Goal: Information Seeking & Learning: Learn about a topic

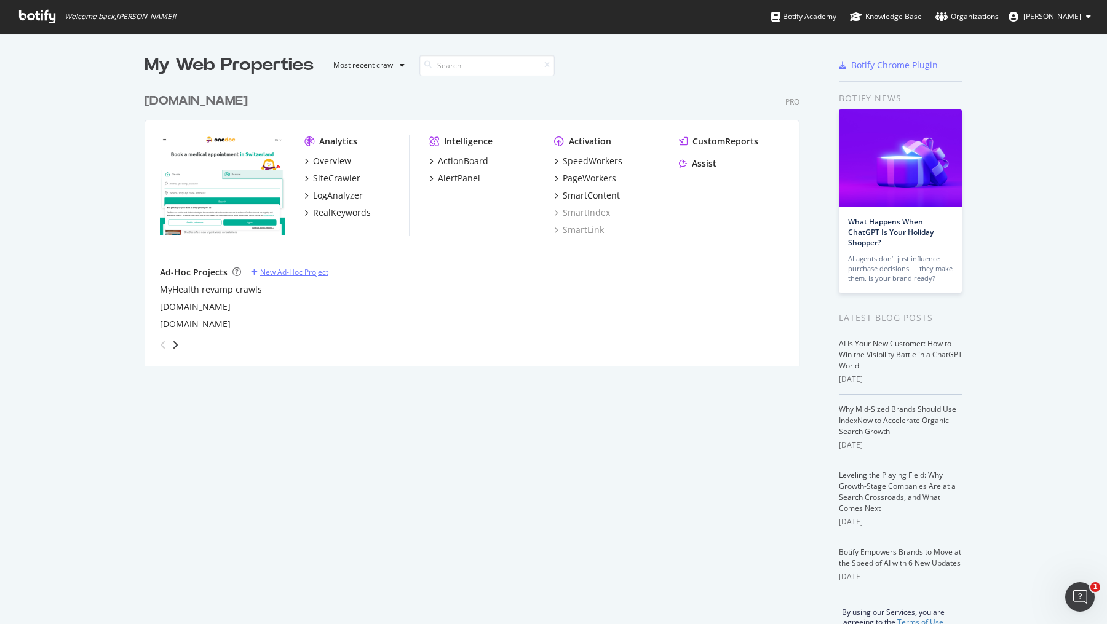
click at [296, 273] on div "New Ad-Hoc Project" at bounding box center [294, 272] width 68 height 10
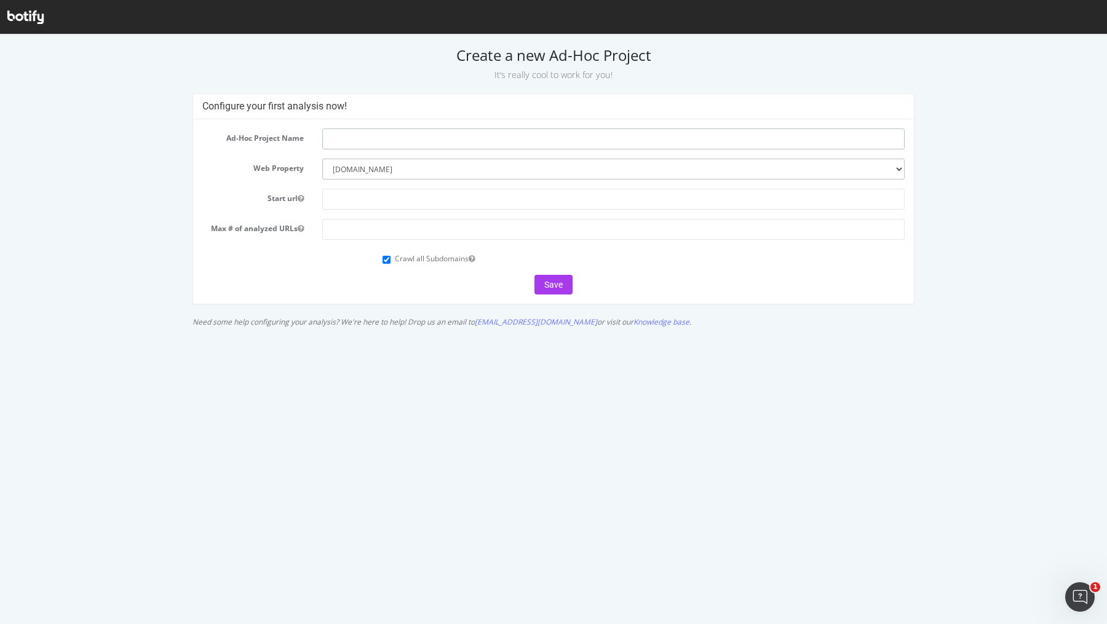
click at [396, 142] on input "text" at bounding box center [613, 139] width 583 height 21
type input "NEW INFO. pre-prod crawl"
click at [376, 170] on select "--------- onedoc.ch" at bounding box center [613, 169] width 583 height 21
click at [384, 173] on select "--------- onedoc.ch" at bounding box center [613, 169] width 583 height 21
select select
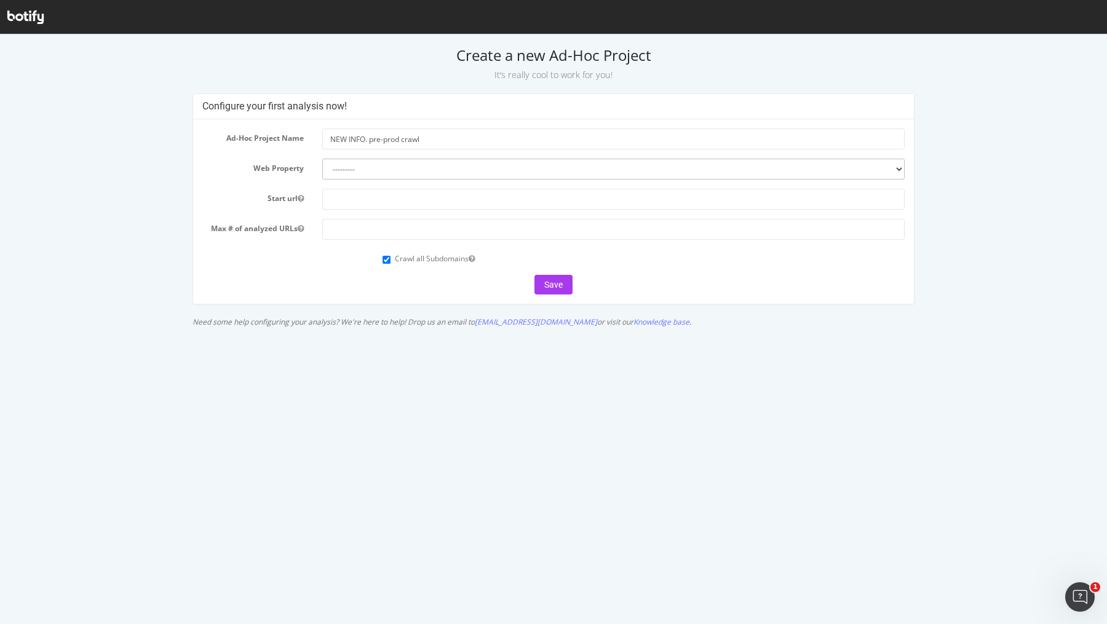
click at [367, 172] on select "--------- onedoc.ch" at bounding box center [613, 169] width 583 height 21
click at [361, 197] on input "text" at bounding box center [613, 199] width 583 height 21
click at [407, 163] on select "--------- onedoc.ch" at bounding box center [613, 169] width 583 height 21
click at [380, 197] on input "info.1doc.ch" at bounding box center [613, 199] width 583 height 21
click at [330, 201] on input "info.1doc.ch" at bounding box center [613, 199] width 583 height 21
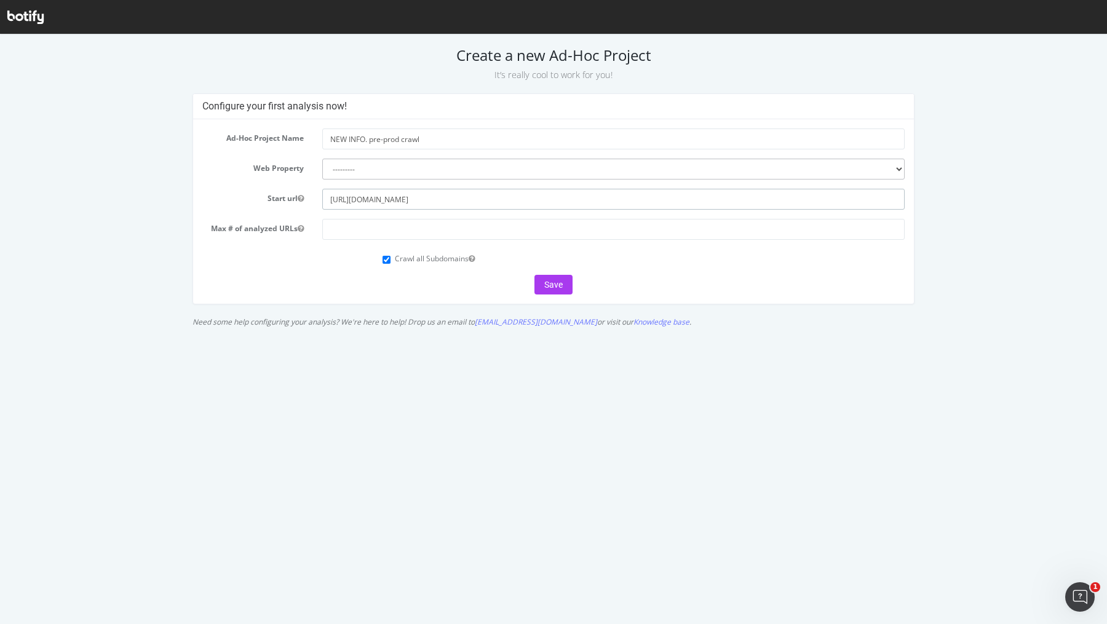
click at [423, 198] on input "https://info.1doc.ch" at bounding box center [613, 199] width 583 height 21
type input "https://info.1doc.ch"
click at [385, 260] on input "Crawl all Subdomains" at bounding box center [387, 260] width 8 height 8
checkbox input "false"
click at [562, 282] on button "Save" at bounding box center [554, 285] width 38 height 20
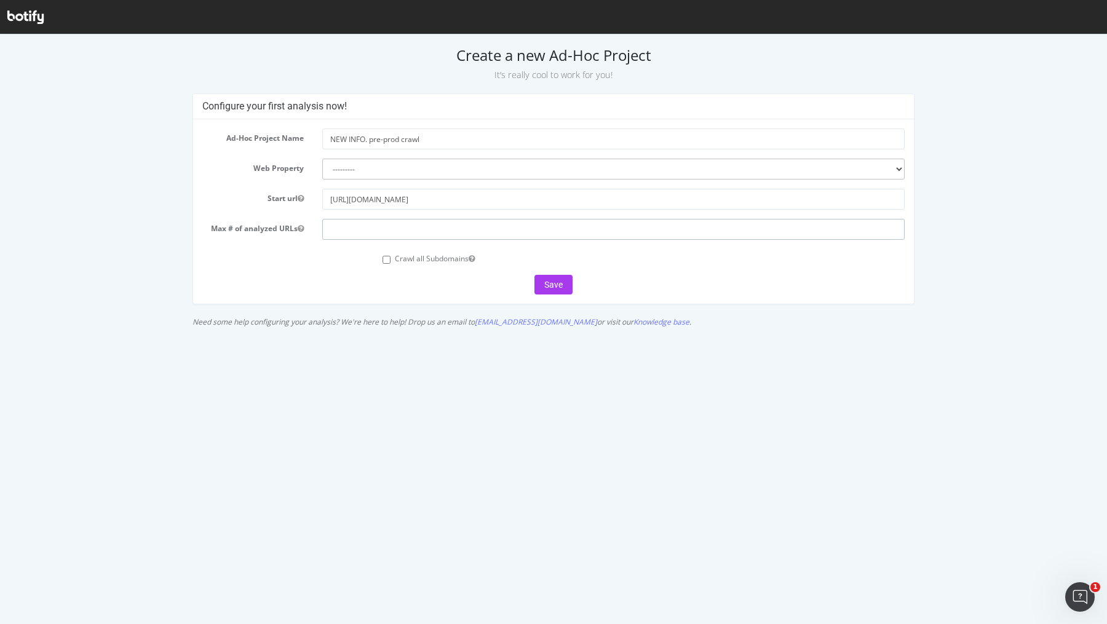
click at [461, 229] on input "number" at bounding box center [613, 229] width 583 height 21
type input "1"
type input "2000"
click at [549, 272] on form "Ad-Hoc Project Name NEW INFO. pre-prod crawl Web Property --------- onedoc.ch S…" at bounding box center [553, 212] width 703 height 166
click at [549, 279] on button "Save" at bounding box center [554, 285] width 38 height 20
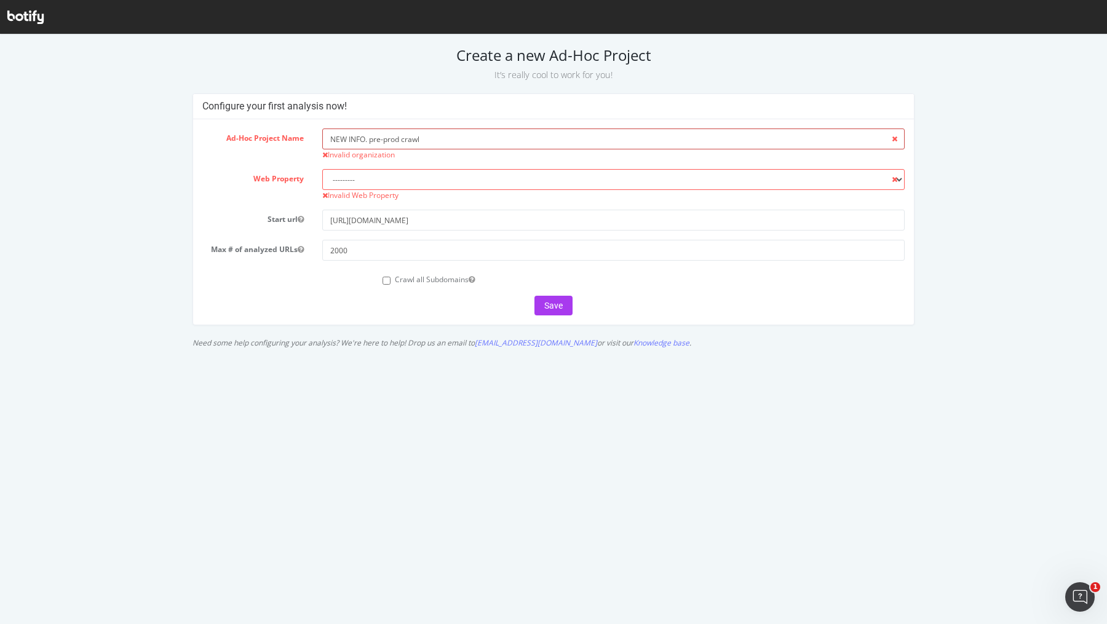
click at [454, 137] on input "NEW INFO. pre-prod crawl" at bounding box center [613, 139] width 583 height 21
click at [384, 140] on input "NEW INFO. pre-prod crawl" at bounding box center [613, 139] width 583 height 21
click at [370, 138] on input "NEW INFO. preprod crawl" at bounding box center [613, 139] width 583 height 21
type input "NEW INFO preprod crawl"
click at [380, 182] on select "--------- onedoc.ch" at bounding box center [613, 179] width 583 height 21
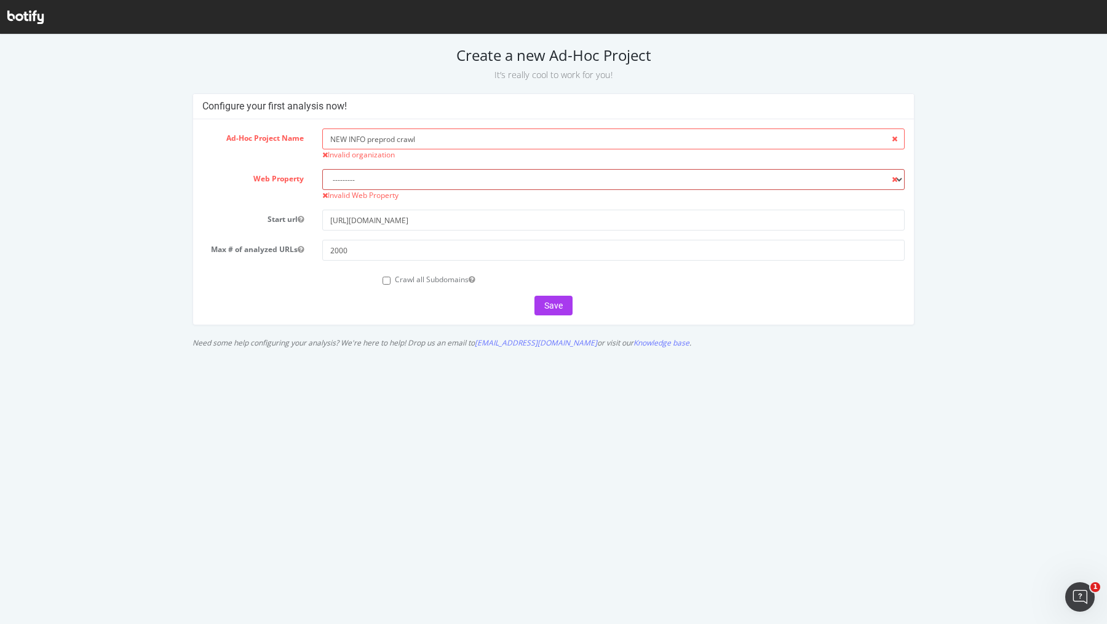
select select "3416"
click at [429, 198] on div "Invalid Web Property" at bounding box center [613, 195] width 583 height 10
click at [560, 309] on button "Save" at bounding box center [554, 306] width 38 height 20
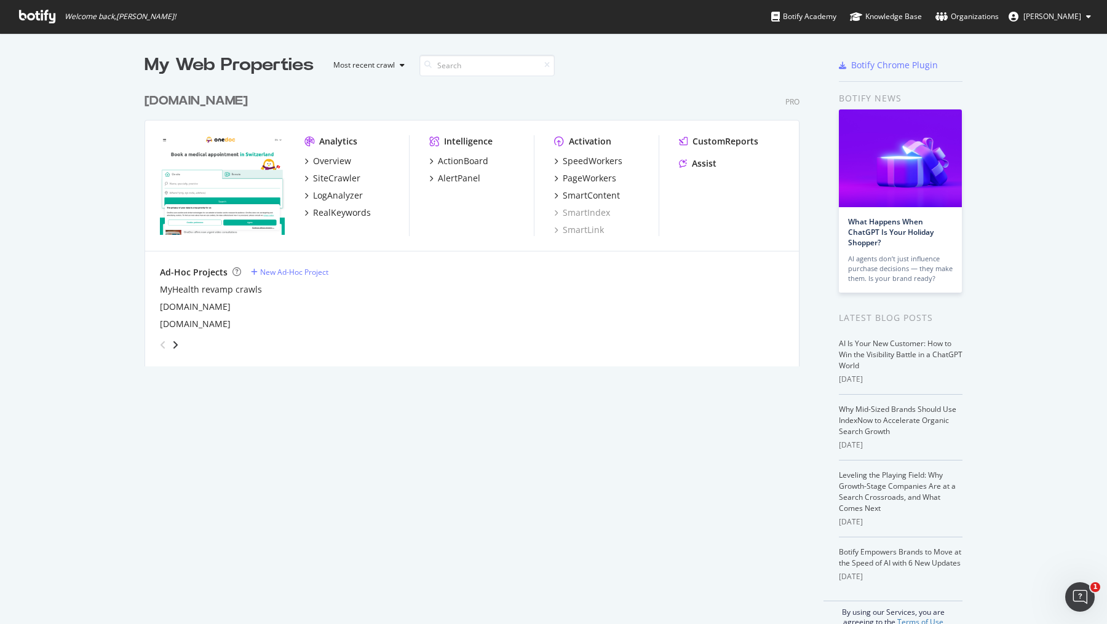
click at [178, 337] on div "grid" at bounding box center [167, 345] width 25 height 20
click at [175, 341] on icon "angle-right" at bounding box center [175, 345] width 6 height 10
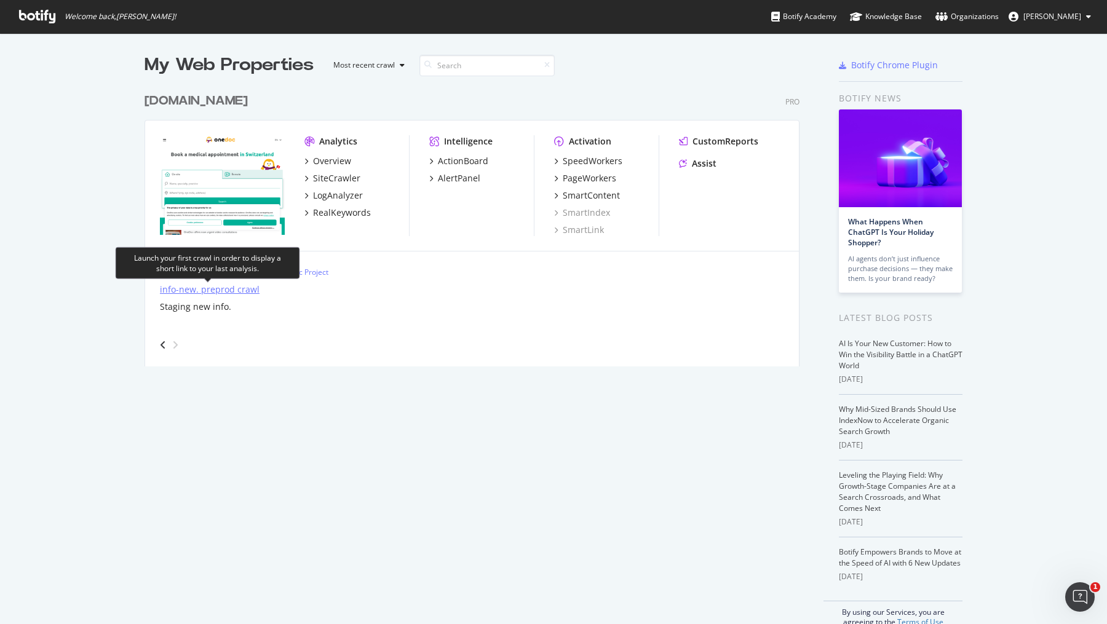
click at [218, 287] on div "info-new. preprod crawl" at bounding box center [210, 290] width 100 height 12
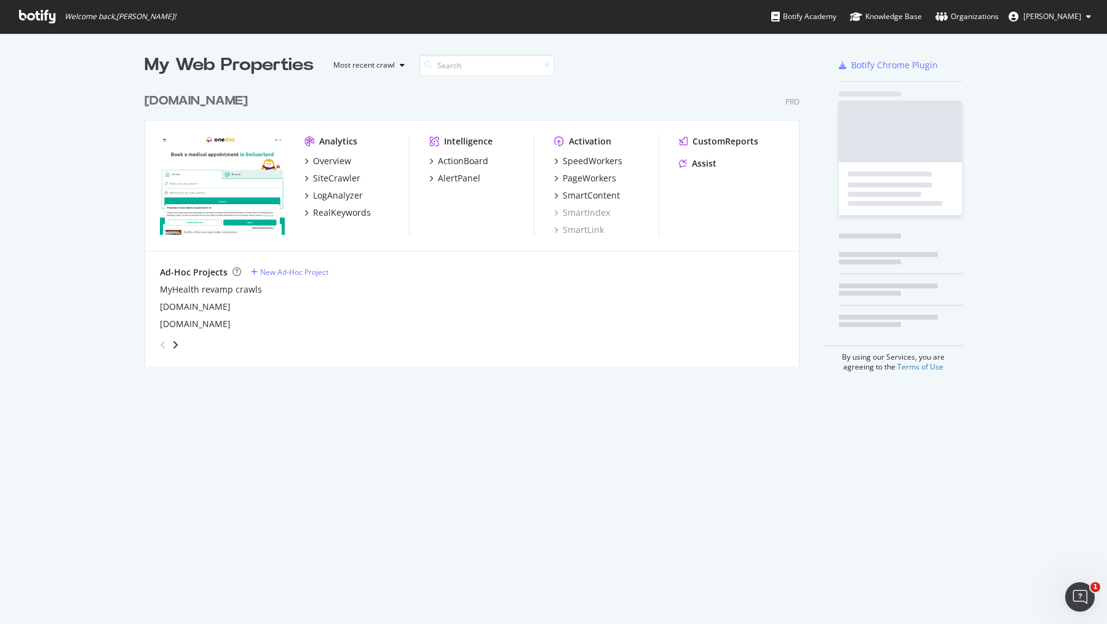
scroll to position [624, 1107]
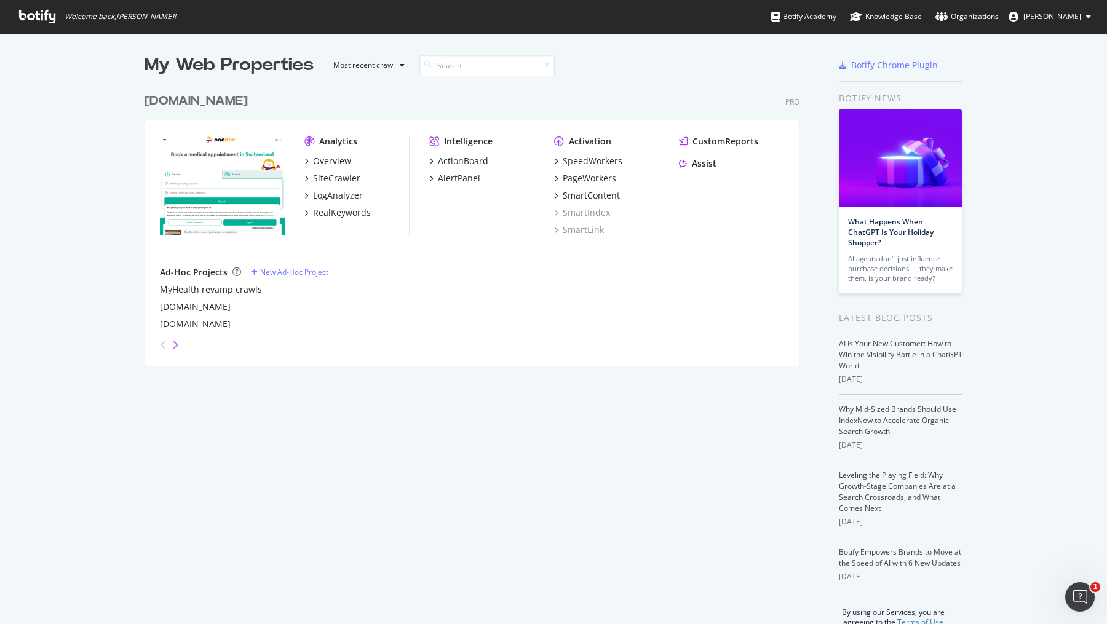
click at [177, 346] on icon "angle-right" at bounding box center [175, 345] width 6 height 10
click at [164, 345] on icon "angle-left" at bounding box center [163, 345] width 6 height 10
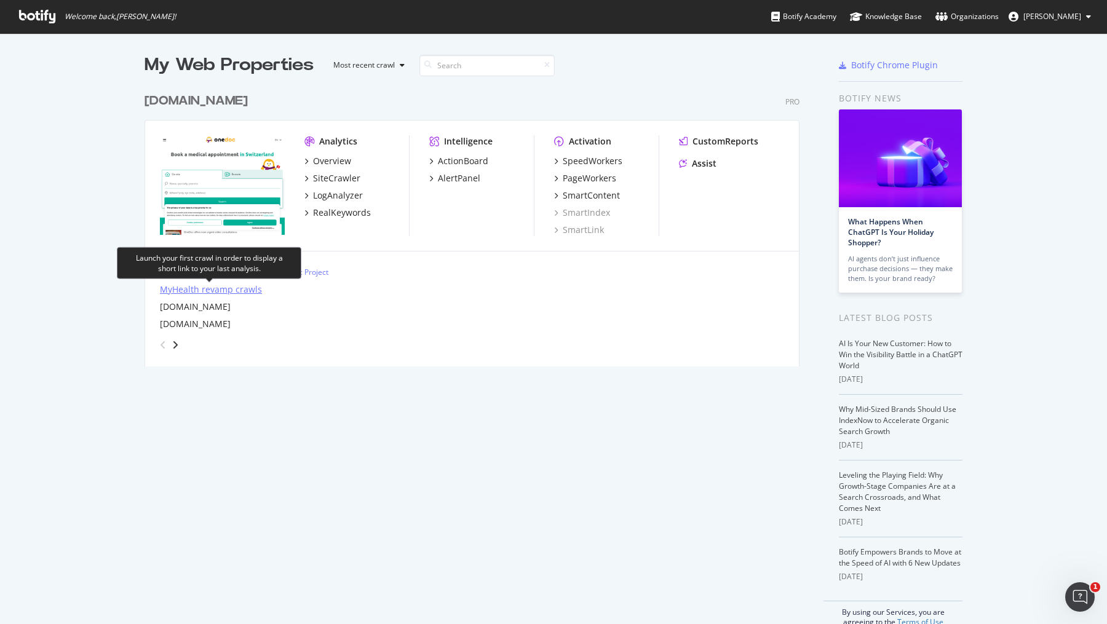
click at [212, 288] on div "MyHealth revamp crawls" at bounding box center [211, 290] width 102 height 12
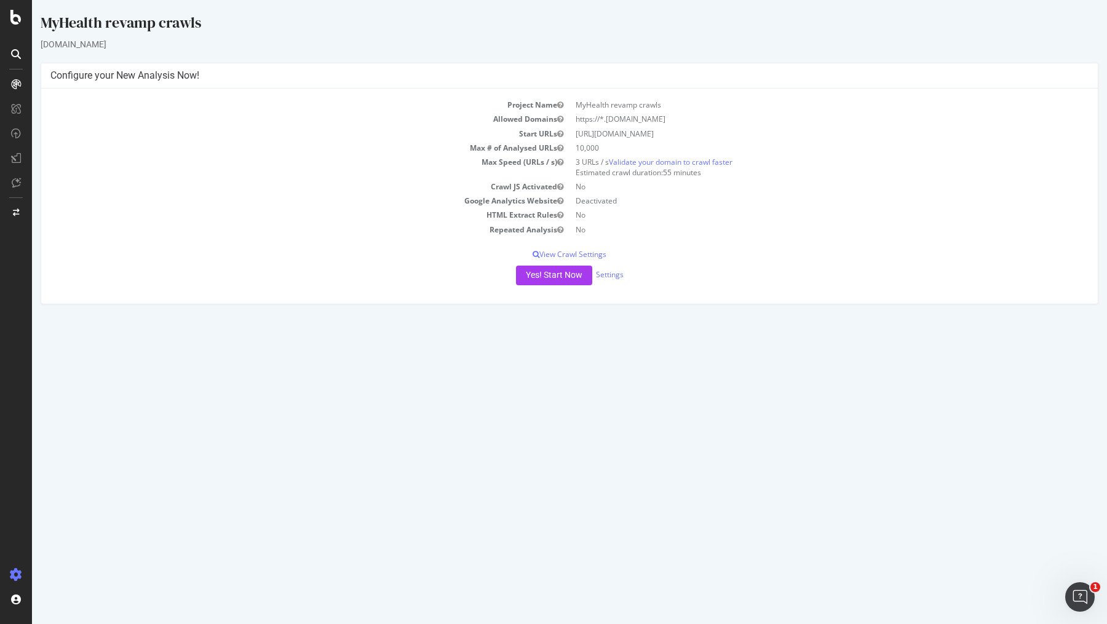
drag, startPoint x: 668, startPoint y: 119, endPoint x: 578, endPoint y: 122, distance: 89.9
click at [578, 122] on td "https://*.myhealth.1doc.ch" at bounding box center [829, 119] width 519 height 14
copy td "https://*.myhealth.1doc.ch"
click at [645, 120] on td "https://*.myhealth.1doc.ch" at bounding box center [829, 119] width 519 height 14
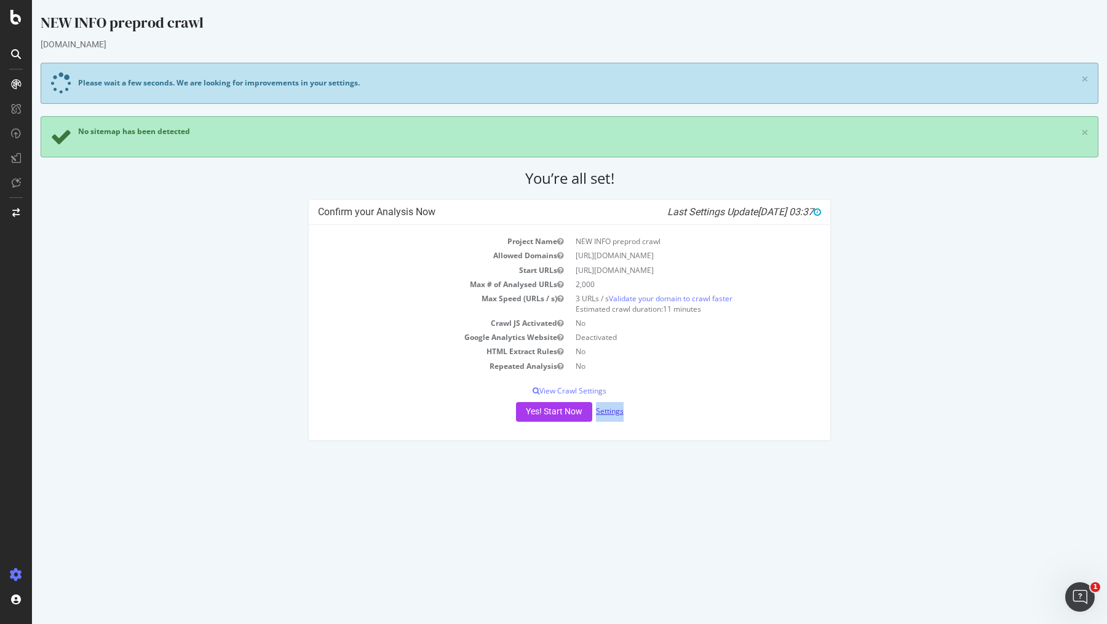
click at [607, 412] on link "Settings" at bounding box center [610, 411] width 28 height 10
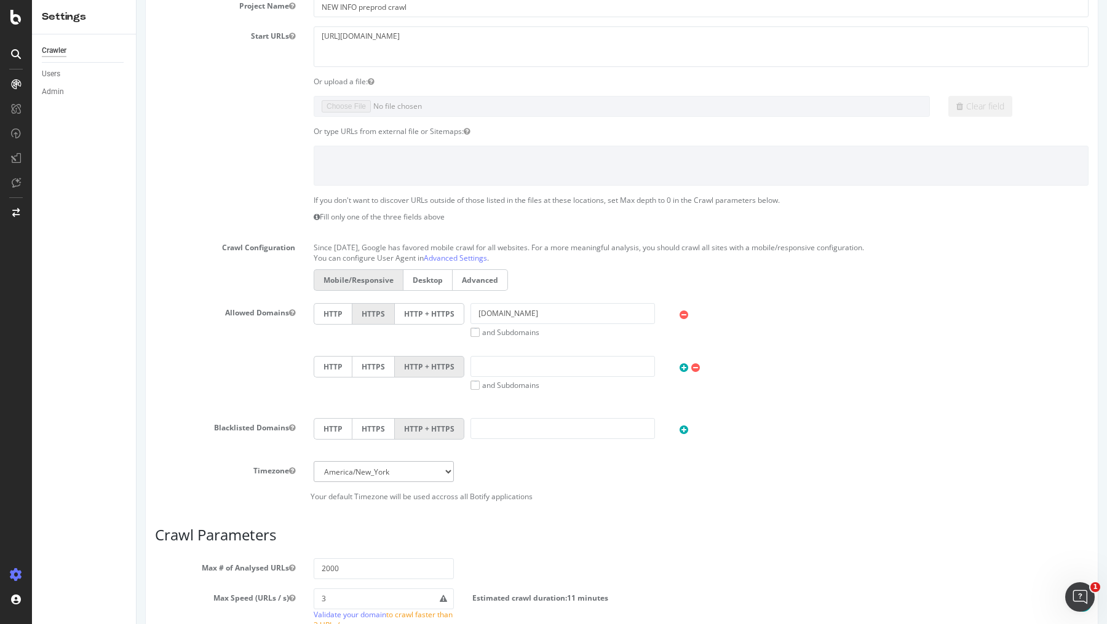
scroll to position [183, 0]
click at [447, 462] on select "[GEOGRAPHIC_DATA]/[GEOGRAPHIC_DATA] [GEOGRAPHIC_DATA]/[GEOGRAPHIC_DATA] [GEOGRA…" at bounding box center [384, 468] width 140 height 21
select select "[GEOGRAPHIC_DATA]/[GEOGRAPHIC_DATA]"
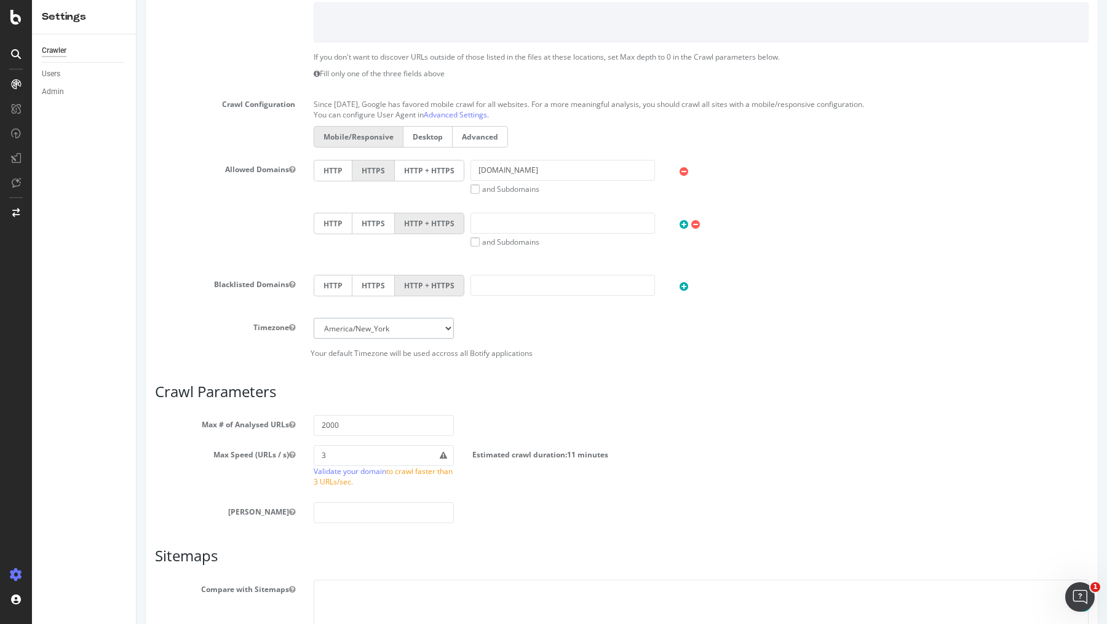
scroll to position [324, 0]
click at [397, 452] on input "3" at bounding box center [384, 455] width 140 height 21
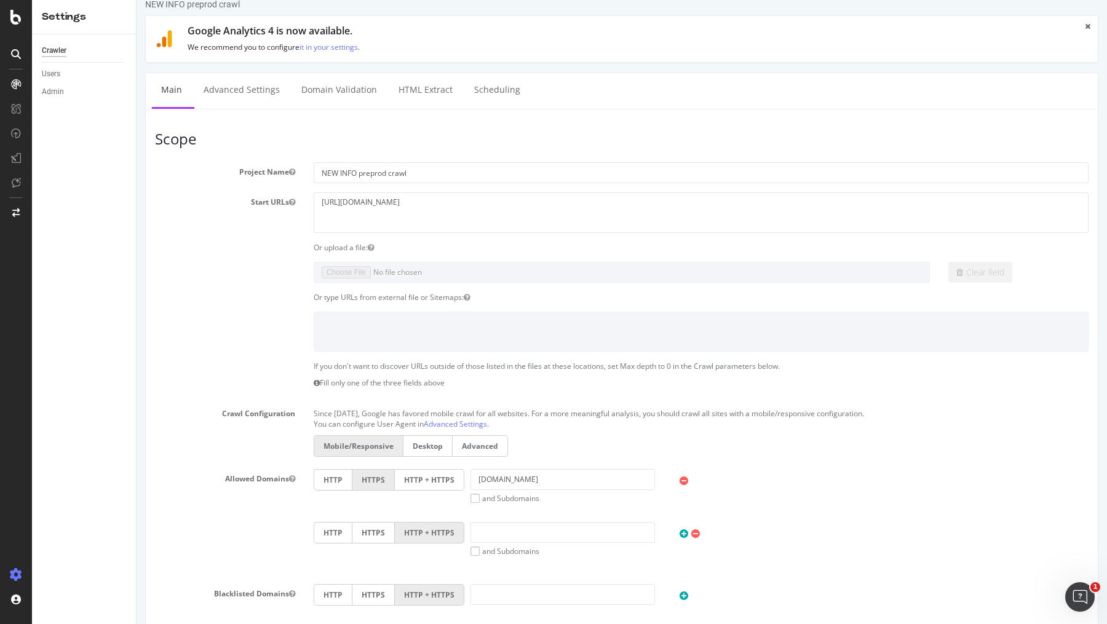
scroll to position [0, 0]
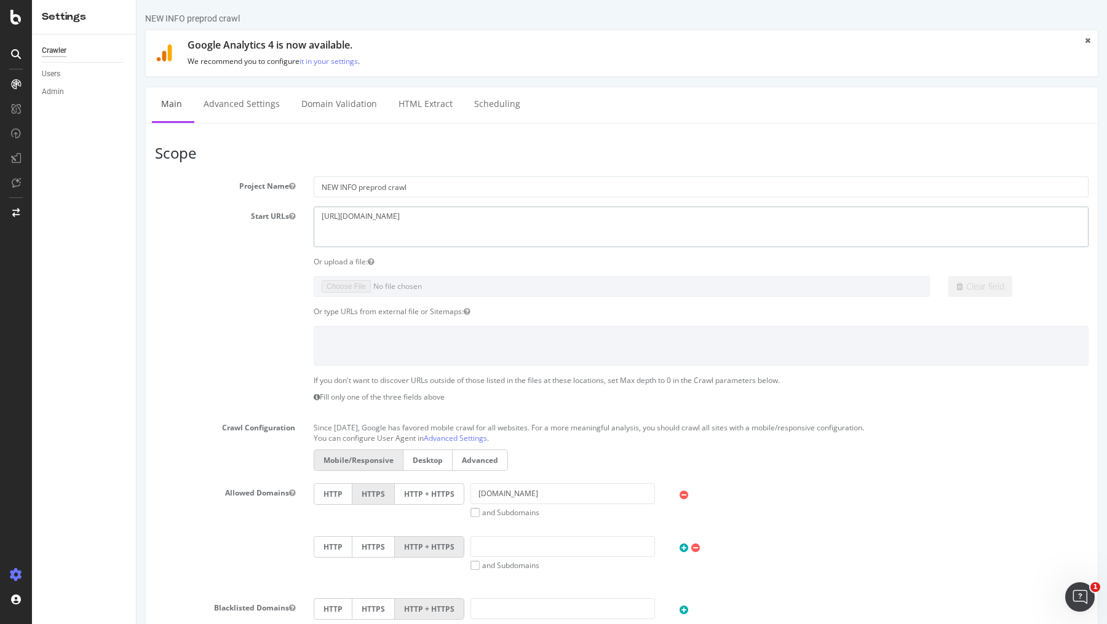
click at [470, 215] on textarea "https://info.1doc.ch" at bounding box center [701, 227] width 775 height 40
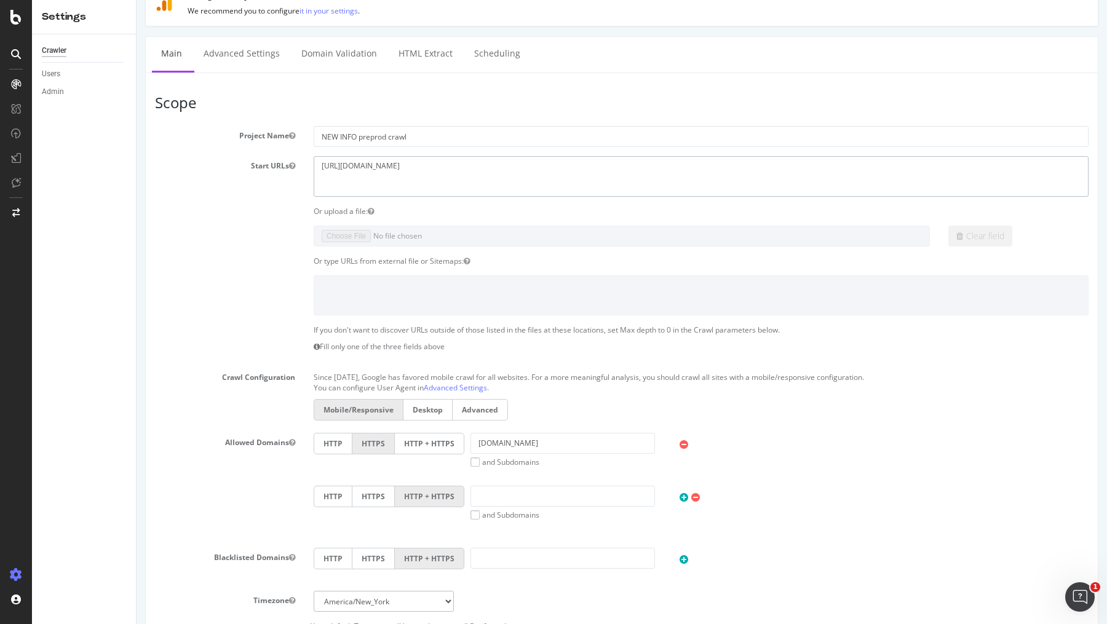
scroll to position [66, 0]
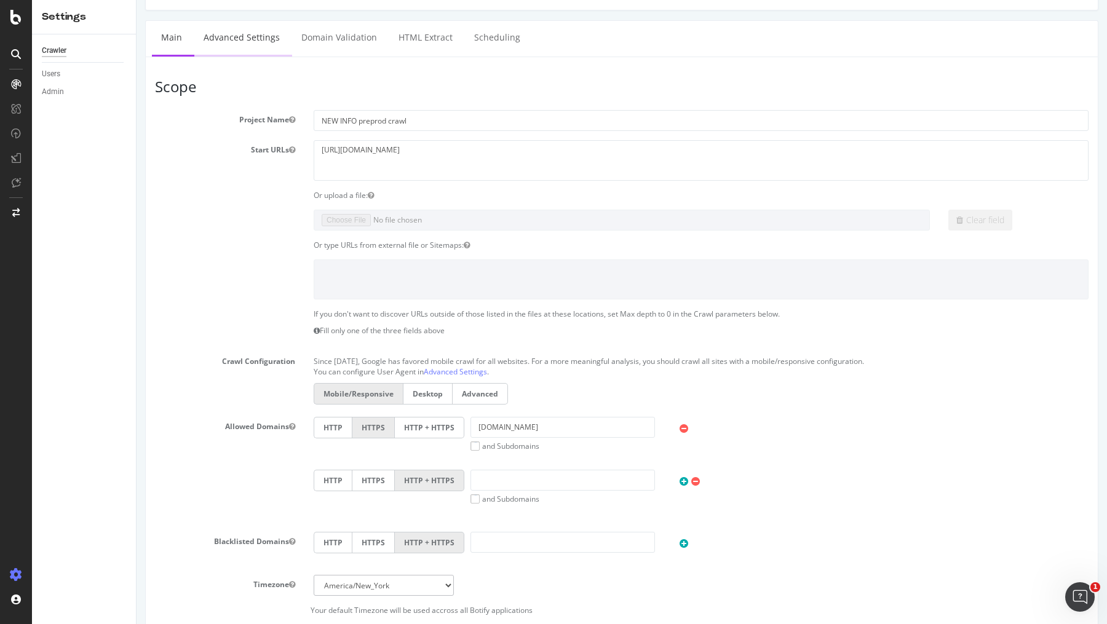
click at [244, 43] on link "Advanced Settings" at bounding box center [241, 38] width 95 height 34
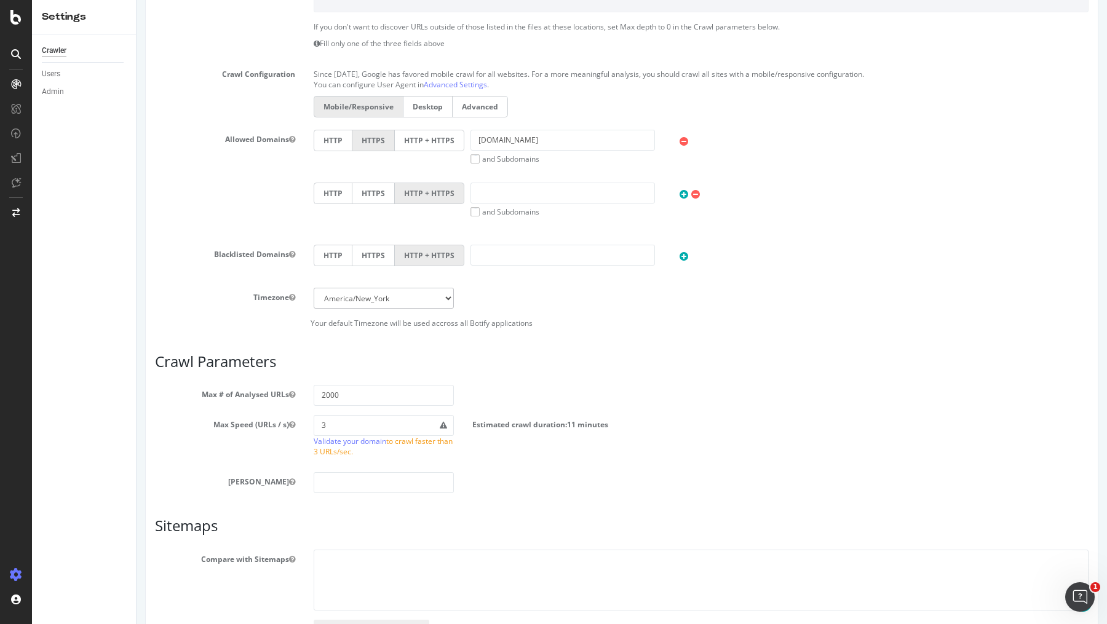
scroll to position [437, 0]
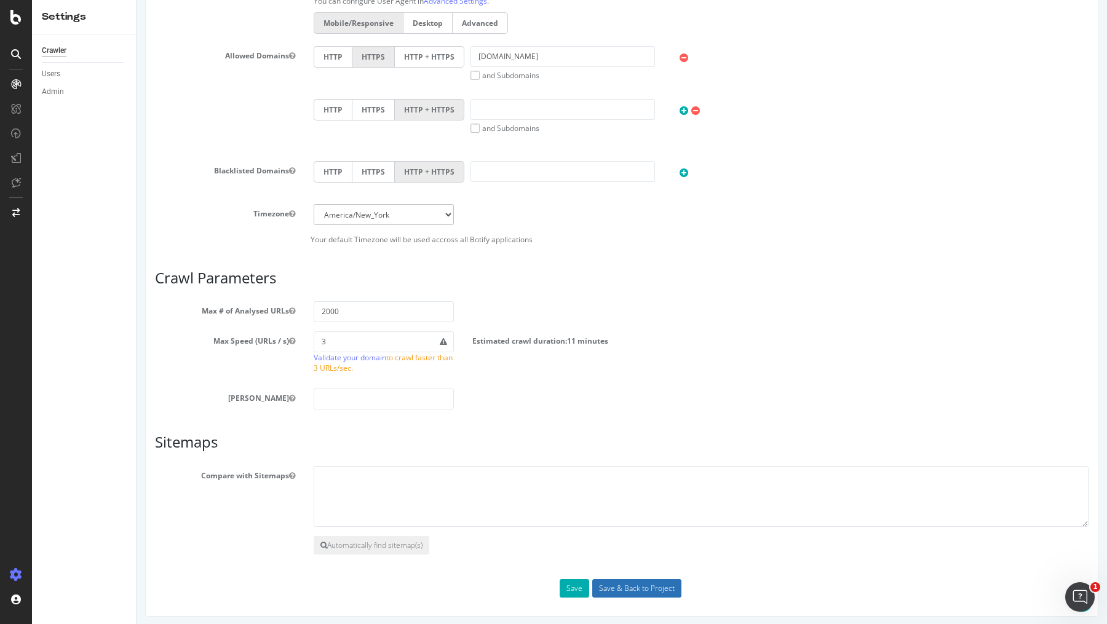
drag, startPoint x: 621, startPoint y: 583, endPoint x: 618, endPoint y: 511, distance: 72.7
click at [618, 511] on div "Scope Project Name NEW INFO preprod crawl Start URLs https://info.1doc.ch Or up…" at bounding box center [622, 153] width 934 height 891
click at [579, 580] on button "Save" at bounding box center [575, 589] width 30 height 18
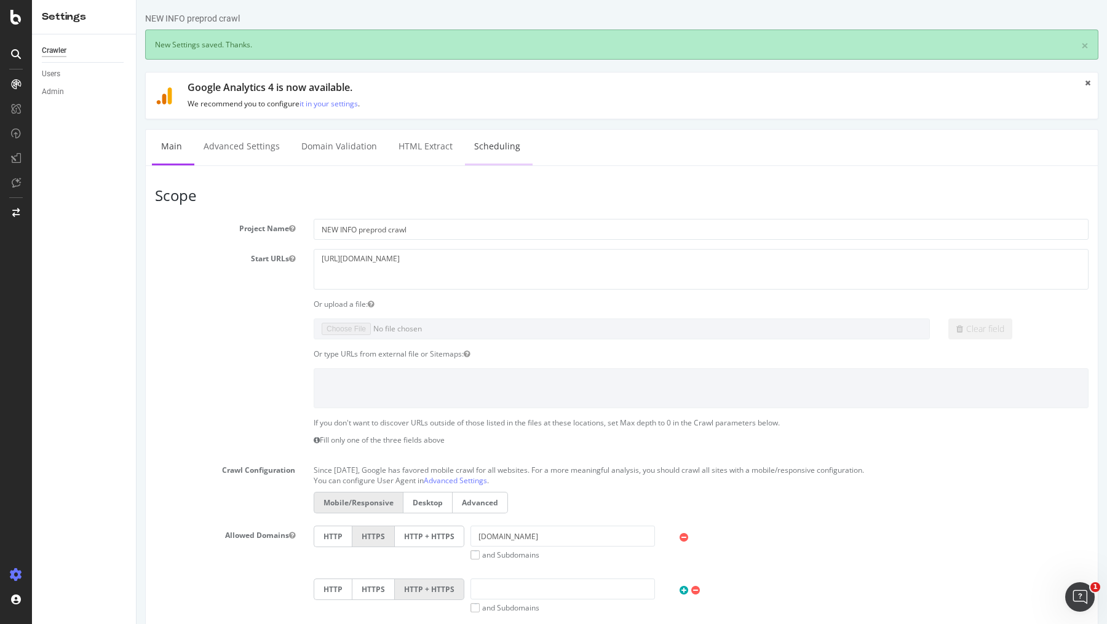
scroll to position [0, 0]
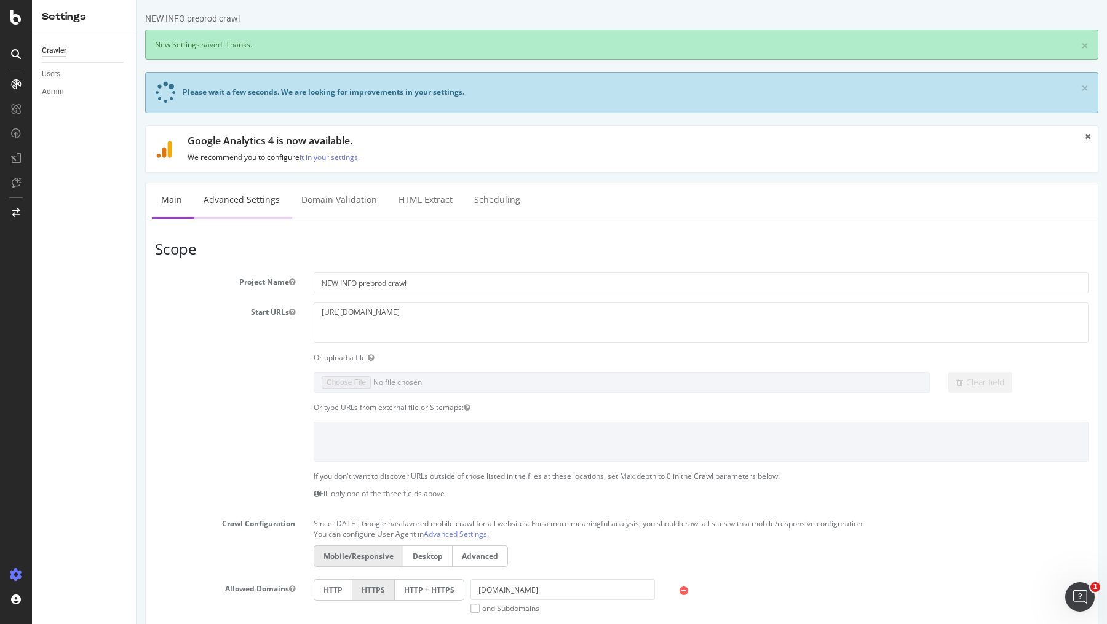
click at [241, 200] on link "Advanced Settings" at bounding box center [241, 200] width 95 height 34
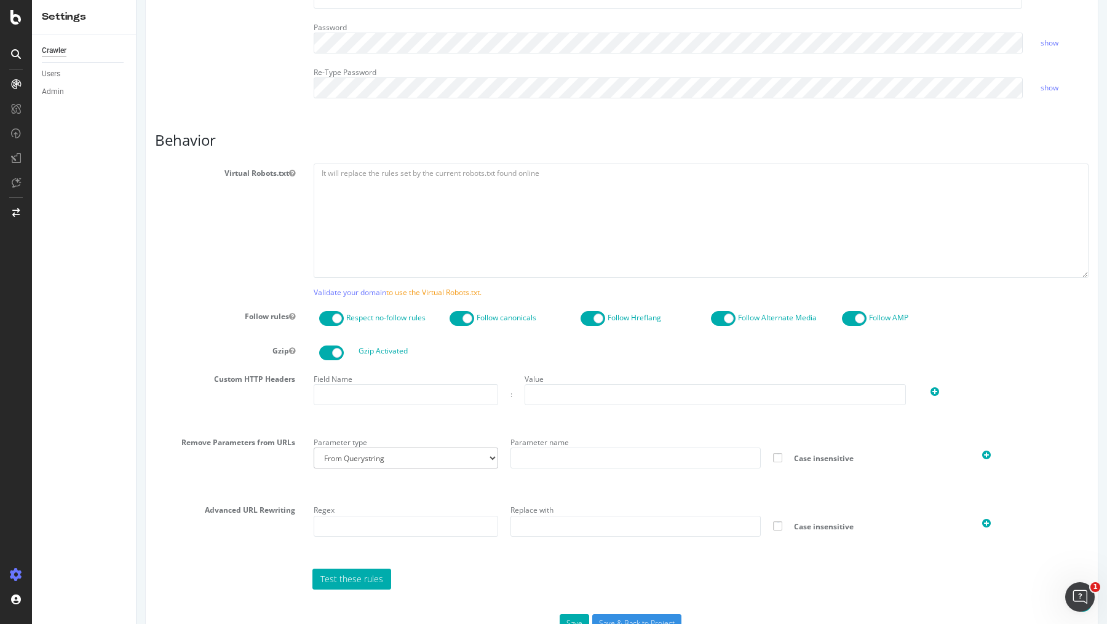
scroll to position [521, 0]
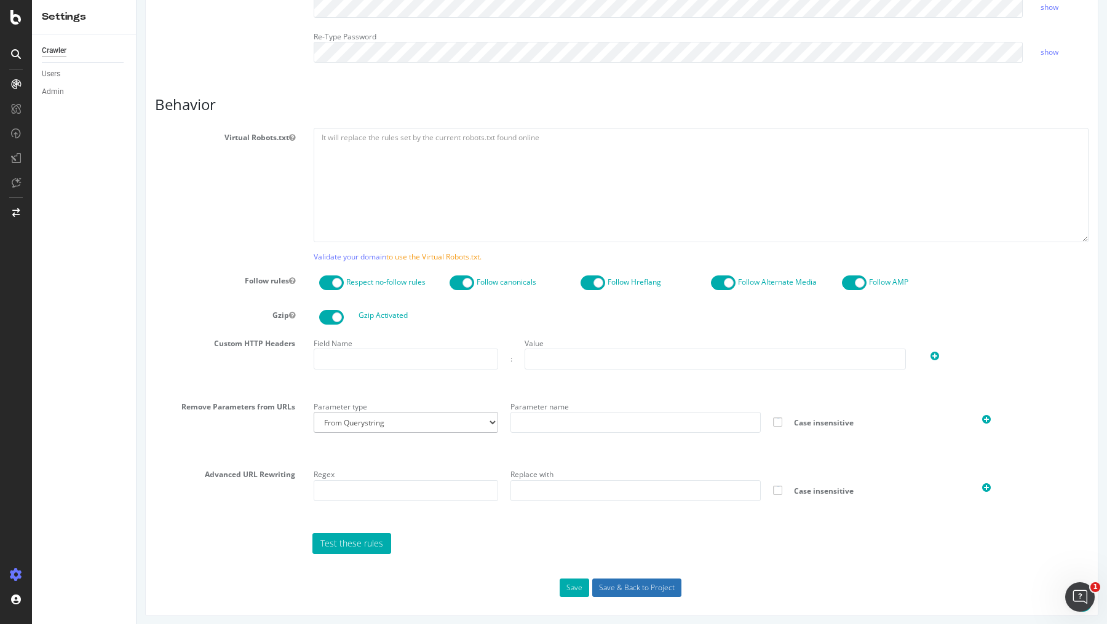
click at [639, 587] on input "Save & Back to Project" at bounding box center [636, 588] width 89 height 18
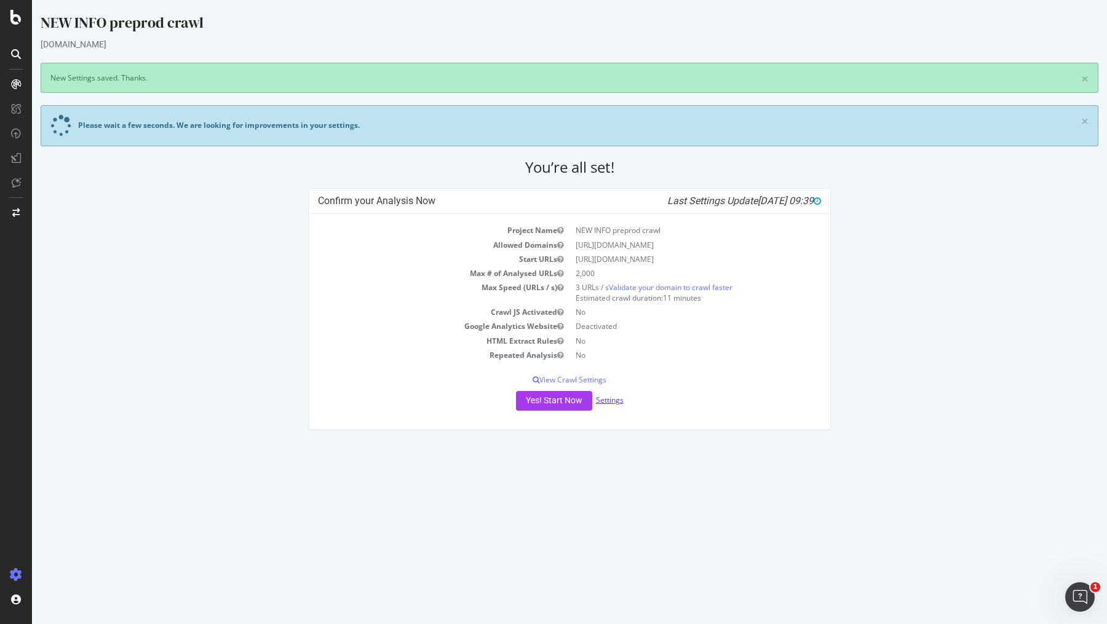
click at [612, 403] on link "Settings" at bounding box center [610, 400] width 28 height 10
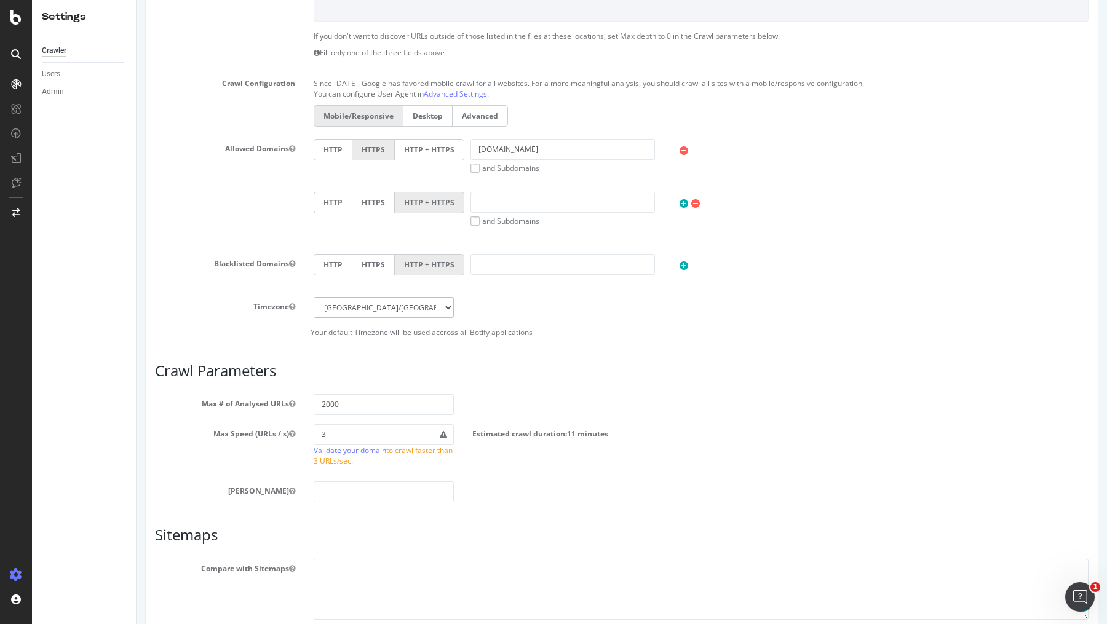
scroll to position [490, 0]
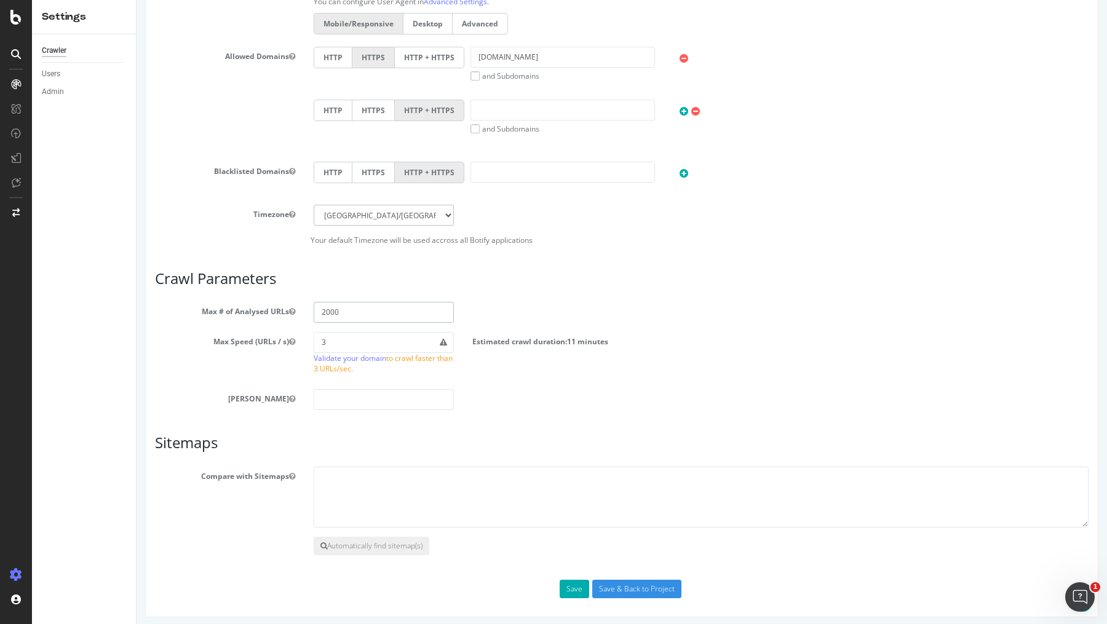
click at [324, 305] on input "2000" at bounding box center [384, 312] width 140 height 21
type input "10000"
click at [636, 588] on input "Save & Back to Project" at bounding box center [636, 589] width 89 height 18
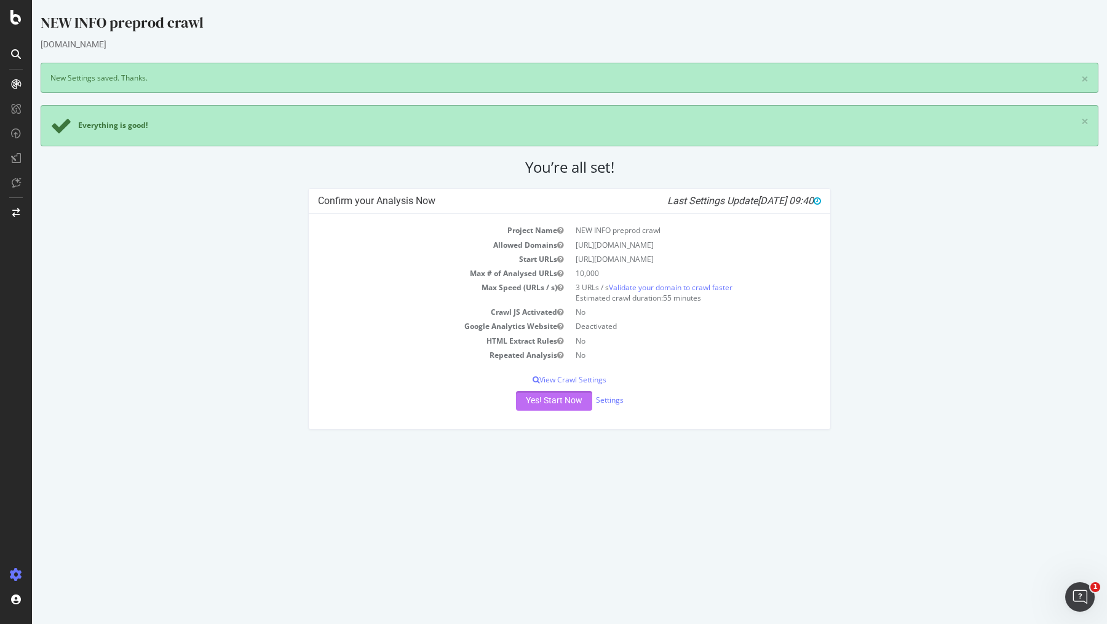
click at [564, 397] on button "Yes! Start Now" at bounding box center [554, 401] width 76 height 20
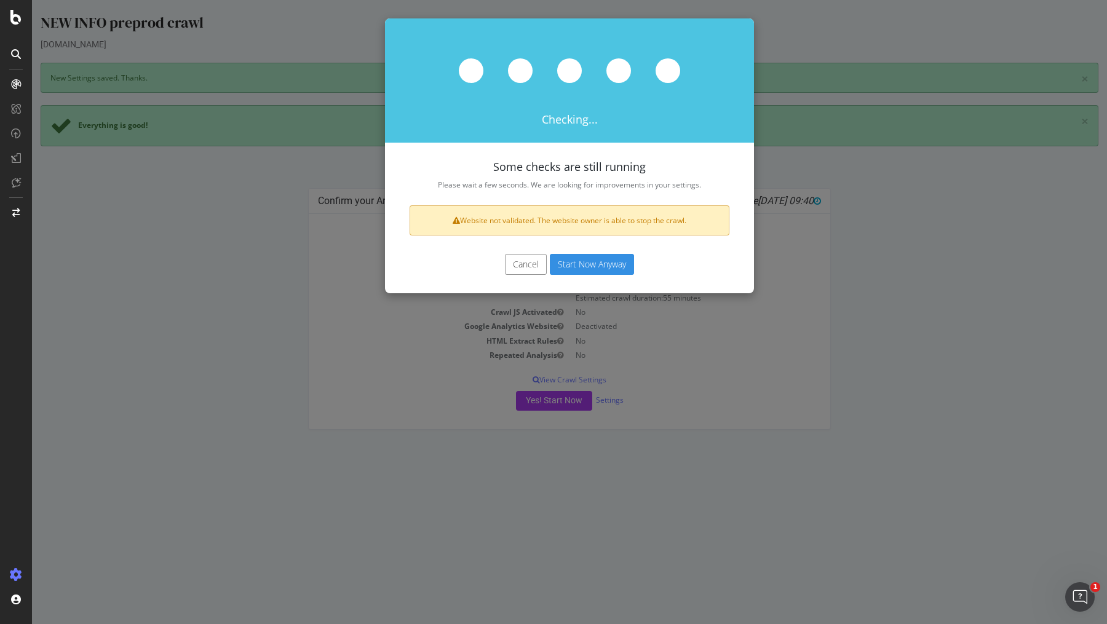
click at [588, 263] on button "Start Now Anyway" at bounding box center [592, 264] width 84 height 21
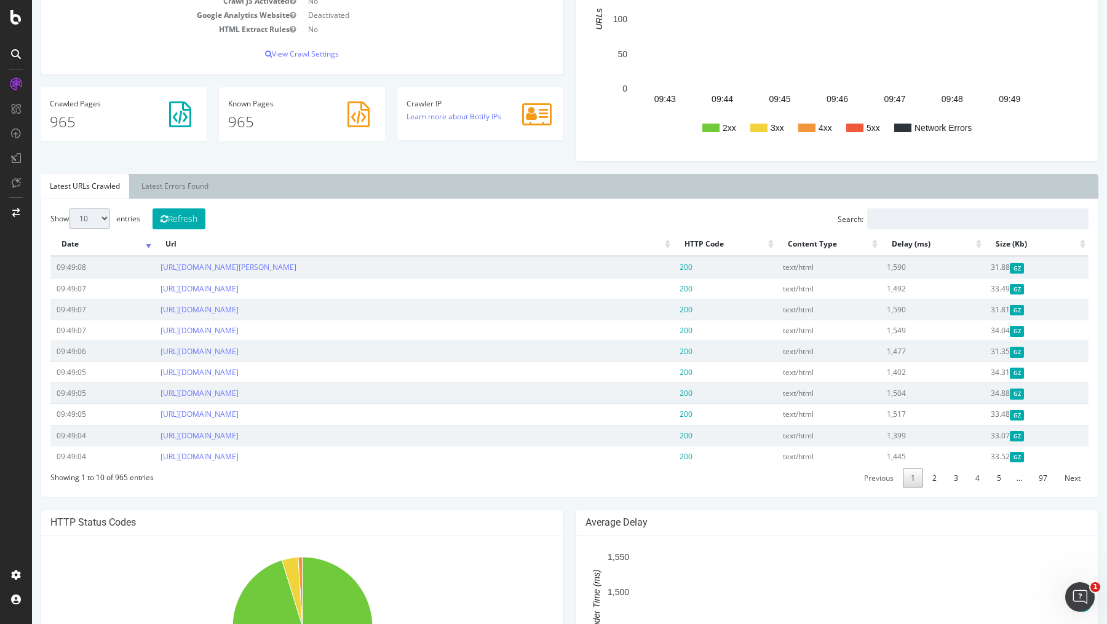
scroll to position [244, 0]
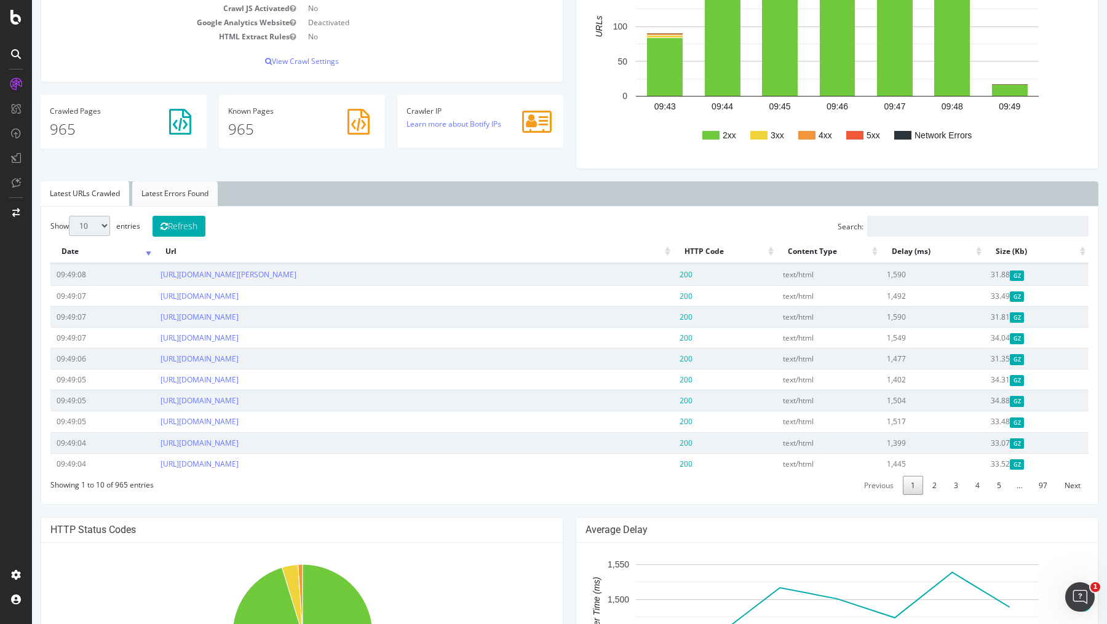
click at [205, 195] on link "Latest Errors Found" at bounding box center [175, 194] width 86 height 25
click at [82, 188] on link "Latest URLs Crawled" at bounding box center [85, 194] width 89 height 25
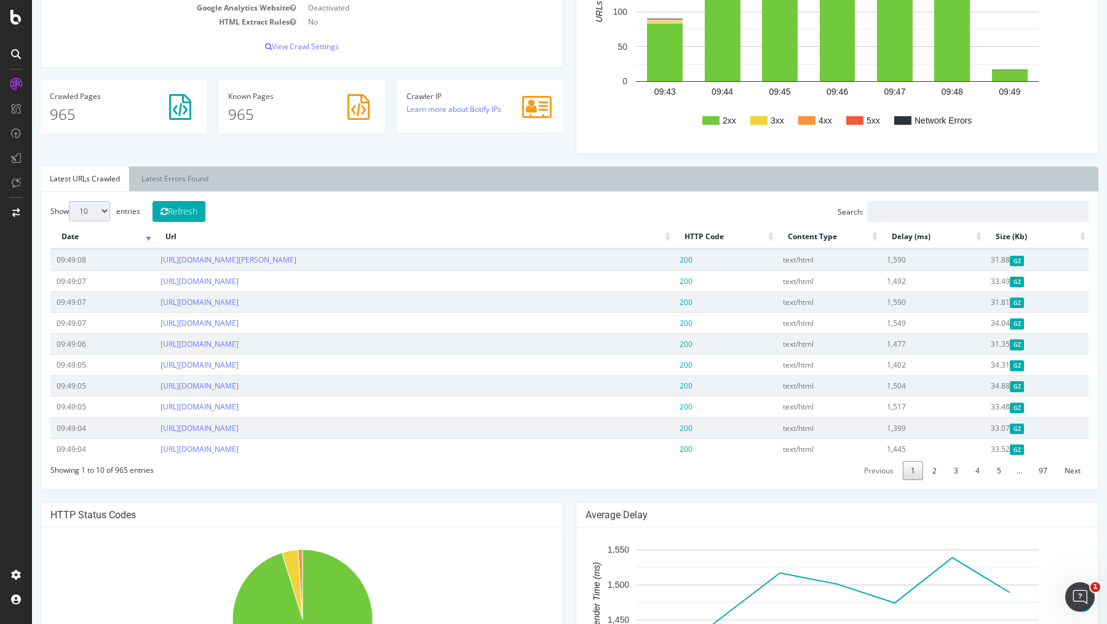
scroll to position [261, 0]
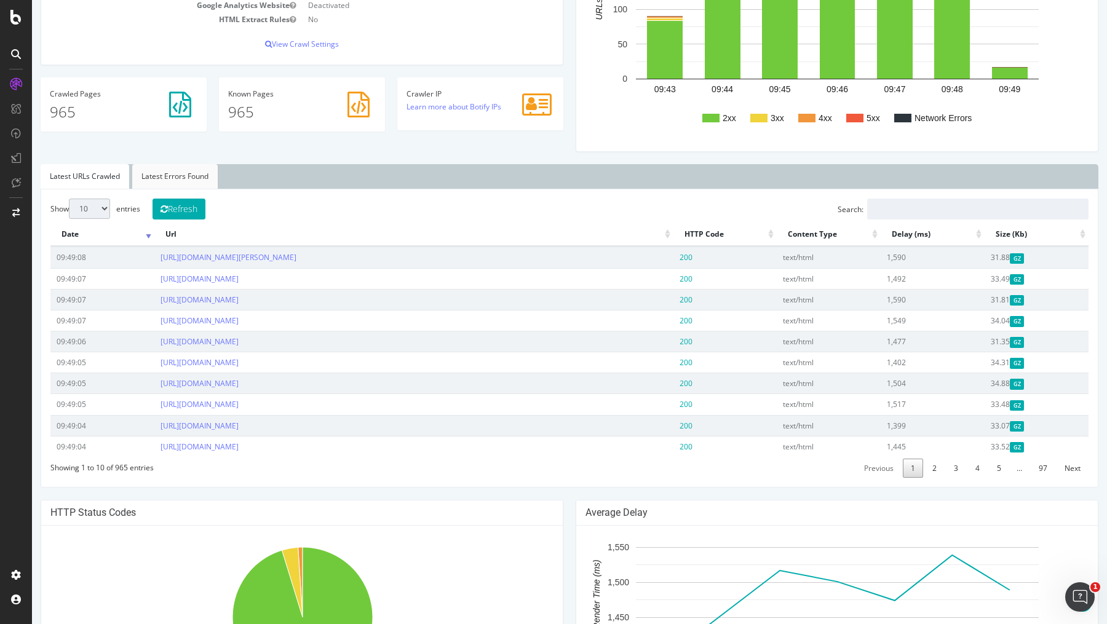
click at [177, 171] on link "Latest Errors Found" at bounding box center [175, 176] width 86 height 25
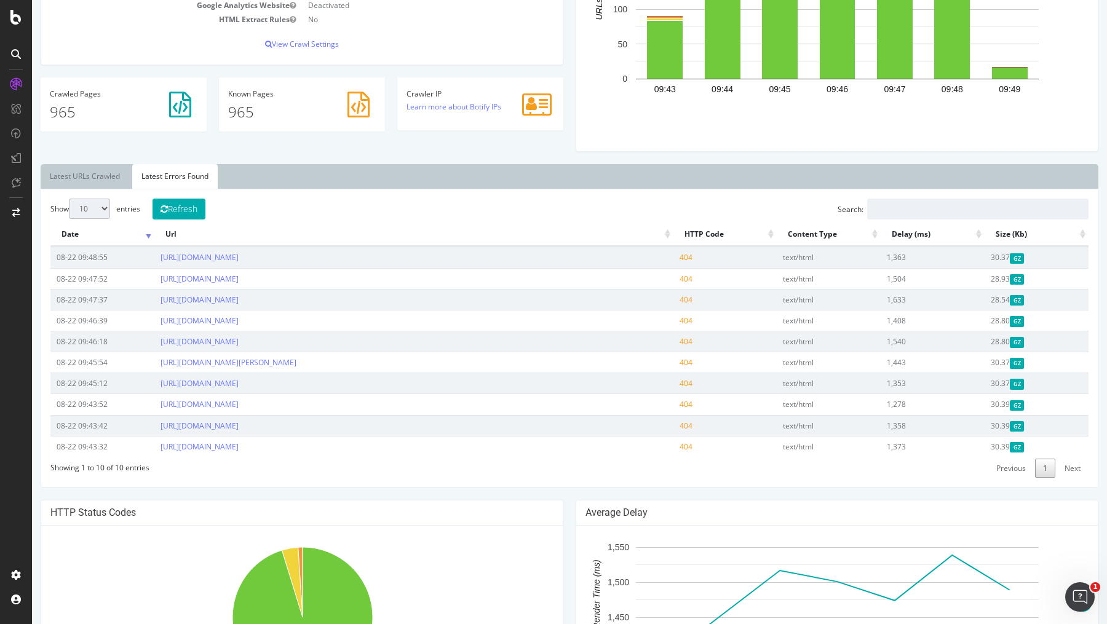
click at [1074, 465] on link "Next" at bounding box center [1073, 468] width 32 height 19
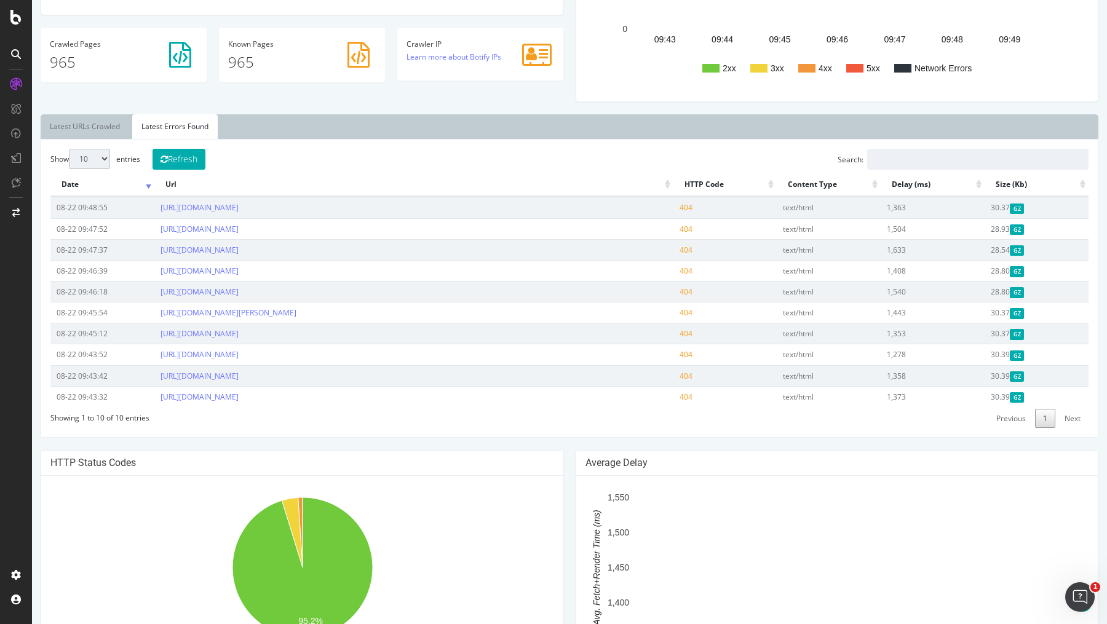
scroll to position [314, 0]
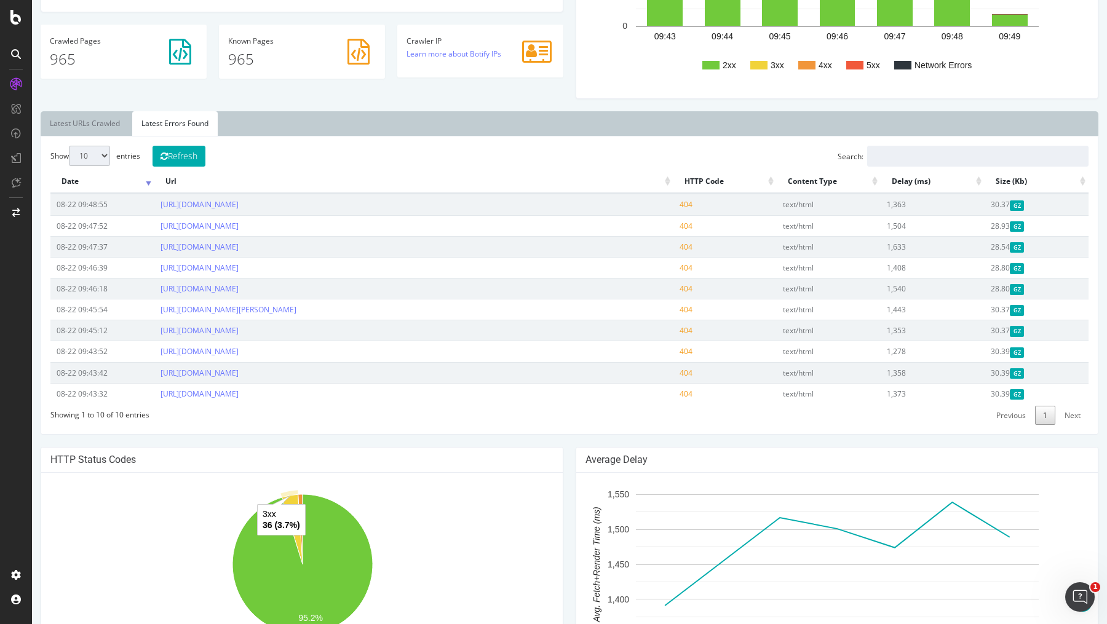
click at [294, 498] on icon "A chart." at bounding box center [292, 530] width 21 height 70
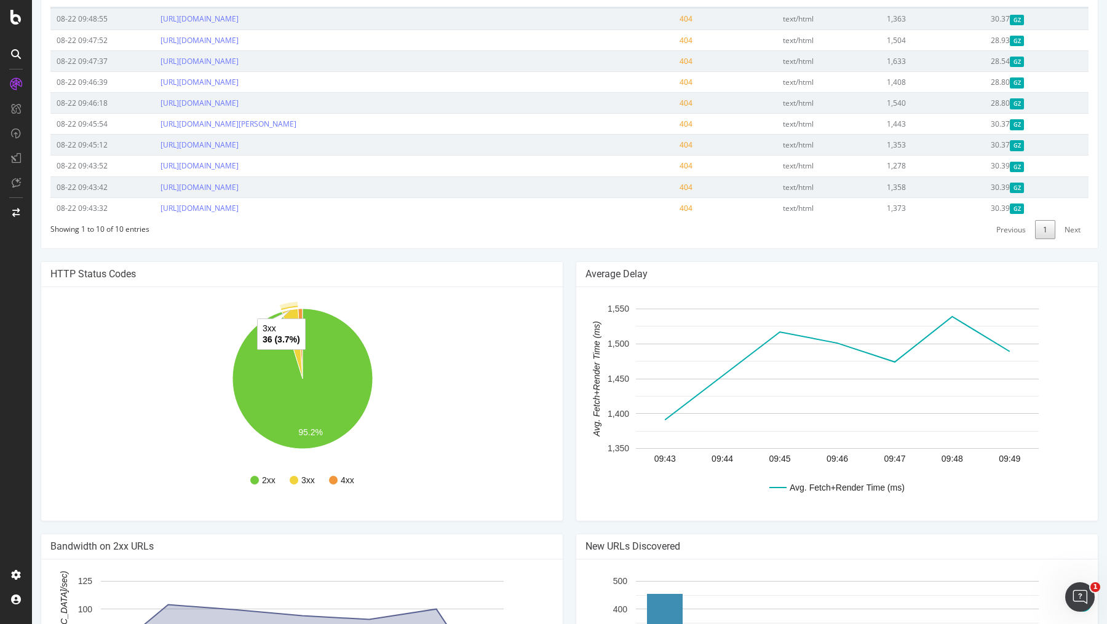
scroll to position [509, 0]
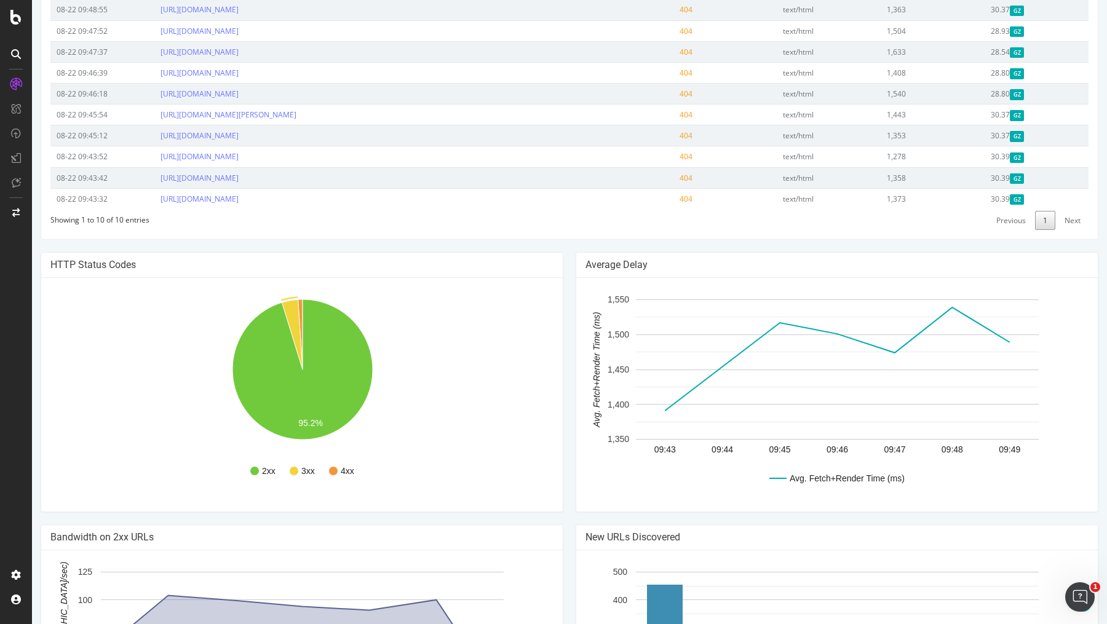
click at [436, 417] on rect "A chart." at bounding box center [302, 394] width 504 height 215
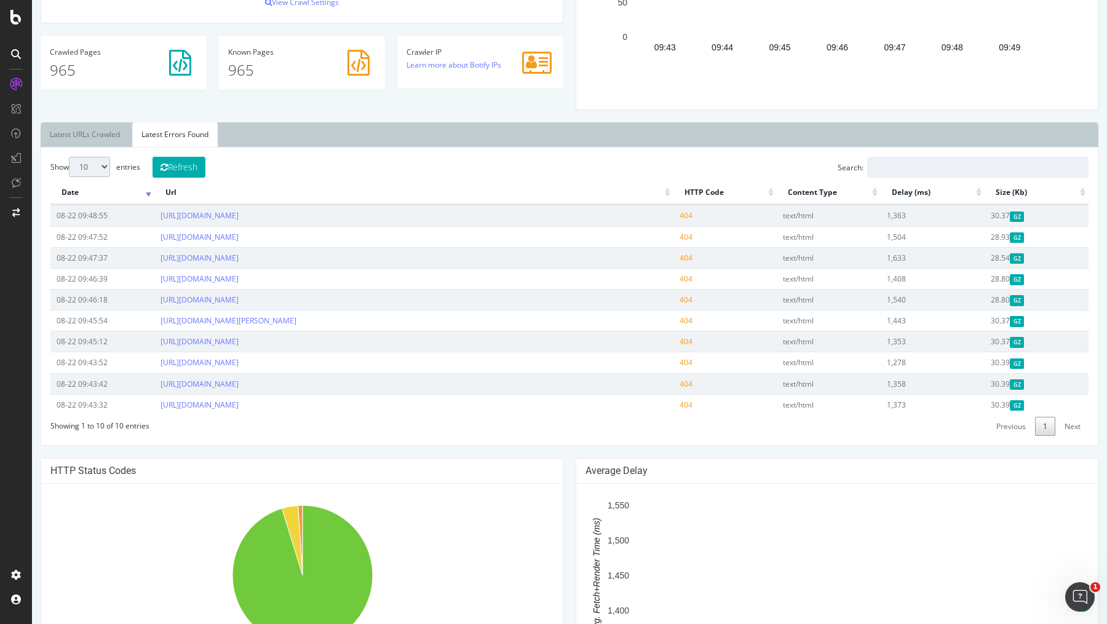
scroll to position [0, 0]
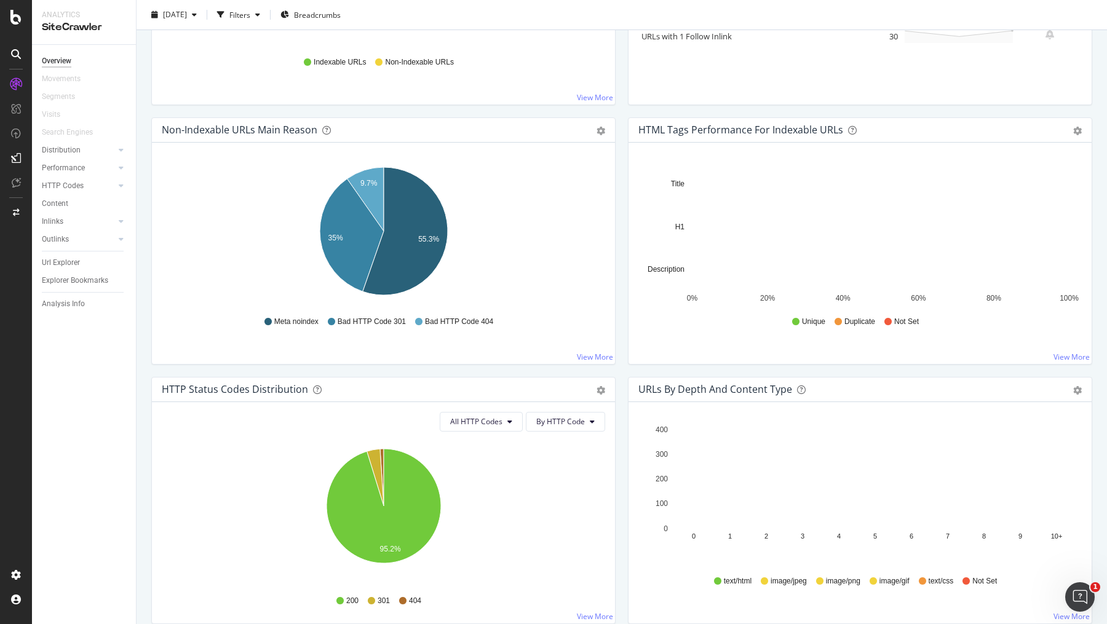
scroll to position [330, 0]
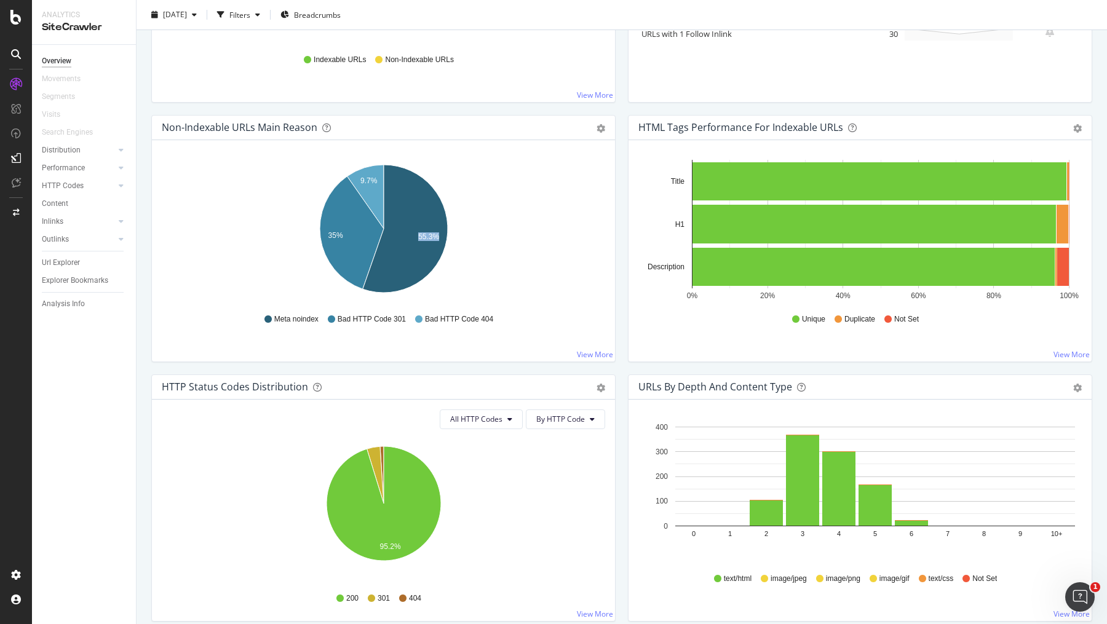
drag, startPoint x: 418, startPoint y: 220, endPoint x: 539, endPoint y: 198, distance: 122.6
click at [1066, 257] on rect "A chart." at bounding box center [1064, 267] width 12 height 38
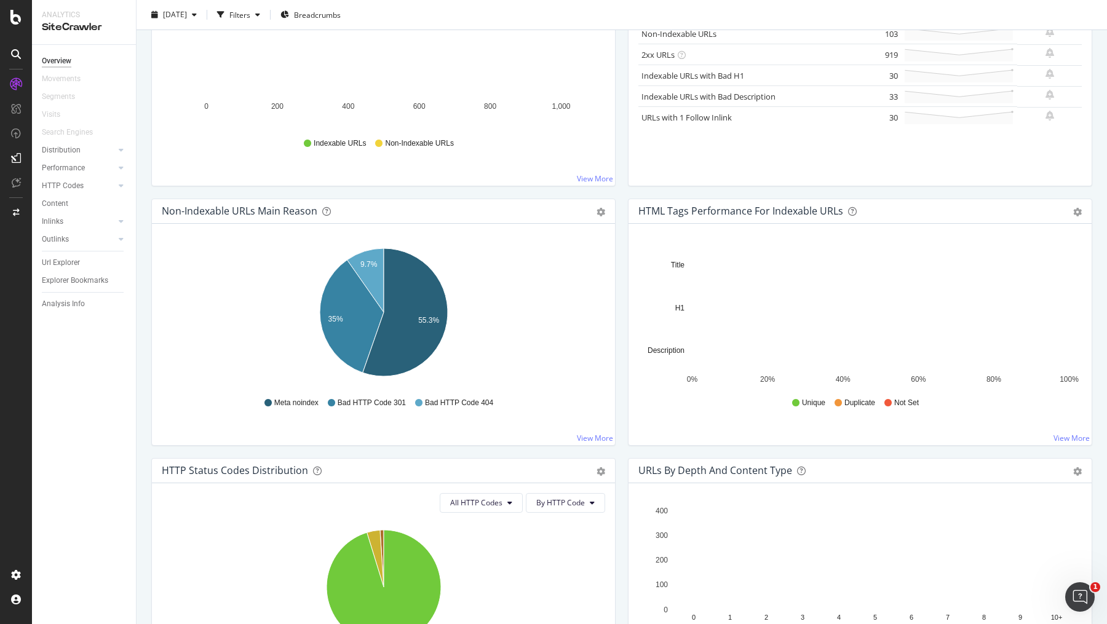
scroll to position [257, 0]
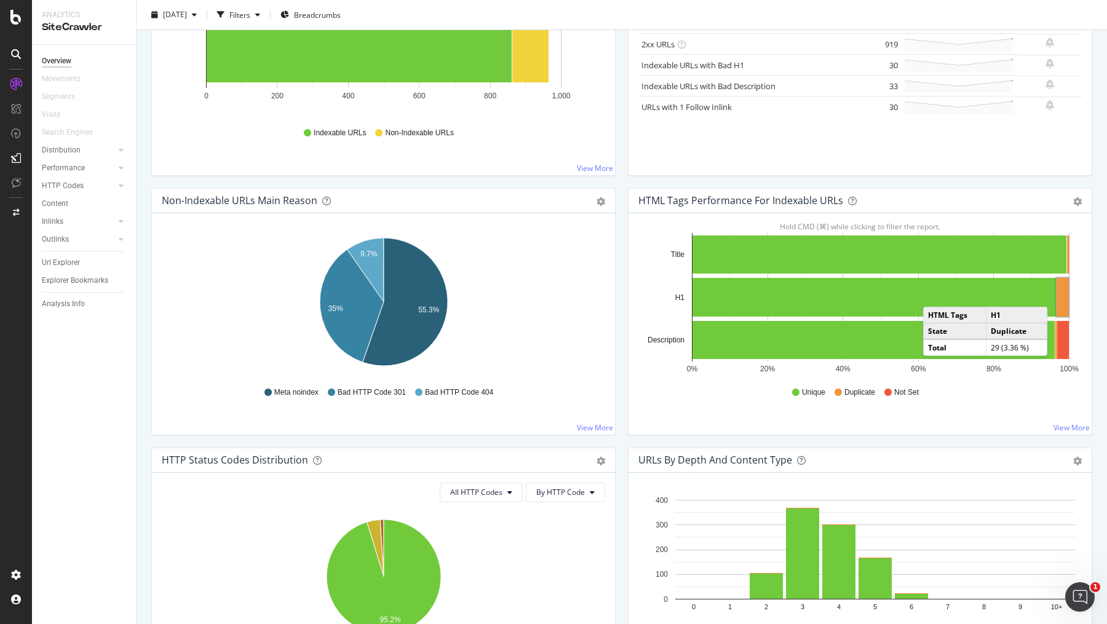
click at [1061, 293] on rect "A chart." at bounding box center [1063, 297] width 12 height 39
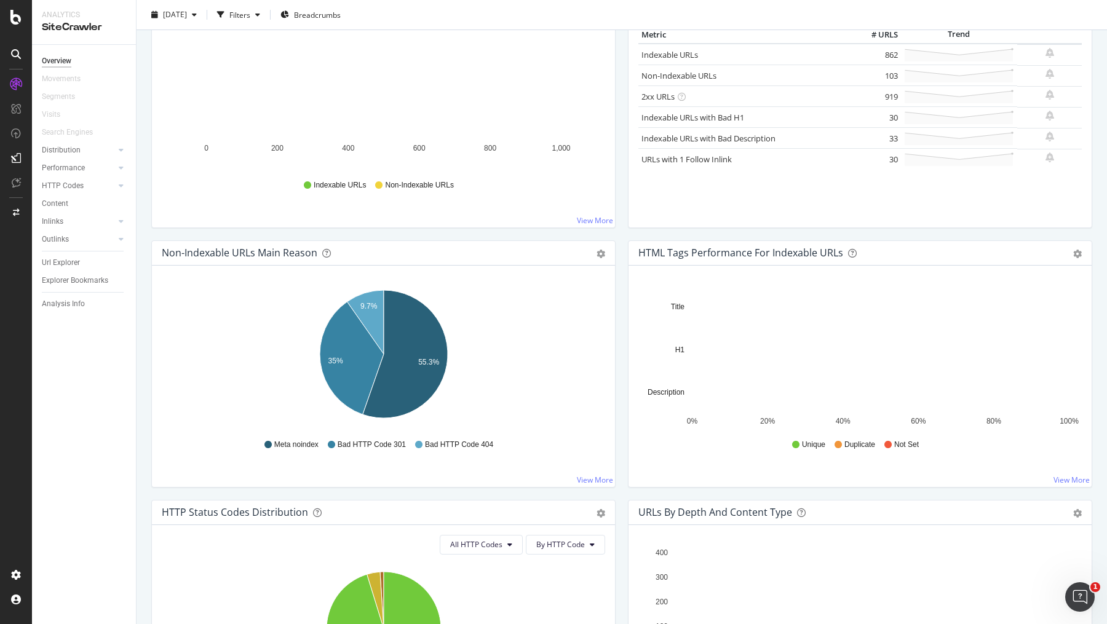
scroll to position [209, 0]
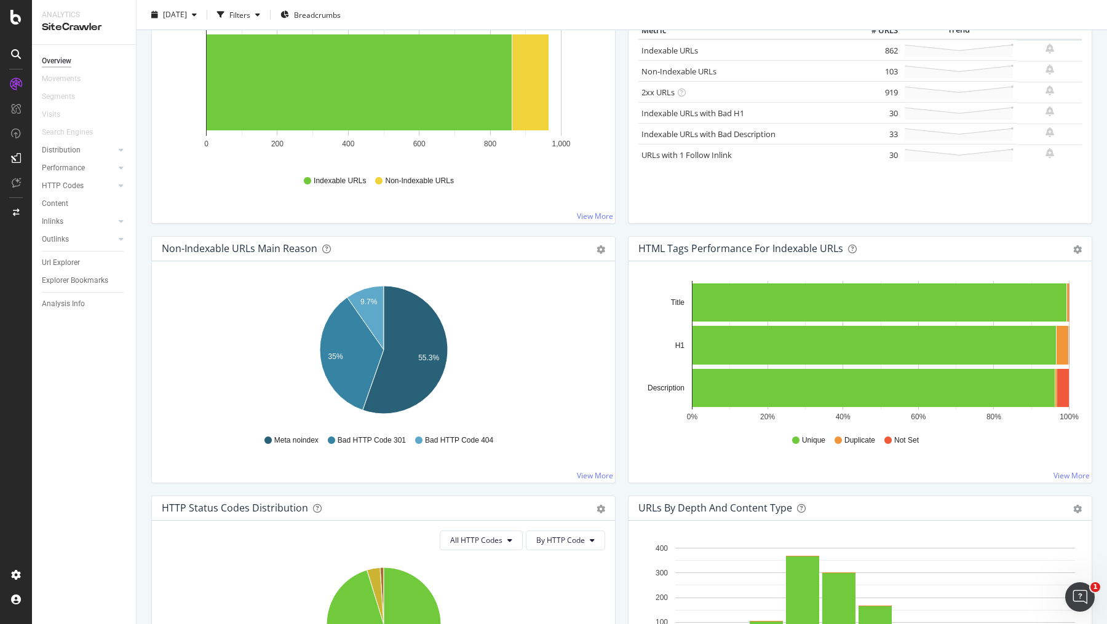
drag, startPoint x: 1069, startPoint y: 306, endPoint x: 1075, endPoint y: 266, distance: 40.6
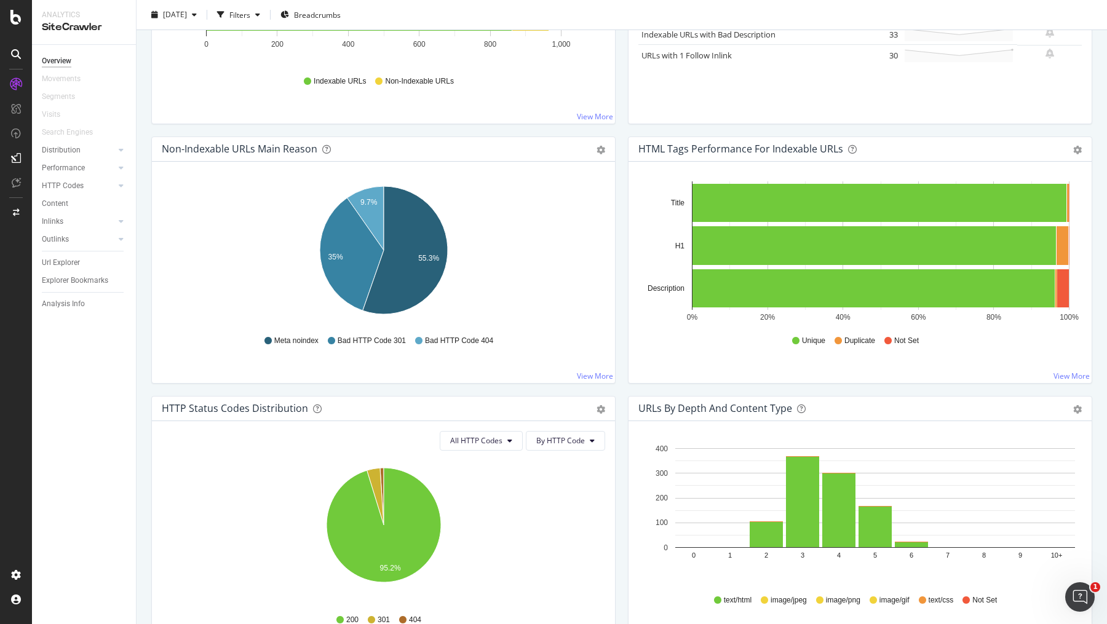
scroll to position [311, 0]
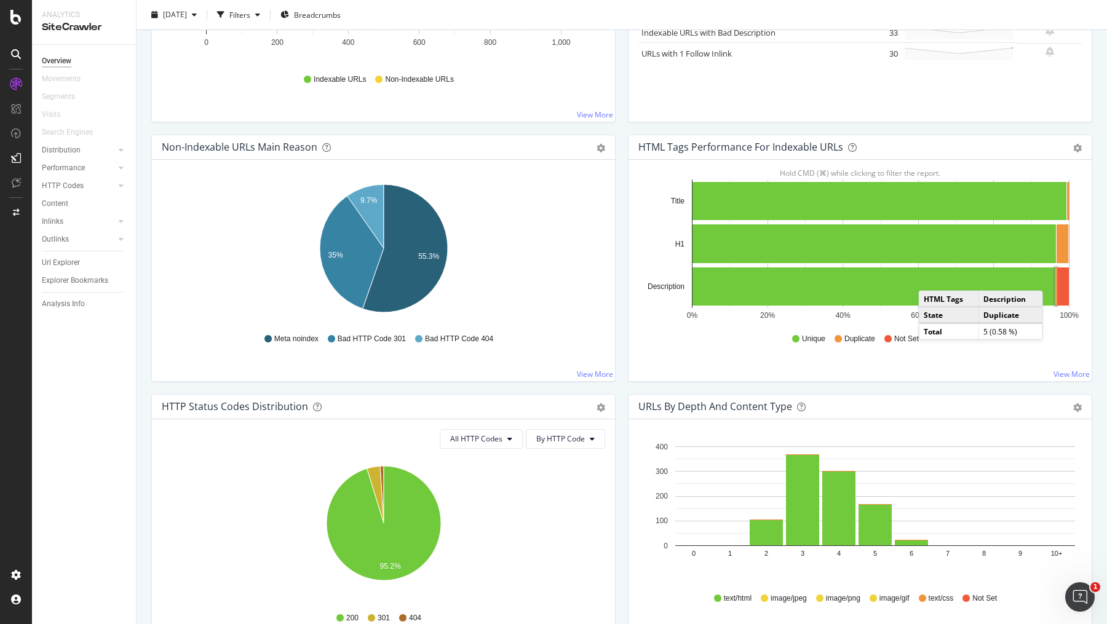
click at [1056, 277] on rect "A chart." at bounding box center [1057, 287] width 2 height 38
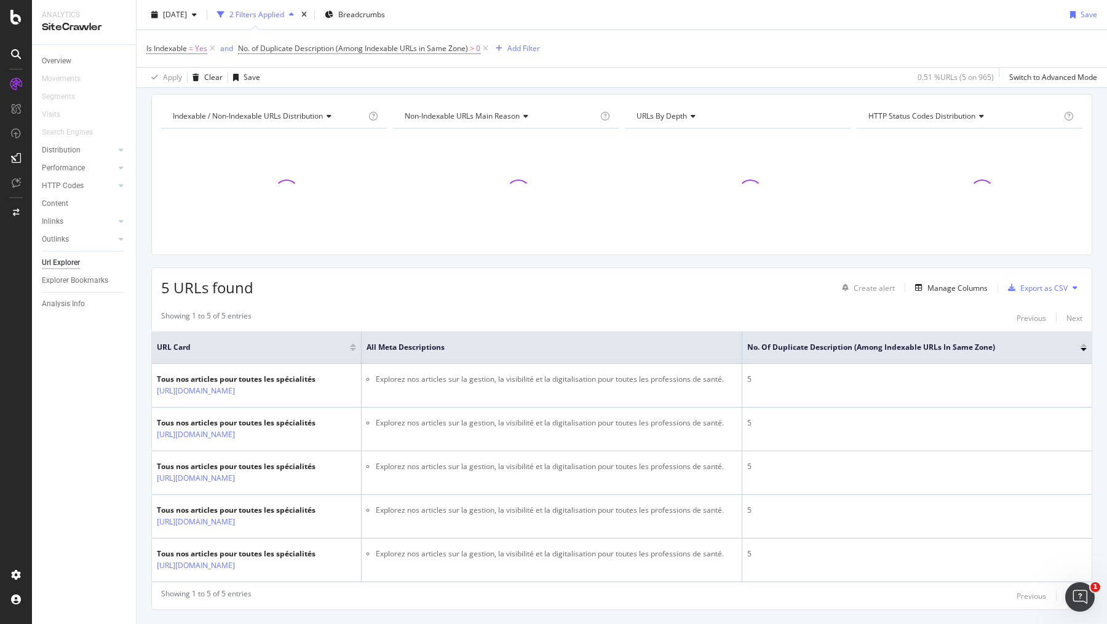
scroll to position [65, 0]
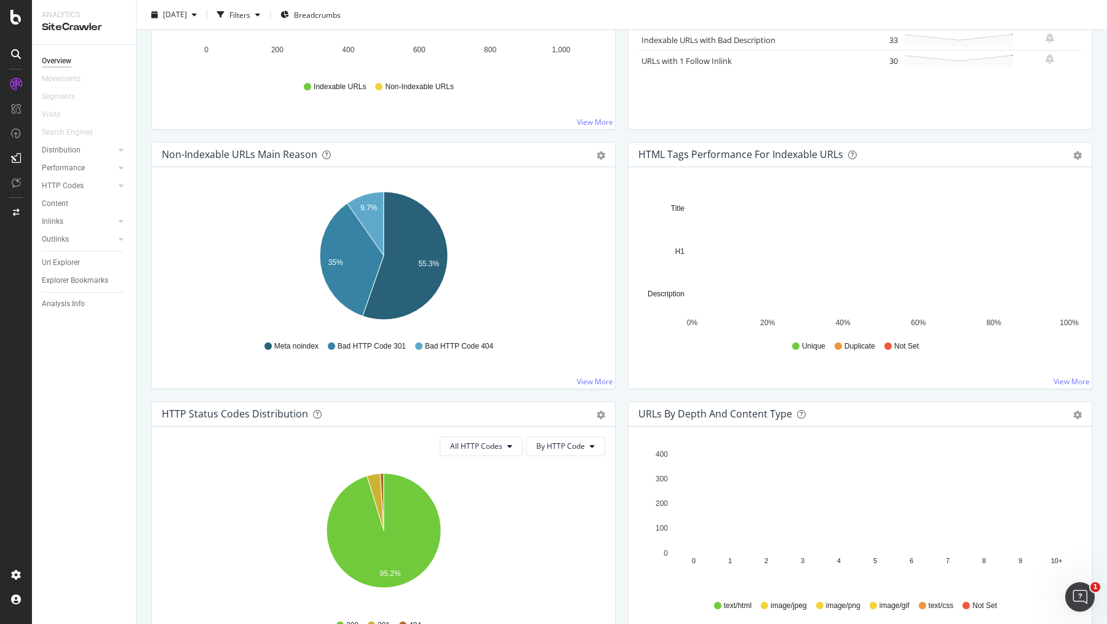
scroll to position [533, 0]
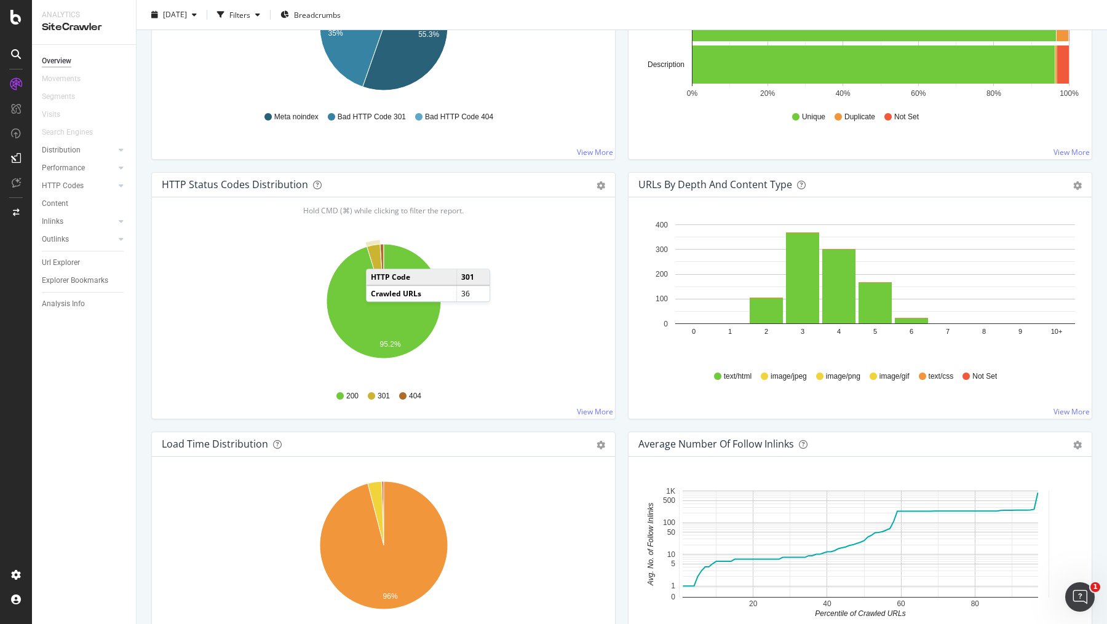
click at [378, 254] on icon "A chart." at bounding box center [375, 272] width 17 height 57
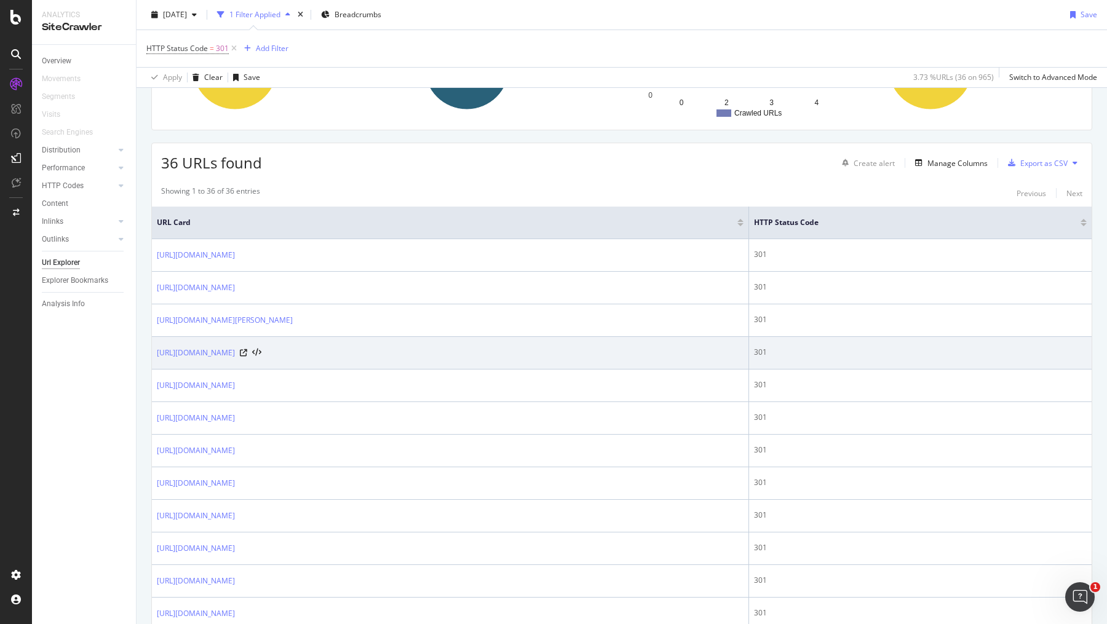
scroll to position [148, 0]
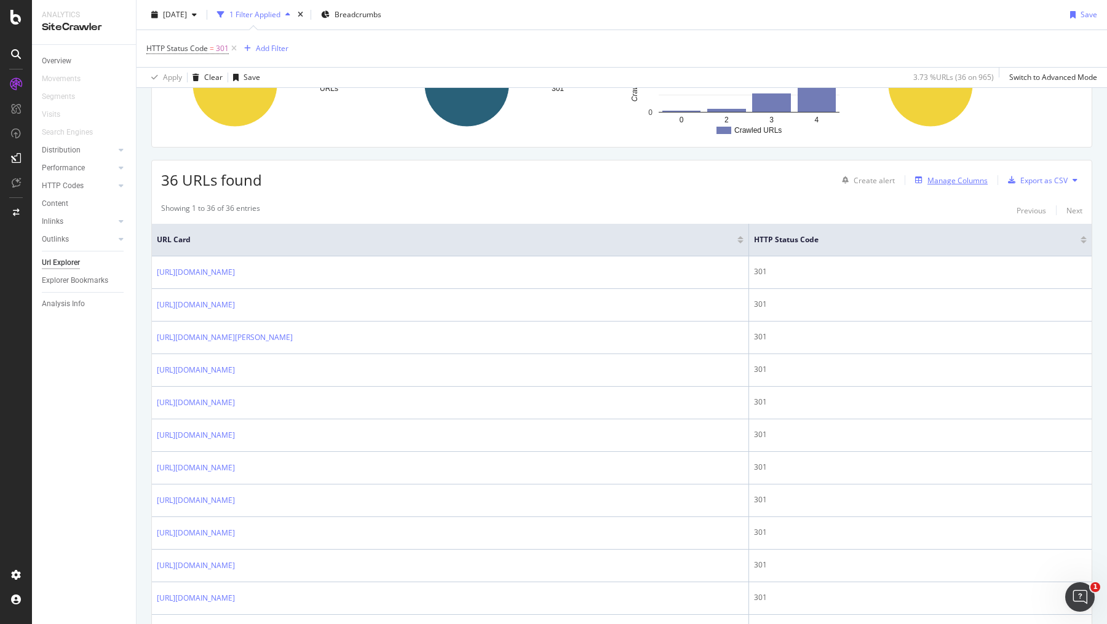
click at [964, 179] on div "Manage Columns" at bounding box center [958, 180] width 60 height 10
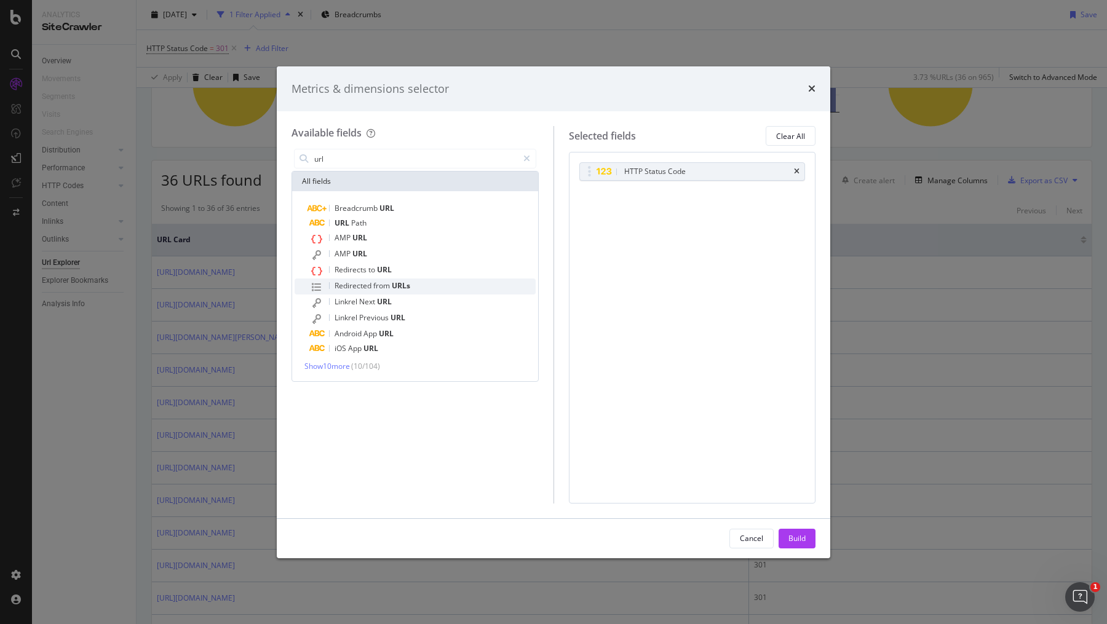
click at [386, 286] on span "from" at bounding box center [382, 286] width 18 height 10
click at [397, 267] on div "Redirects to URL" at bounding box center [422, 271] width 226 height 16
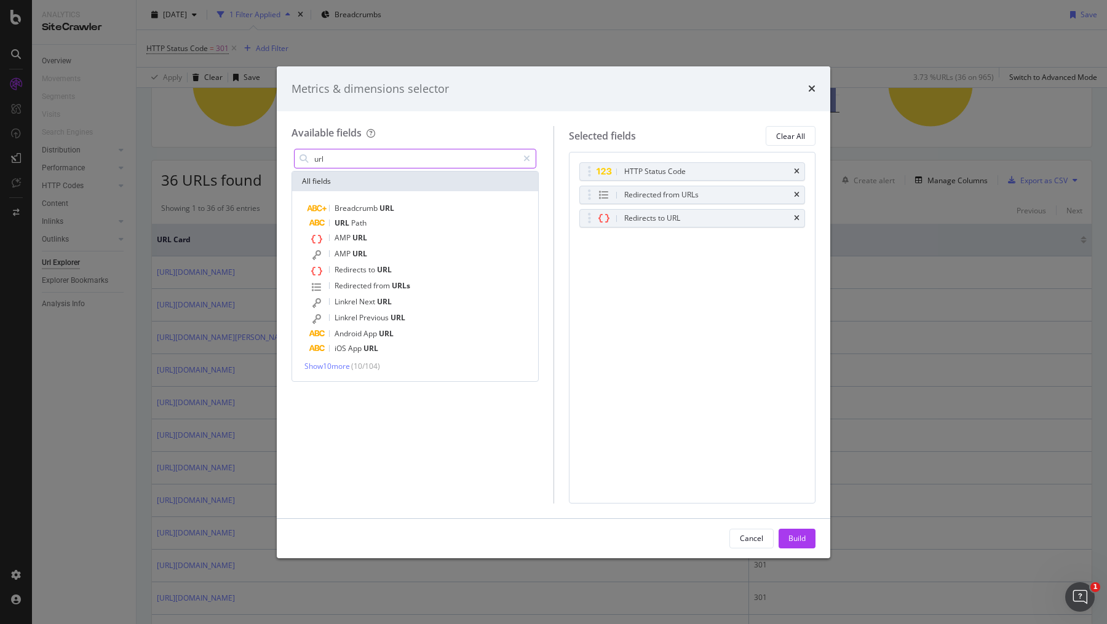
click at [351, 154] on input "url" at bounding box center [415, 159] width 205 height 18
type input "a"
type input "link anchor"
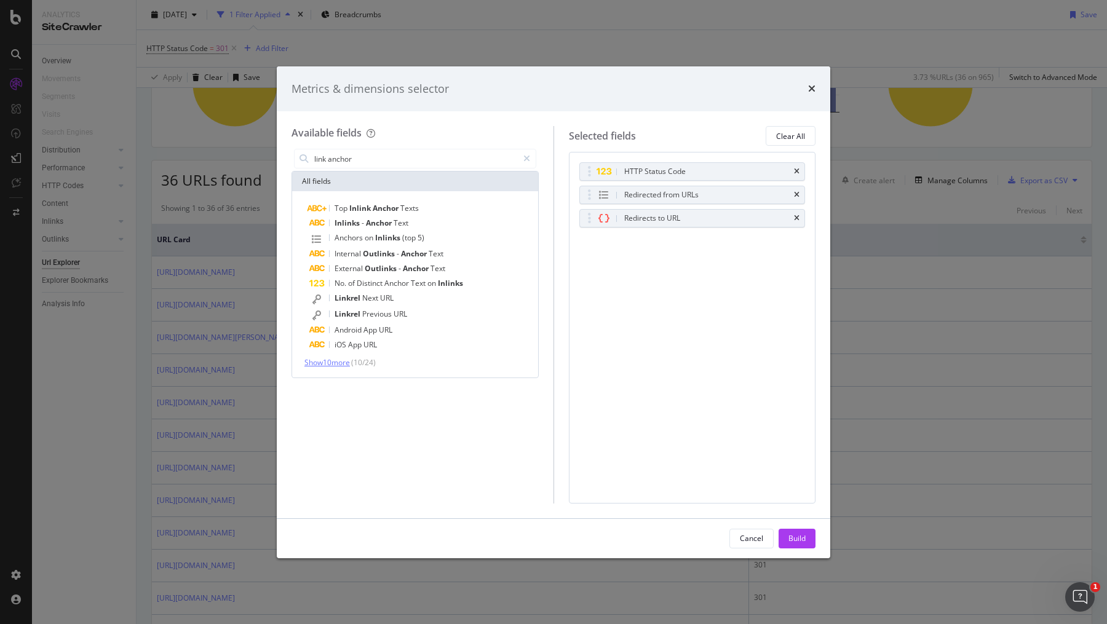
click at [334, 367] on span "Show 10 more" at bounding box center [328, 362] width 46 height 10
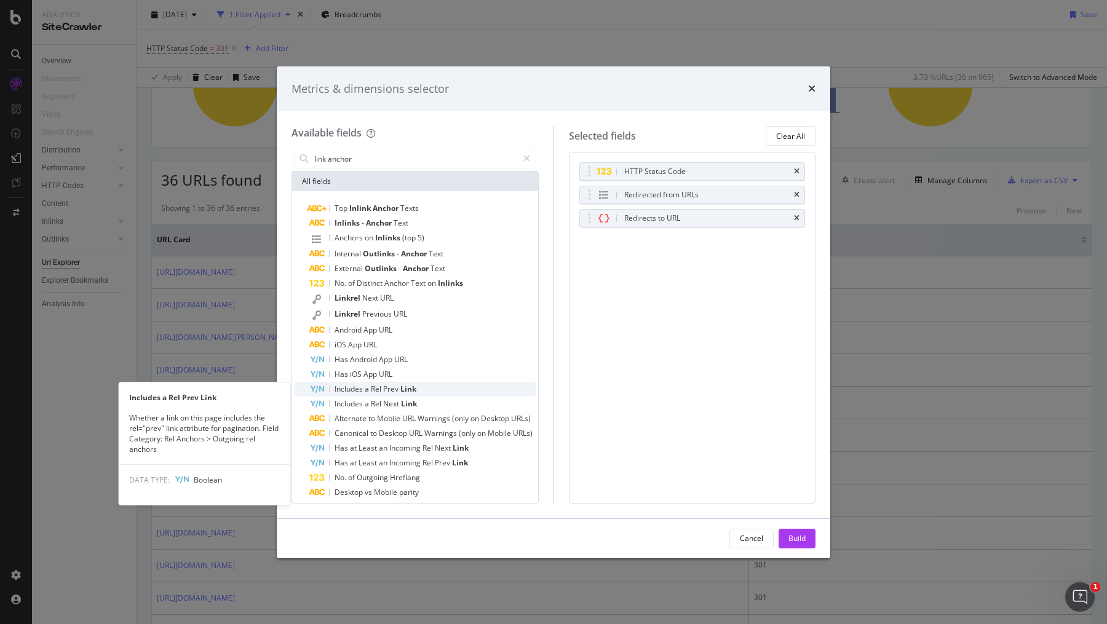
scroll to position [22, 0]
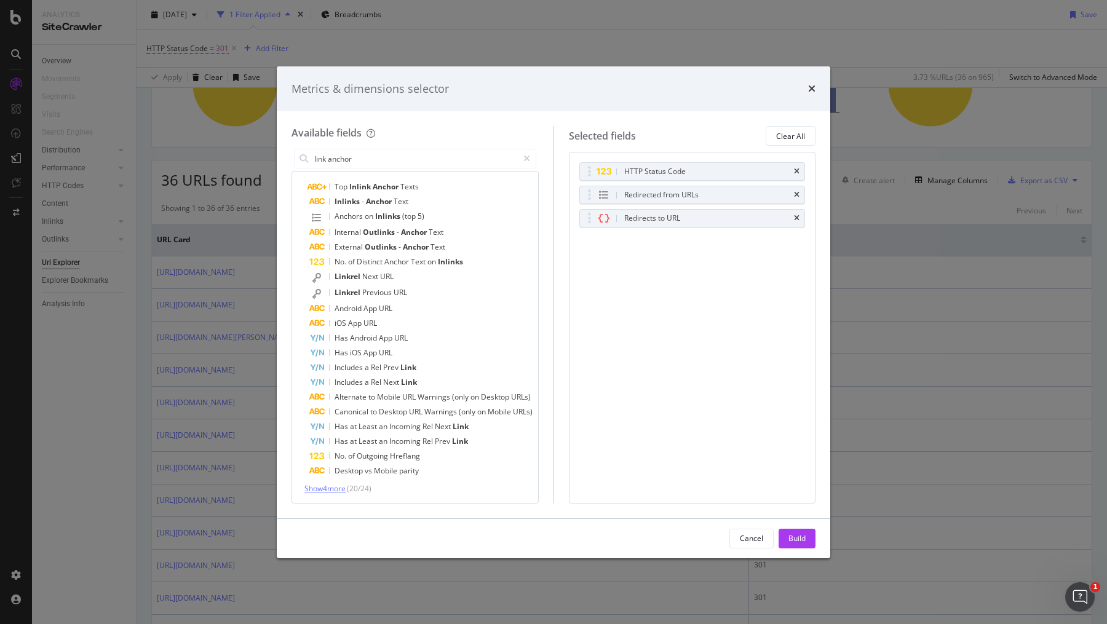
click at [334, 485] on span "Show 4 more" at bounding box center [325, 489] width 41 height 10
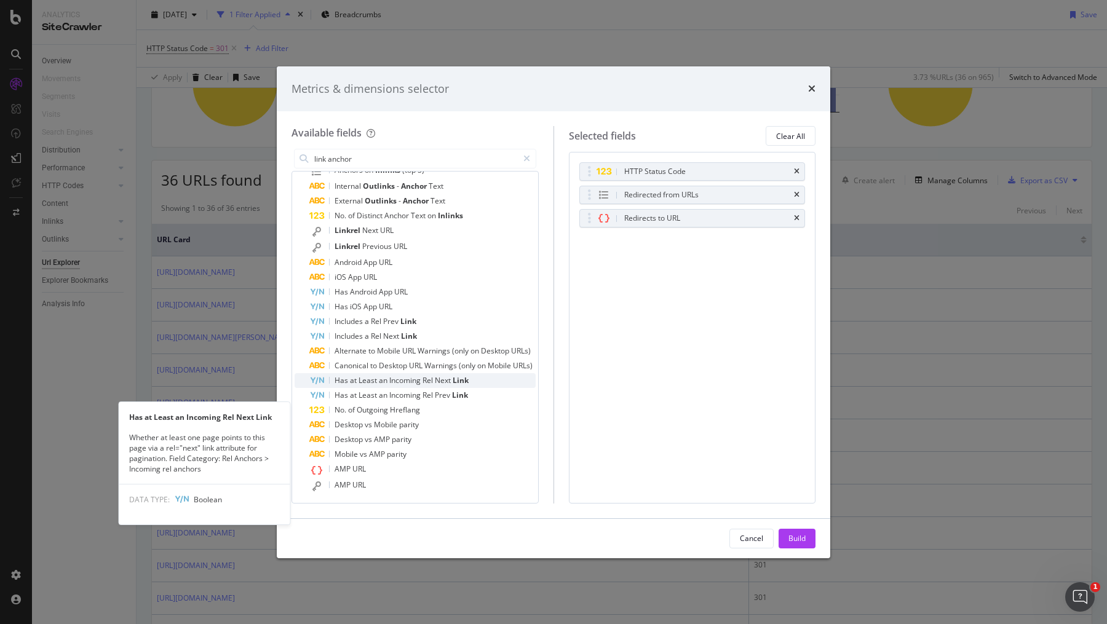
scroll to position [0, 0]
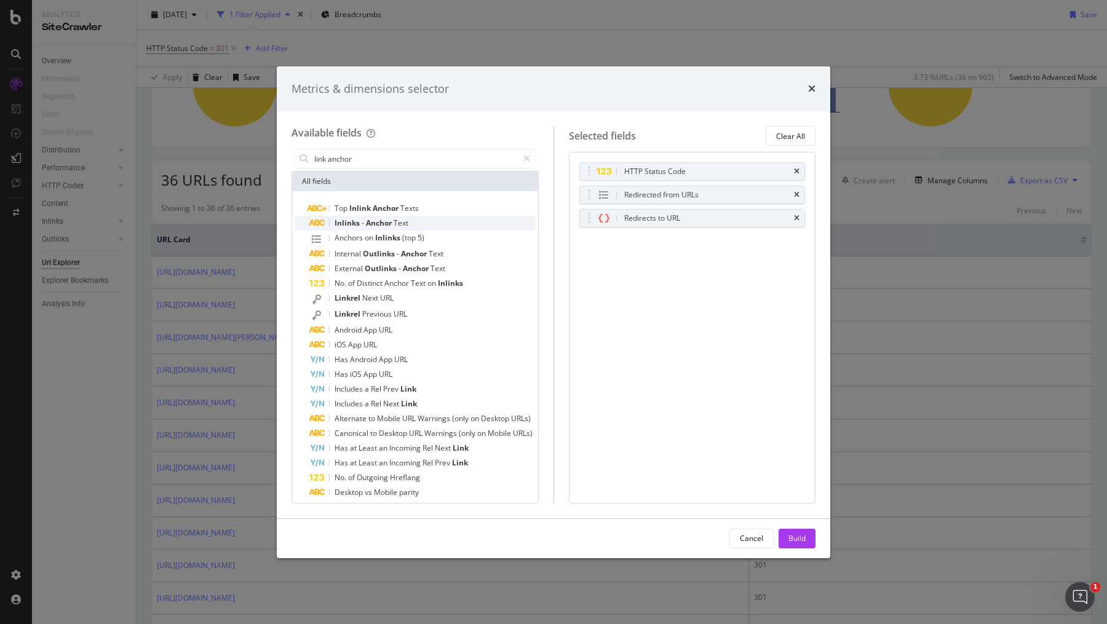
click at [422, 222] on div "Inlinks - Anchor Text" at bounding box center [422, 223] width 226 height 15
click at [805, 535] on div "Build" at bounding box center [797, 538] width 17 height 10
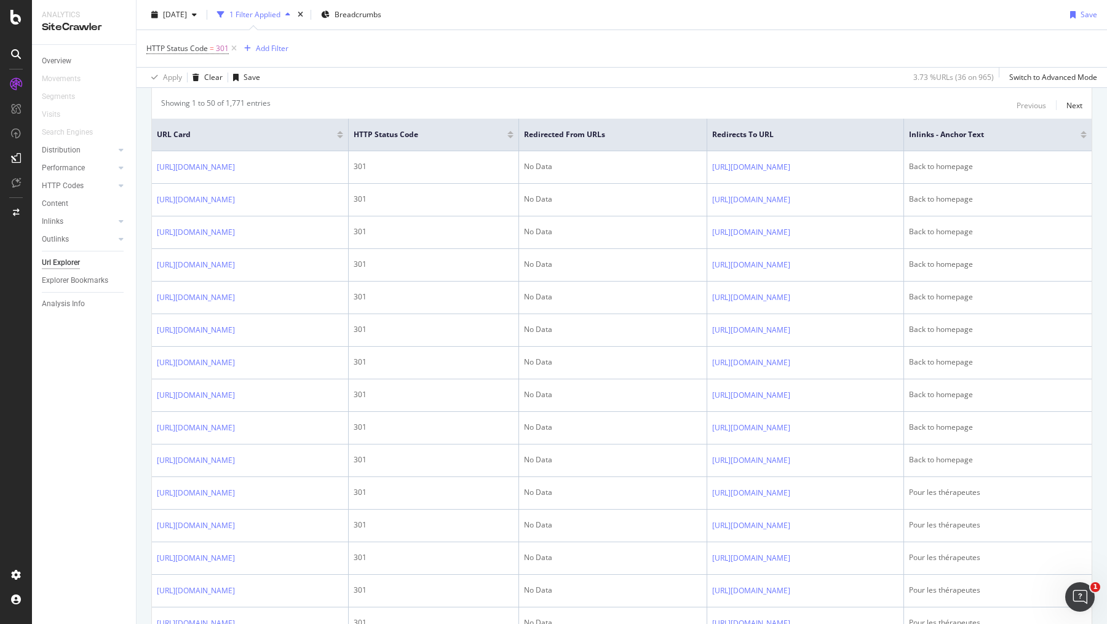
scroll to position [236, 0]
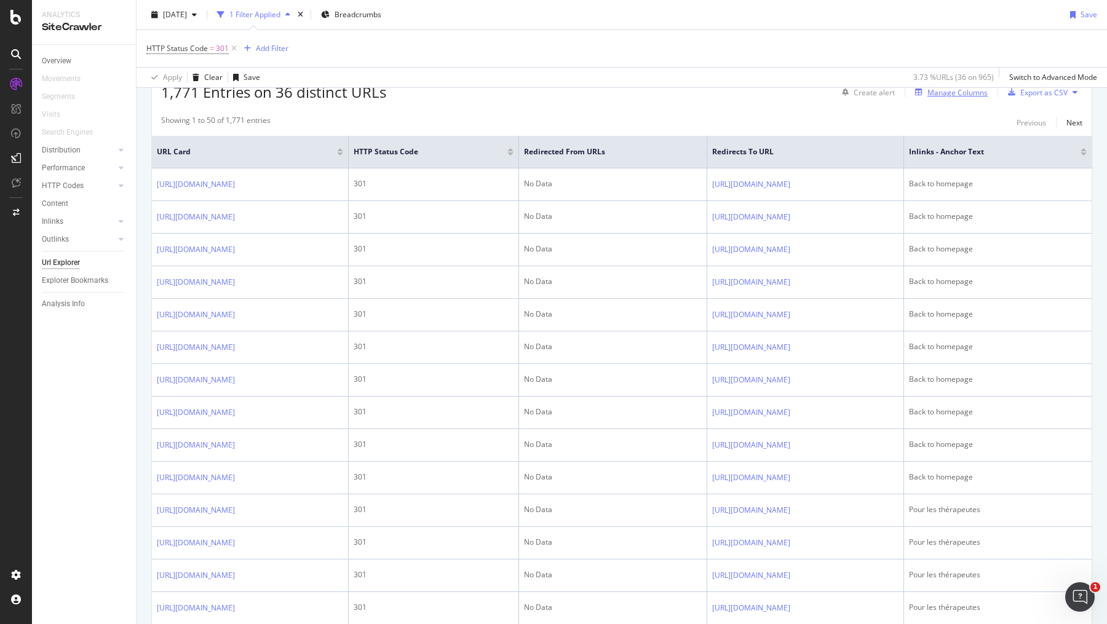
click at [950, 95] on div "Manage Columns" at bounding box center [950, 93] width 78 height 14
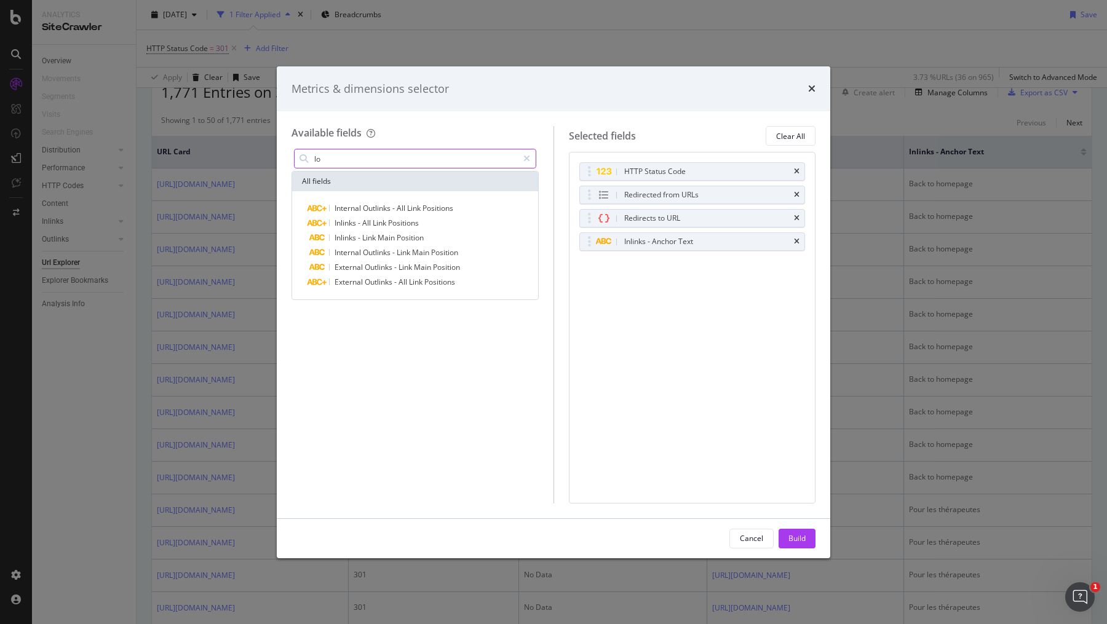
type input "l"
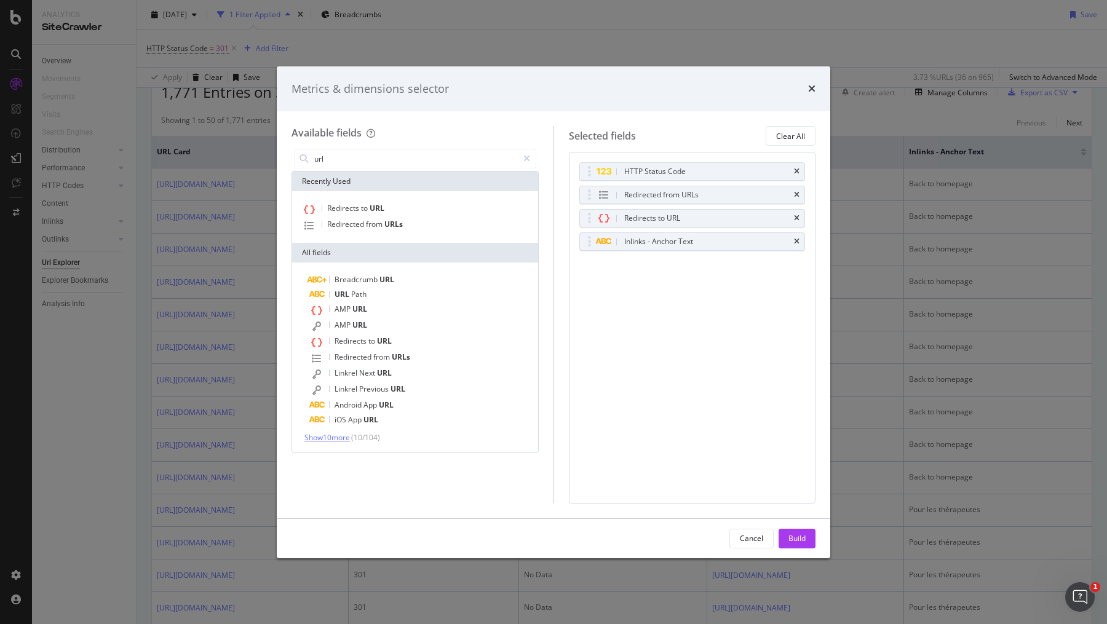
type input "url"
click at [331, 440] on span "Show 10 more" at bounding box center [328, 438] width 46 height 10
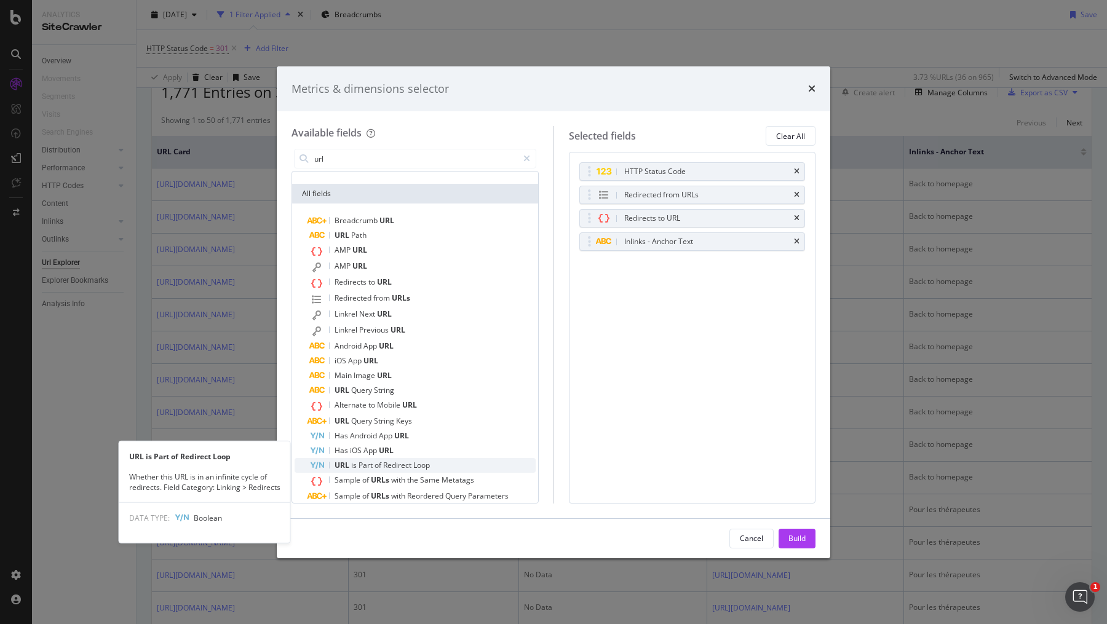
scroll to position [99, 0]
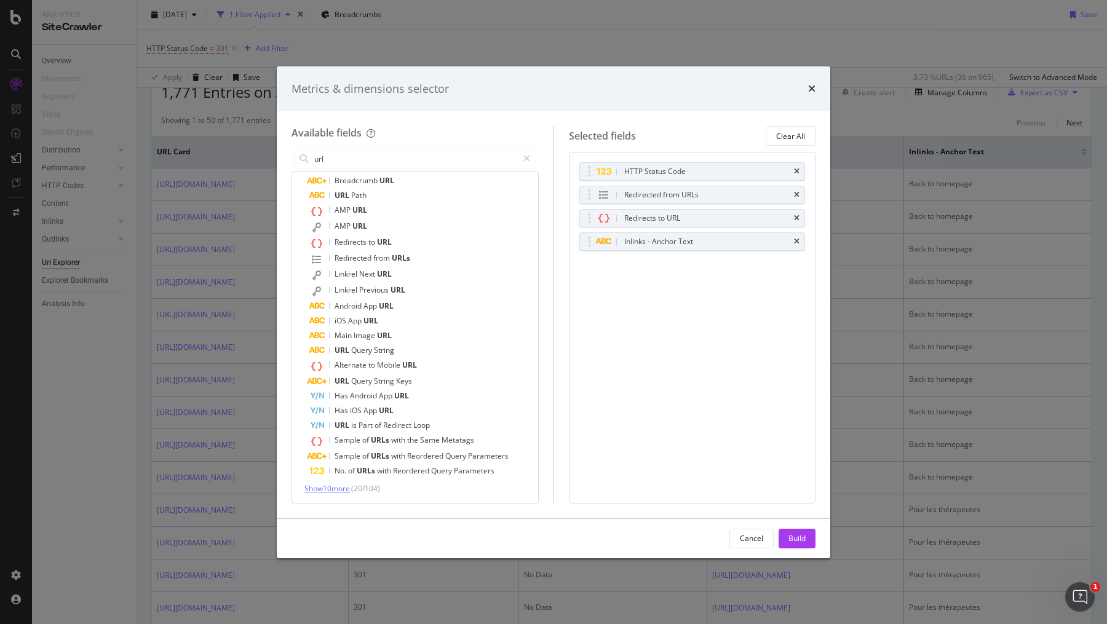
click at [333, 490] on span "Show 10 more" at bounding box center [328, 489] width 46 height 10
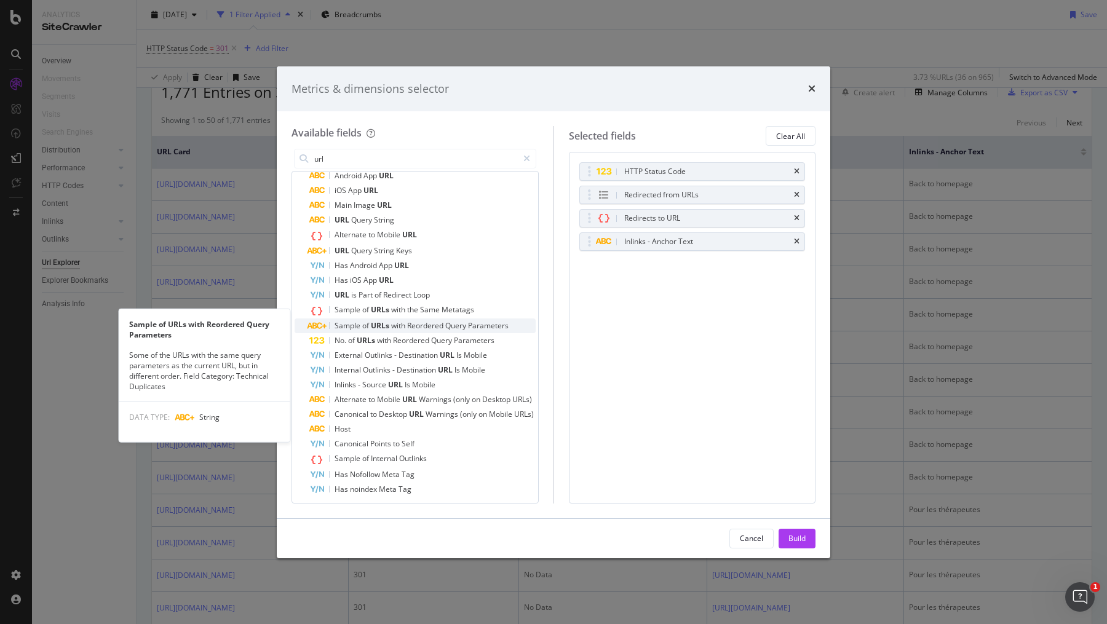
scroll to position [248, 0]
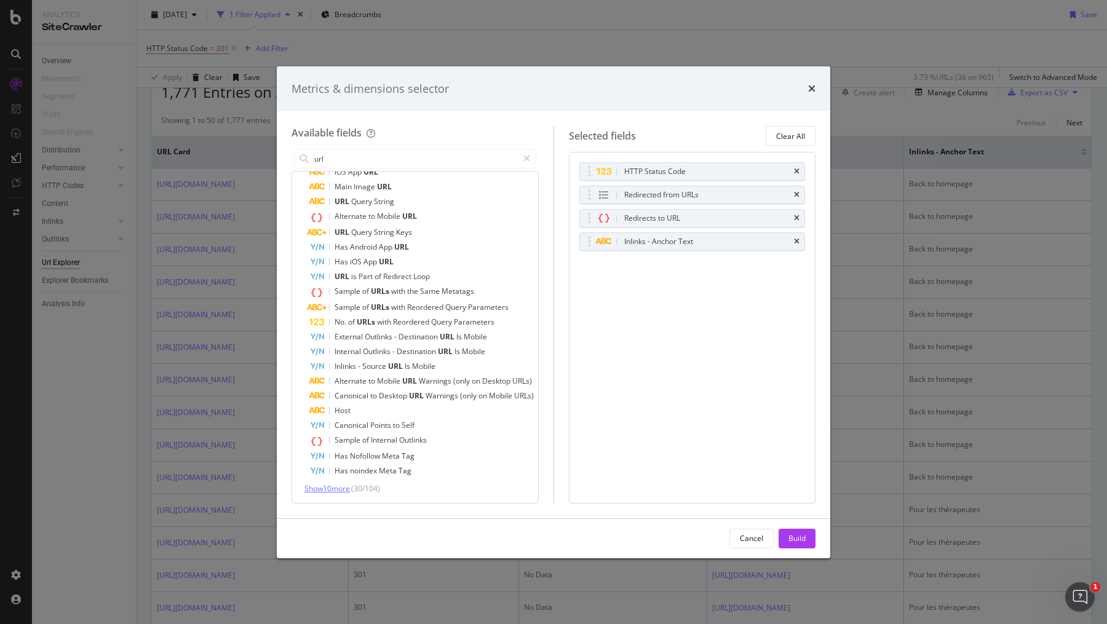
click at [340, 491] on span "Show 10 more" at bounding box center [328, 489] width 46 height 10
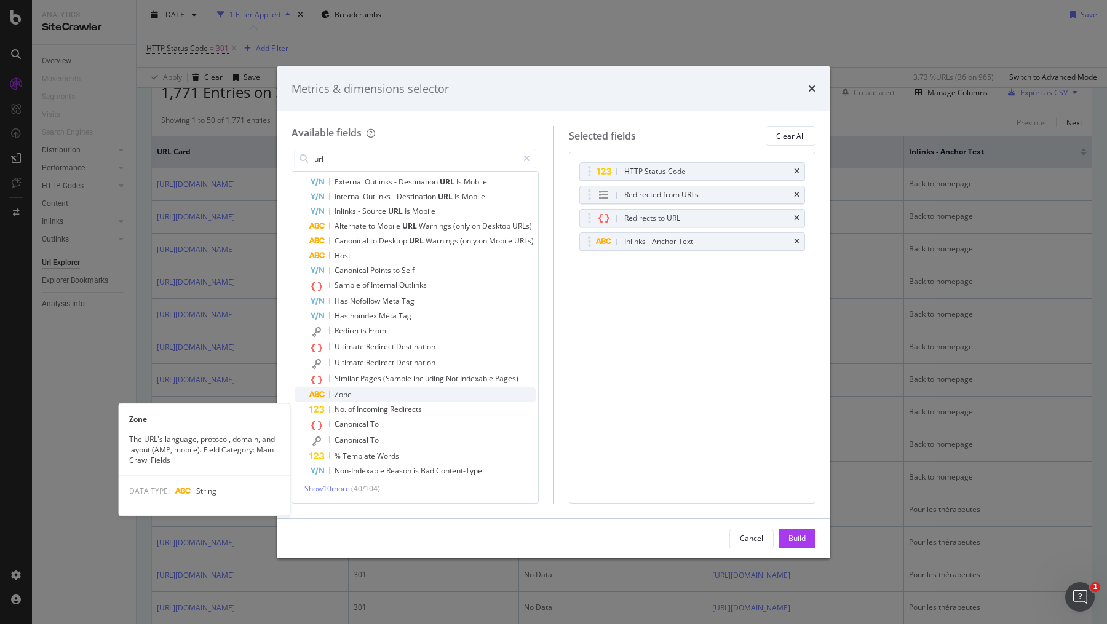
scroll to position [0, 0]
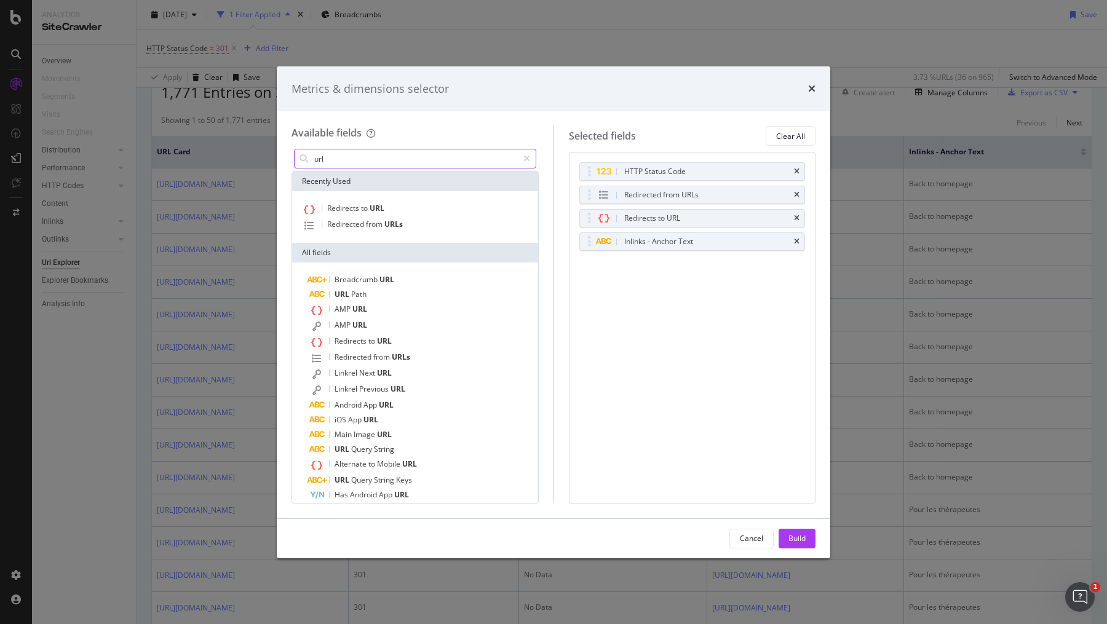
click at [356, 156] on input "url" at bounding box center [415, 159] width 205 height 18
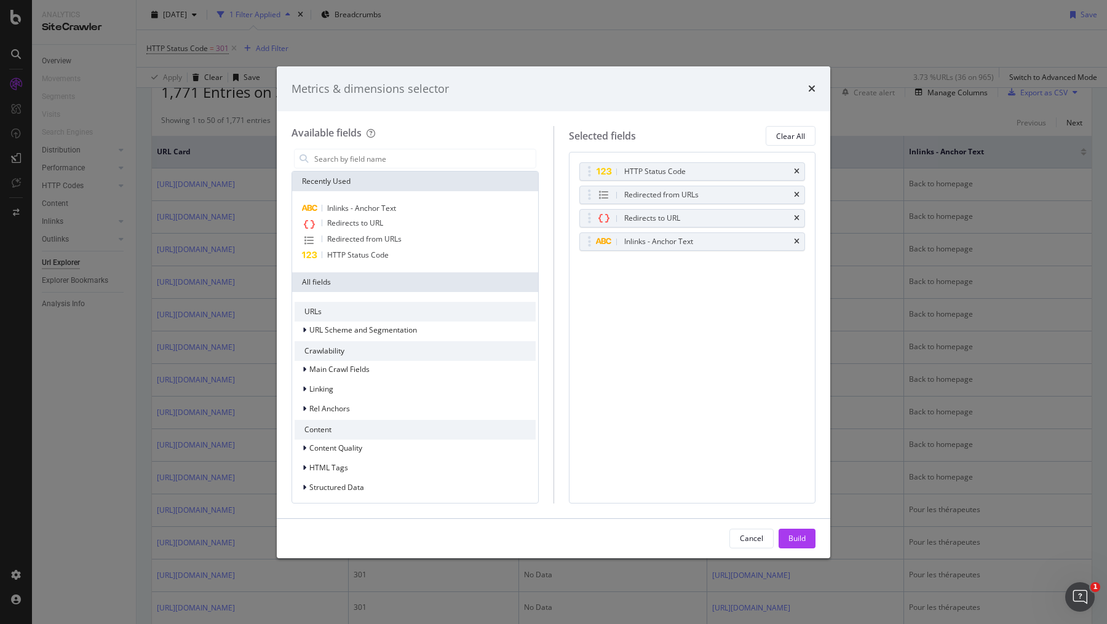
click at [806, 86] on div "Metrics & dimensions selector" at bounding box center [554, 89] width 524 height 16
click at [811, 86] on icon "times" at bounding box center [811, 89] width 7 height 10
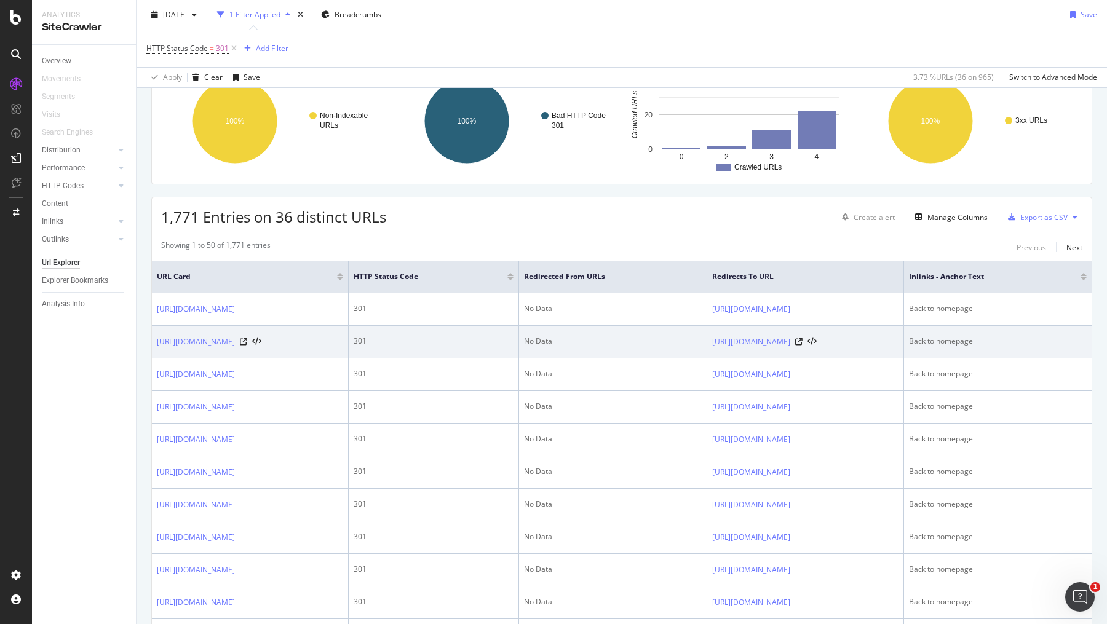
scroll to position [111, 0]
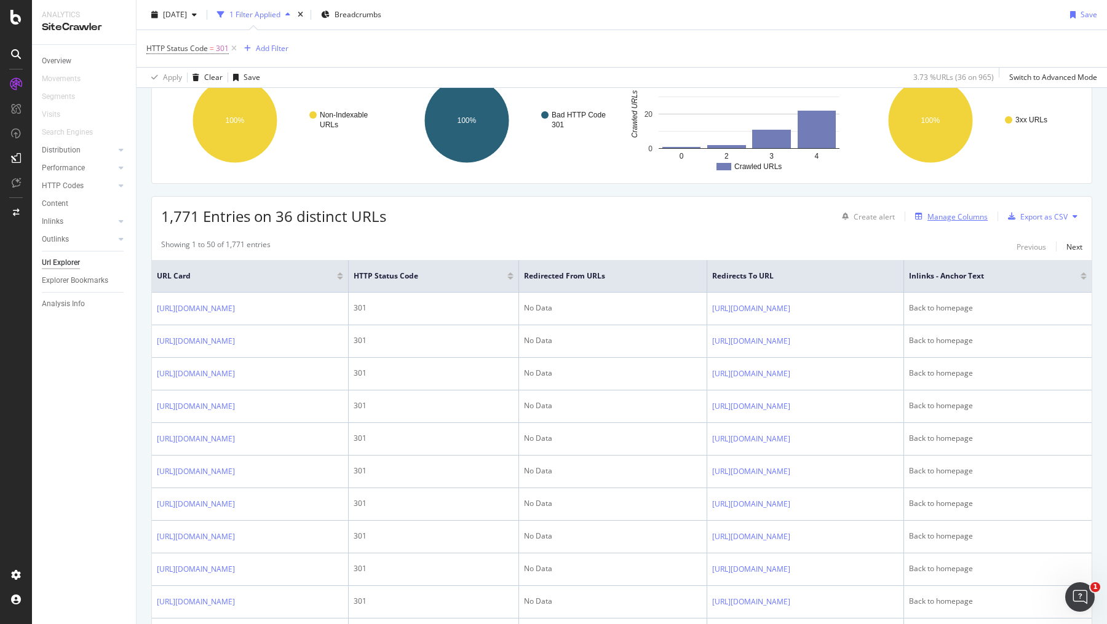
click at [957, 212] on div "Manage Columns" at bounding box center [958, 217] width 60 height 10
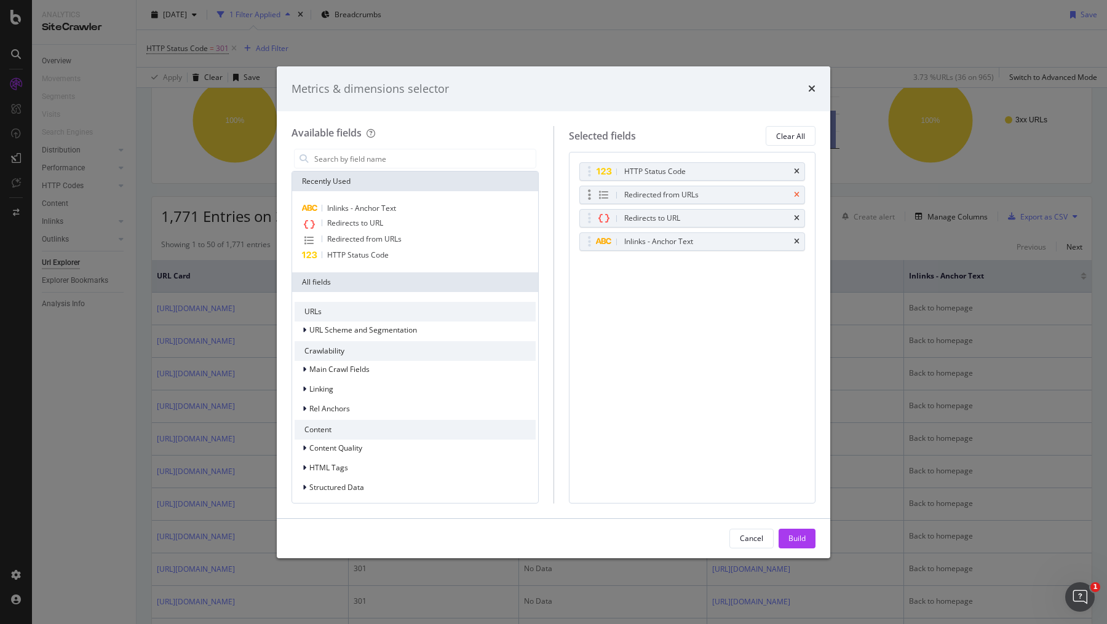
click at [799, 191] on icon "times" at bounding box center [797, 194] width 6 height 7
drag, startPoint x: 682, startPoint y: 193, endPoint x: 682, endPoint y: 166, distance: 27.1
click at [682, 166] on body "Analytics SiteCrawler Overview Movements Segments Visits Search Engines Distrib…" at bounding box center [553, 312] width 1107 height 624
drag, startPoint x: 679, startPoint y: 222, endPoint x: 678, endPoint y: 198, distance: 24.0
click at [678, 198] on body "Analytics SiteCrawler Overview Movements Segments Visits Search Engines Distrib…" at bounding box center [553, 312] width 1107 height 624
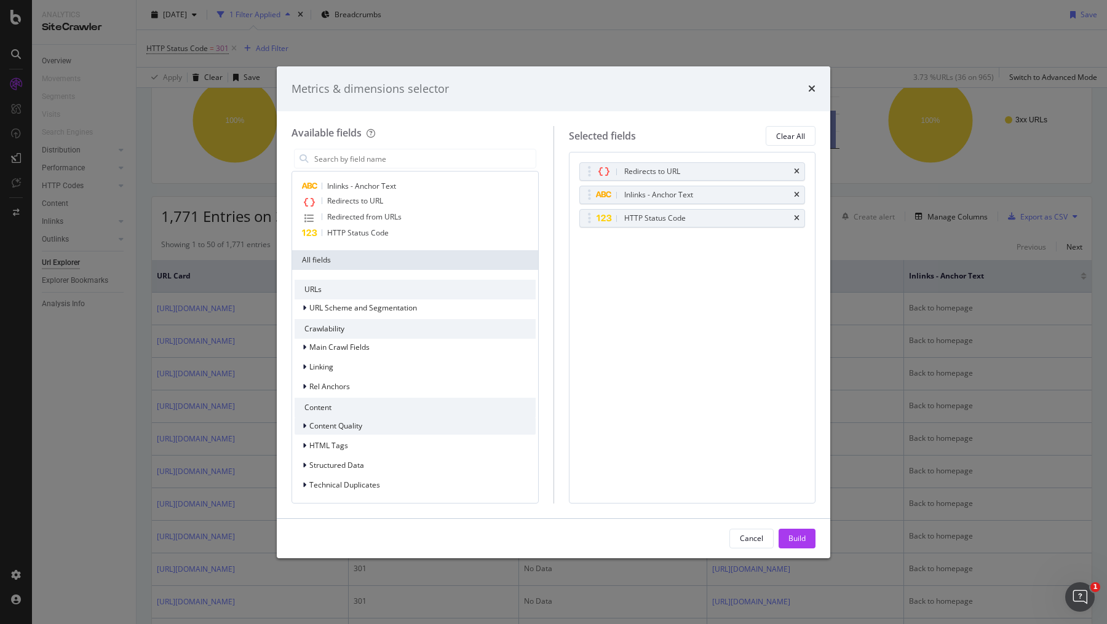
scroll to position [0, 0]
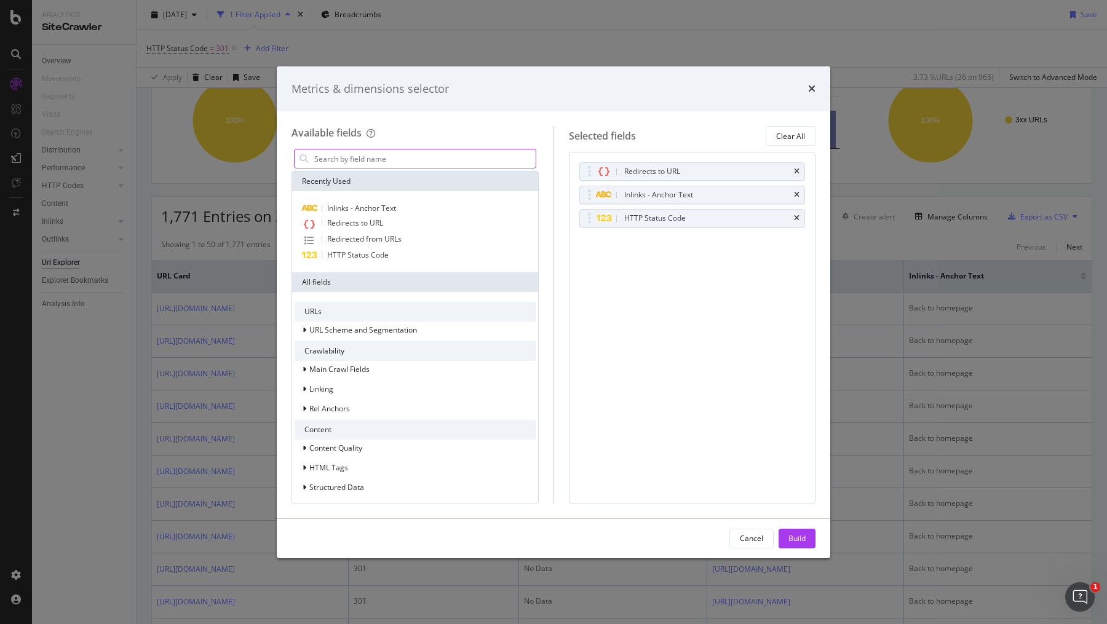
click at [380, 161] on input "modal" at bounding box center [424, 159] width 223 height 18
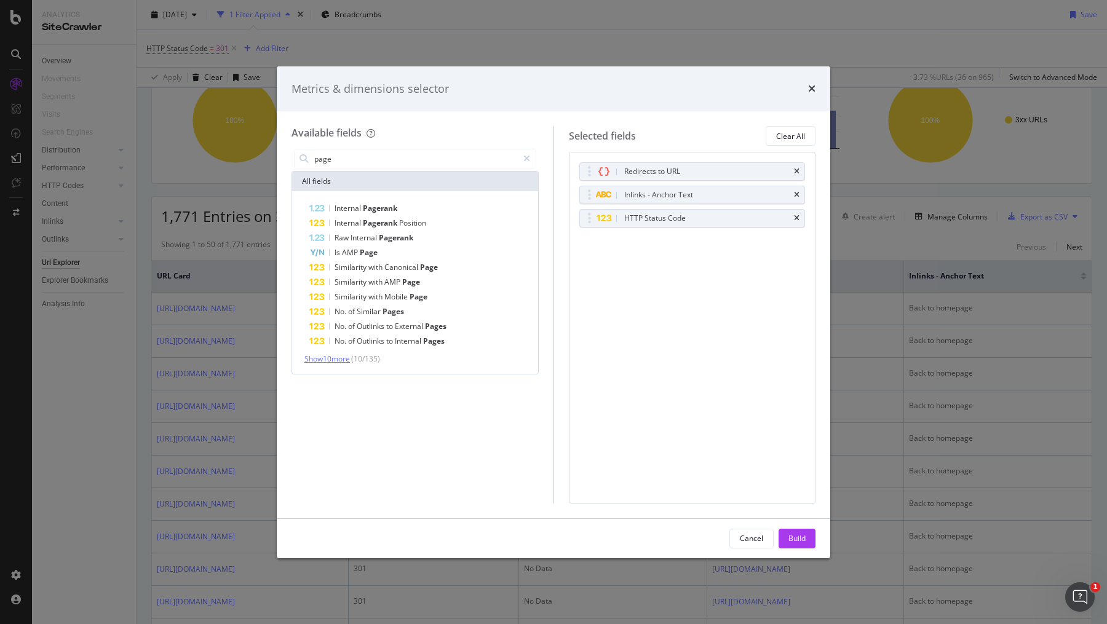
click at [327, 362] on span "Show 10 more" at bounding box center [328, 359] width 46 height 10
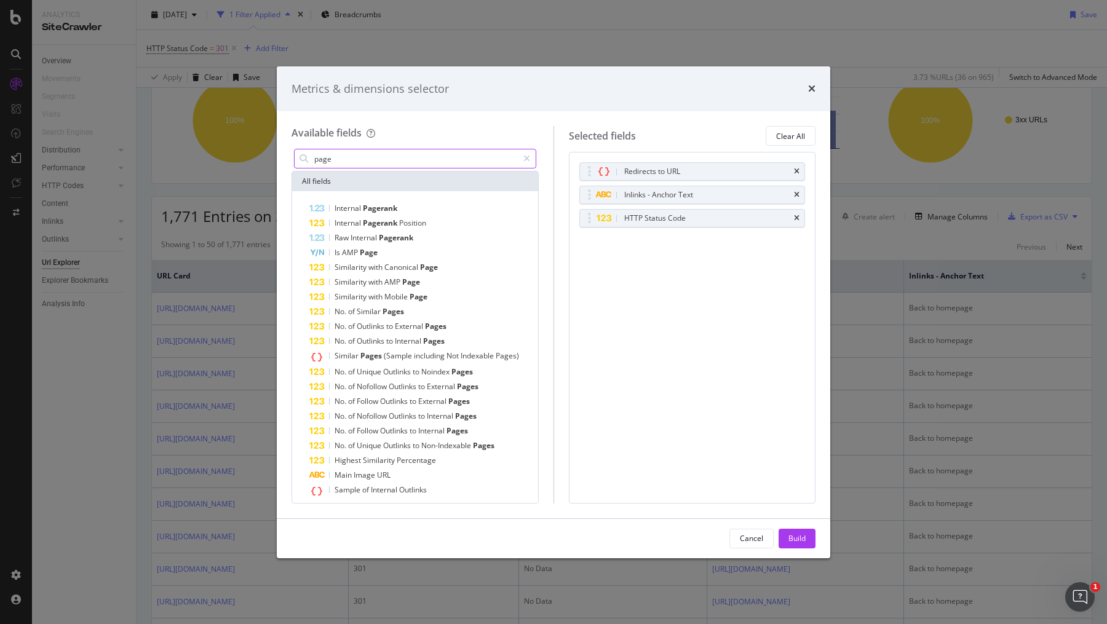
click at [320, 160] on input "page" at bounding box center [415, 159] width 205 height 18
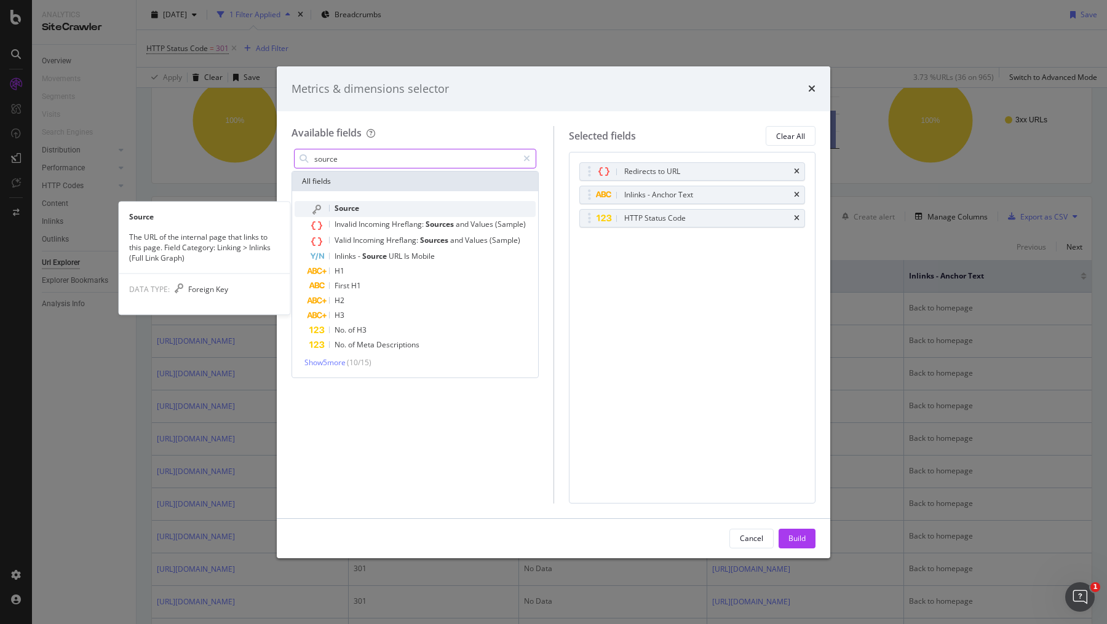
type input "source"
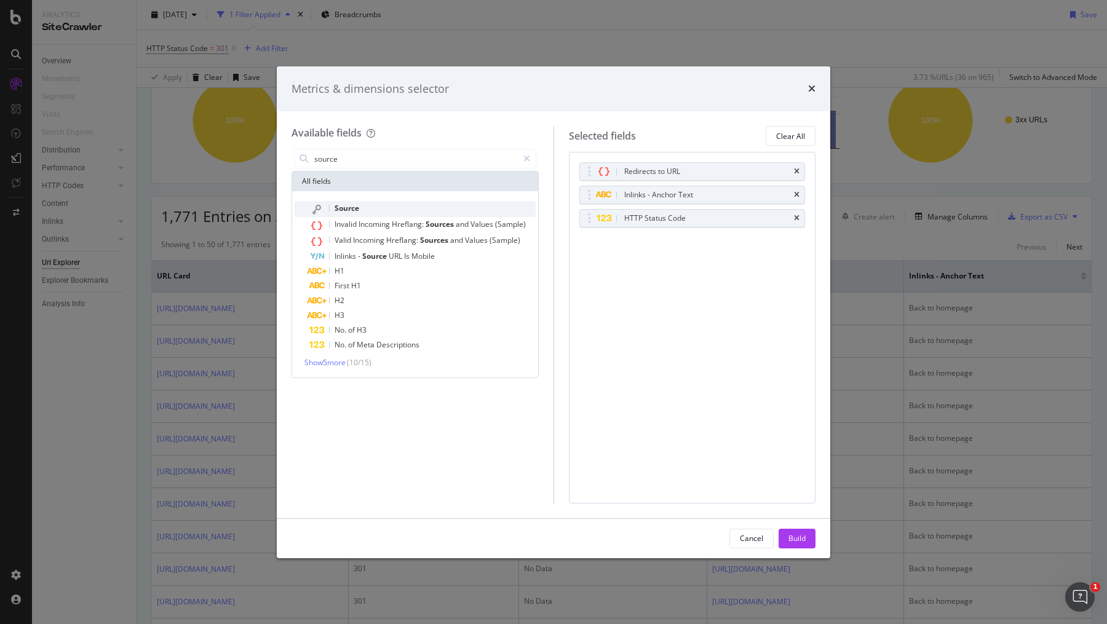
click at [343, 207] on span "Source" at bounding box center [347, 208] width 25 height 10
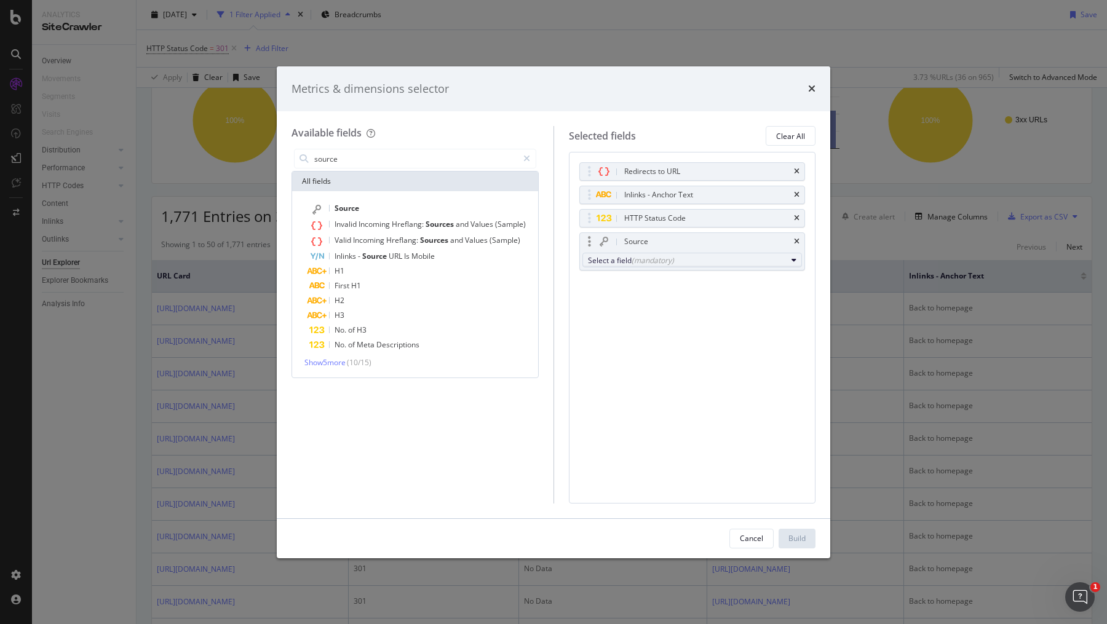
click at [692, 260] on div "Select a field (mandatory)" at bounding box center [687, 260] width 199 height 10
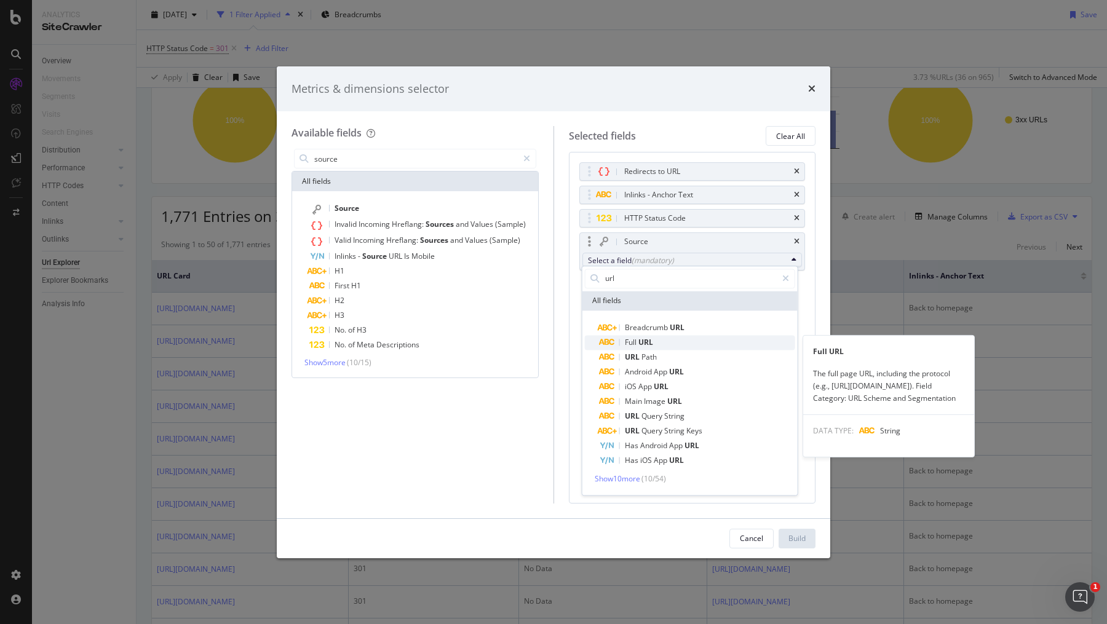
type input "url"
click at [665, 343] on span "Full URL" at bounding box center [698, 342] width 196 height 15
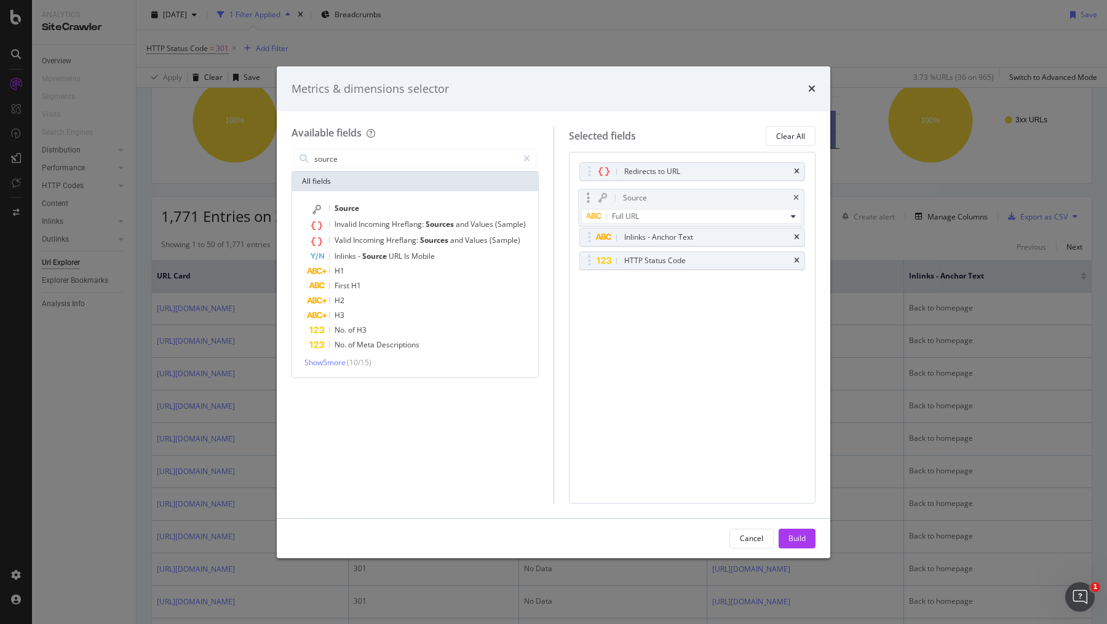
drag, startPoint x: 660, startPoint y: 239, endPoint x: 659, endPoint y: 196, distance: 43.7
click at [659, 196] on body "Analytics SiteCrawler Overview Movements Segments Visits Search Engines Distrib…" at bounding box center [553, 312] width 1107 height 624
drag, startPoint x: 664, startPoint y: 257, endPoint x: 659, endPoint y: 164, distance: 93.1
click at [659, 164] on body "Analytics SiteCrawler Overview Movements Segments Visits Search Engines Distrib…" at bounding box center [553, 312] width 1107 height 624
click at [799, 535] on div "Build" at bounding box center [797, 538] width 17 height 10
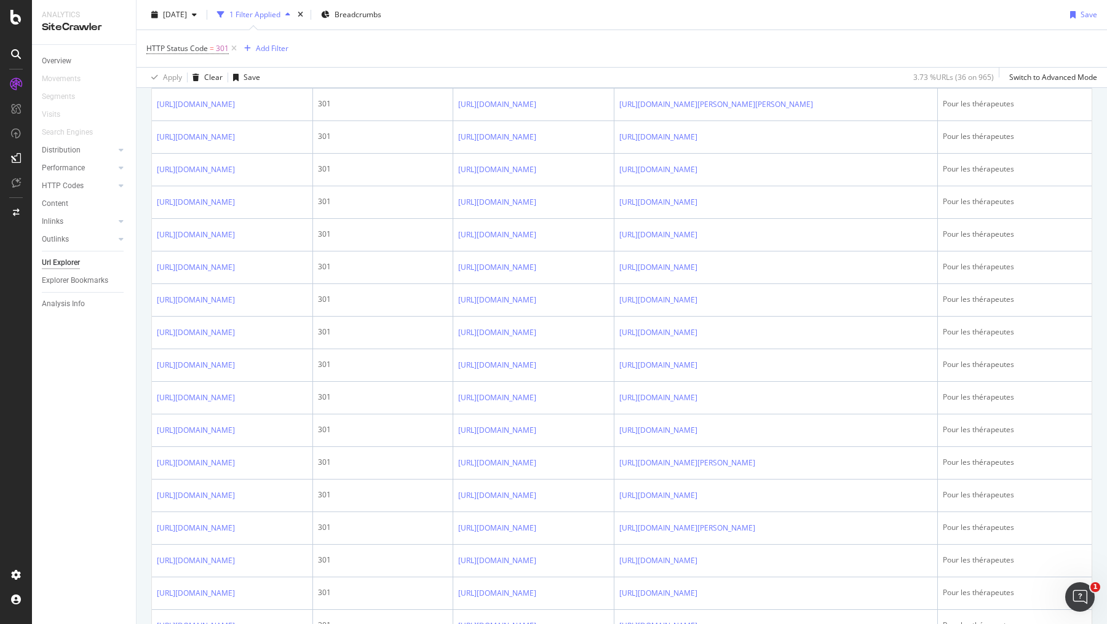
scroll to position [1491, 0]
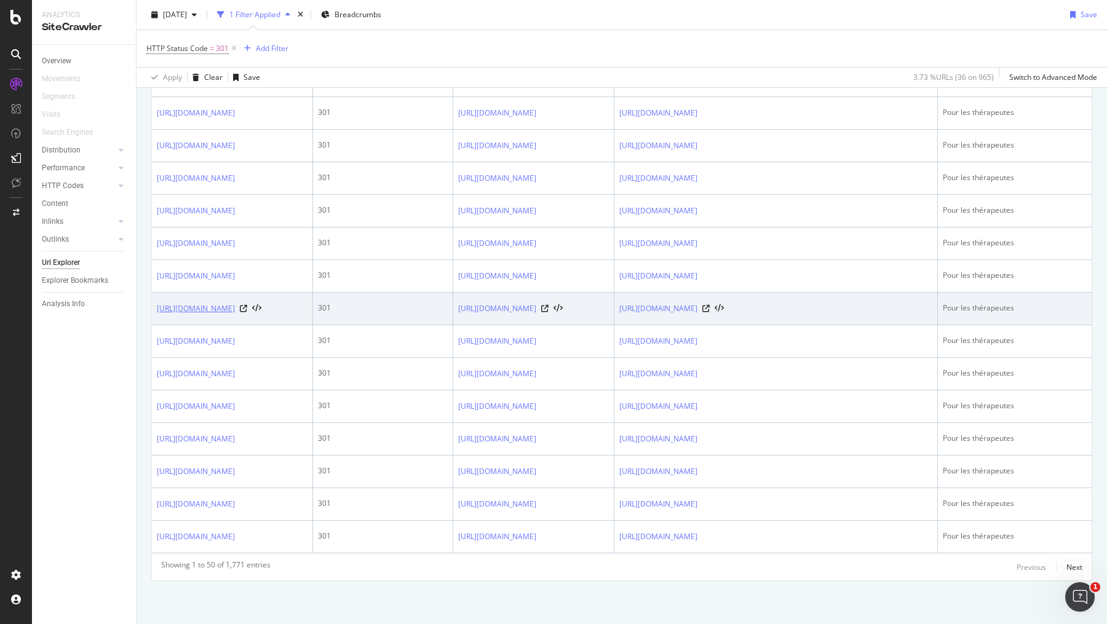
click at [235, 309] on link "https://info.1doc.ch/fr/category/therapeutes/" at bounding box center [196, 309] width 78 height 12
click at [409, 314] on div "301" at bounding box center [382, 308] width 129 height 11
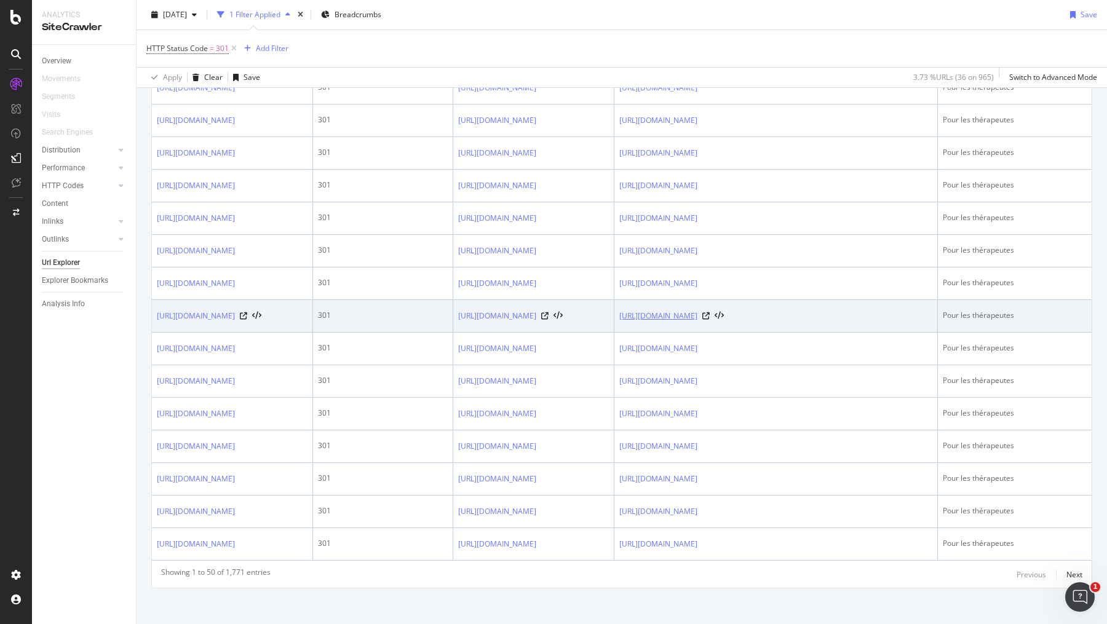
click at [698, 322] on link "https://info.1doc.ch/fr/onedoc-invoice/" at bounding box center [659, 316] width 78 height 12
click at [710, 320] on icon at bounding box center [706, 316] width 7 height 7
drag, startPoint x: 313, startPoint y: 329, endPoint x: 154, endPoint y: 329, distance: 158.7
click at [154, 329] on td "https://info.1doc.ch/fr/category/therapeutes/" at bounding box center [232, 316] width 161 height 33
copy link "https://info.1doc.ch/fr/category/therapeutes/"
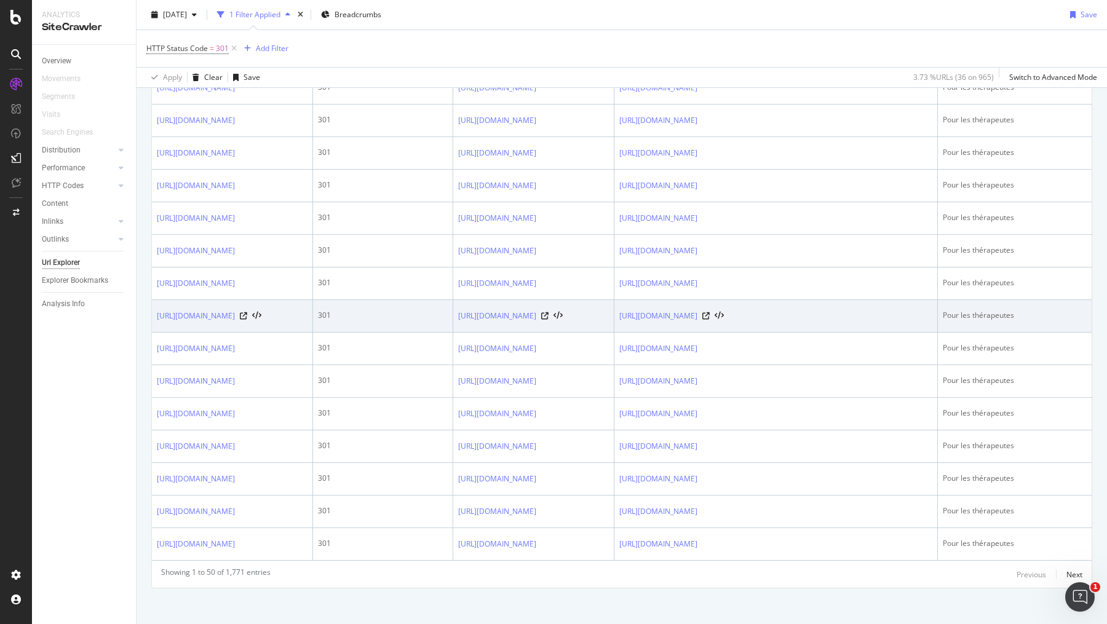
scroll to position [1491, 0]
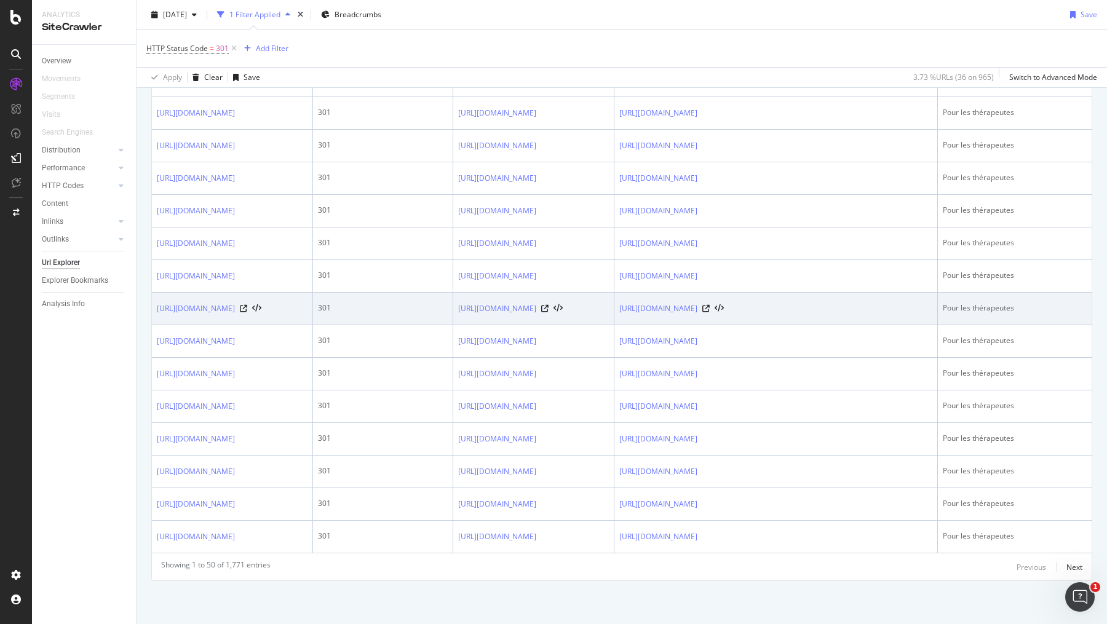
click at [313, 317] on td "https://info.1doc.ch/fr/category/therapeutes/" at bounding box center [232, 309] width 161 height 33
drag, startPoint x: 312, startPoint y: 313, endPoint x: 154, endPoint y: 312, distance: 157.5
click at [154, 312] on td "https://info.1doc.ch/fr/category/therapeutes/" at bounding box center [232, 309] width 161 height 33
copy link "https://info.1doc.ch/fr/category/therapeutes/"
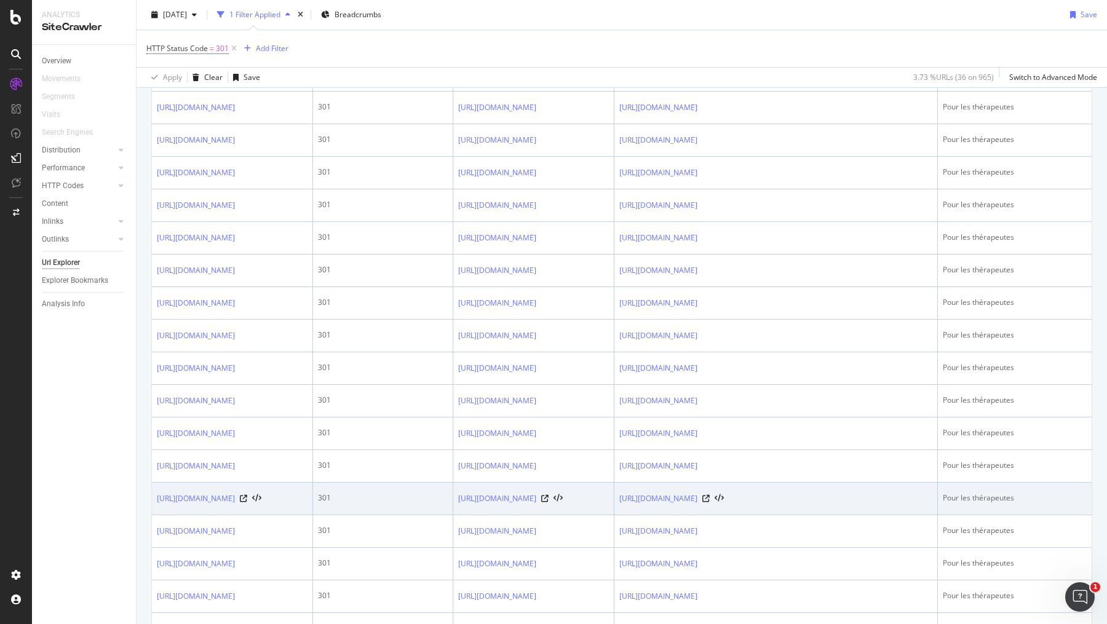
scroll to position [1279, 0]
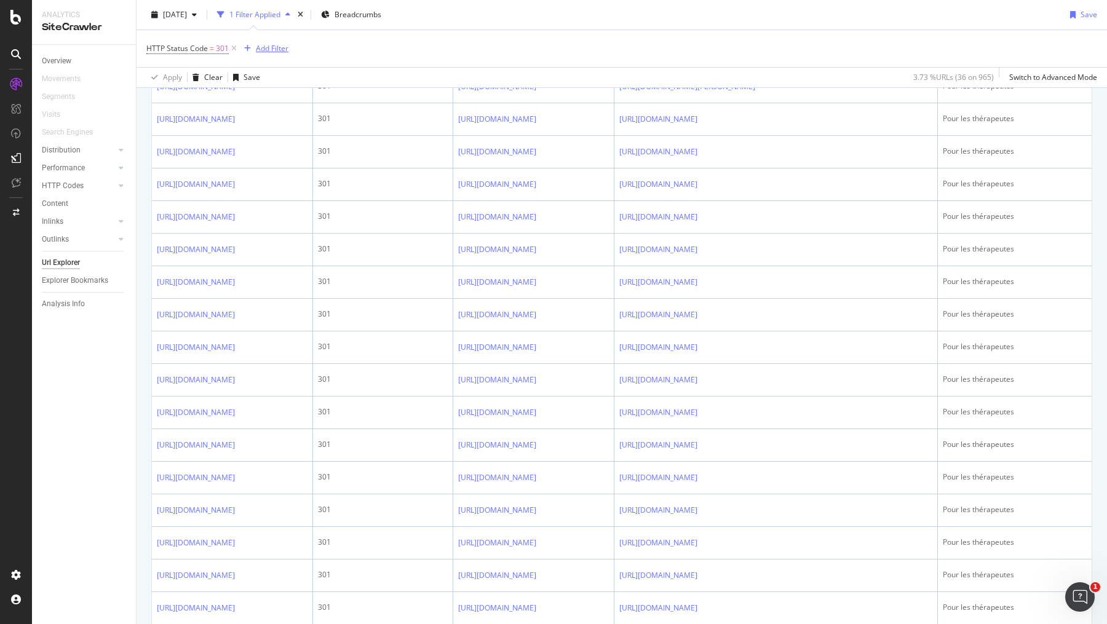
click at [271, 44] on div "Add Filter" at bounding box center [272, 48] width 33 height 10
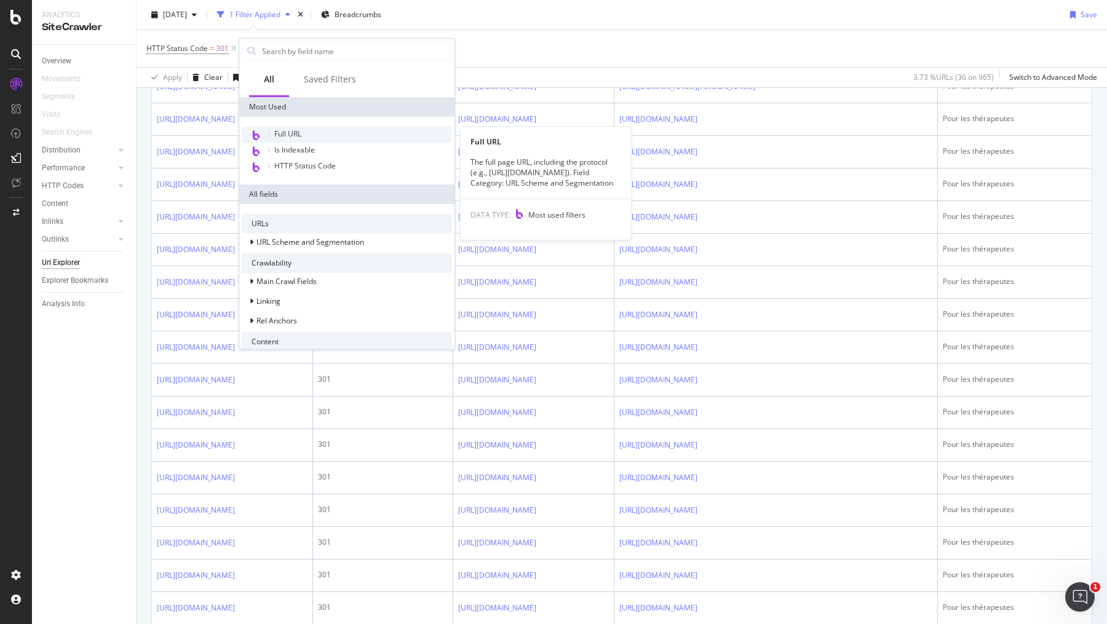
click at [314, 129] on div "Full URL" at bounding box center [347, 135] width 210 height 16
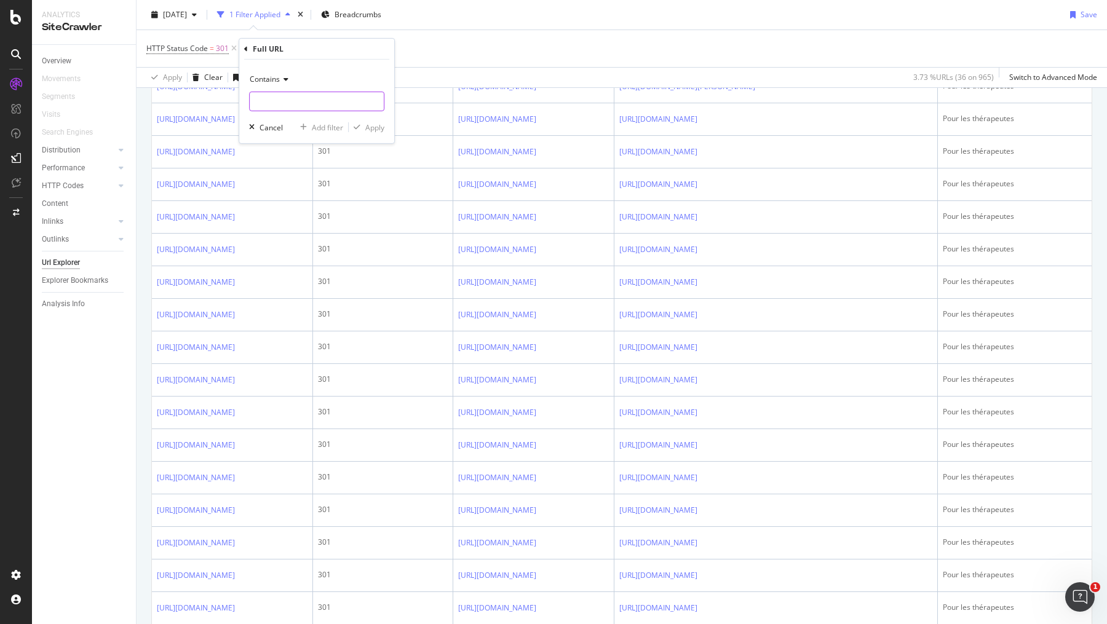
click at [285, 100] on input "text" at bounding box center [317, 102] width 134 height 20
click at [265, 127] on div "Cancel" at bounding box center [271, 127] width 23 height 10
click at [276, 50] on div "Add Filter" at bounding box center [272, 48] width 33 height 10
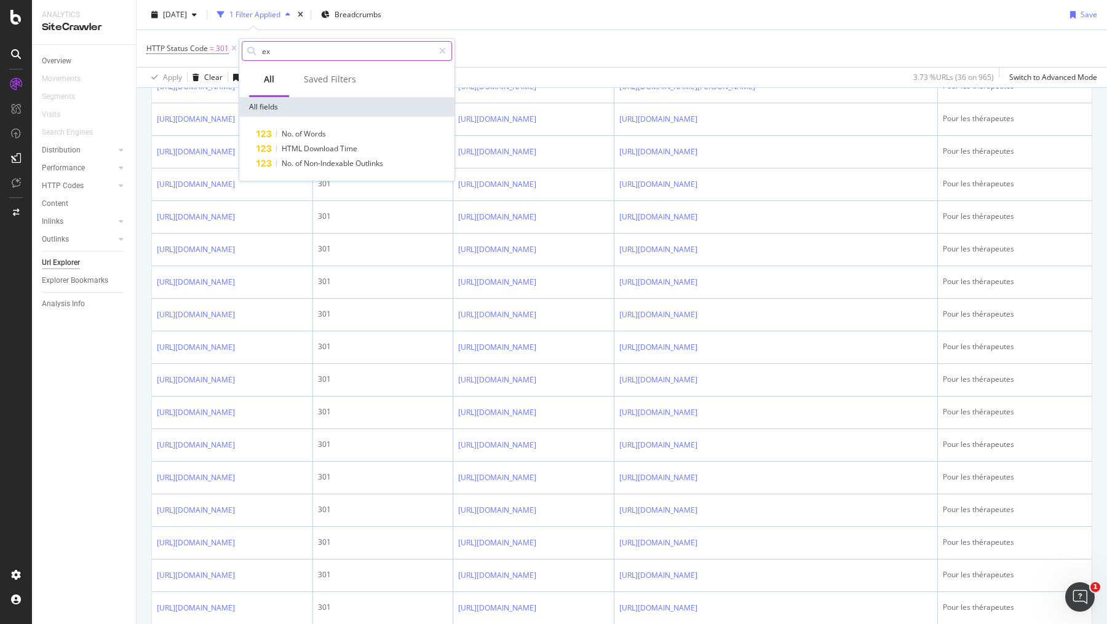
type input "e"
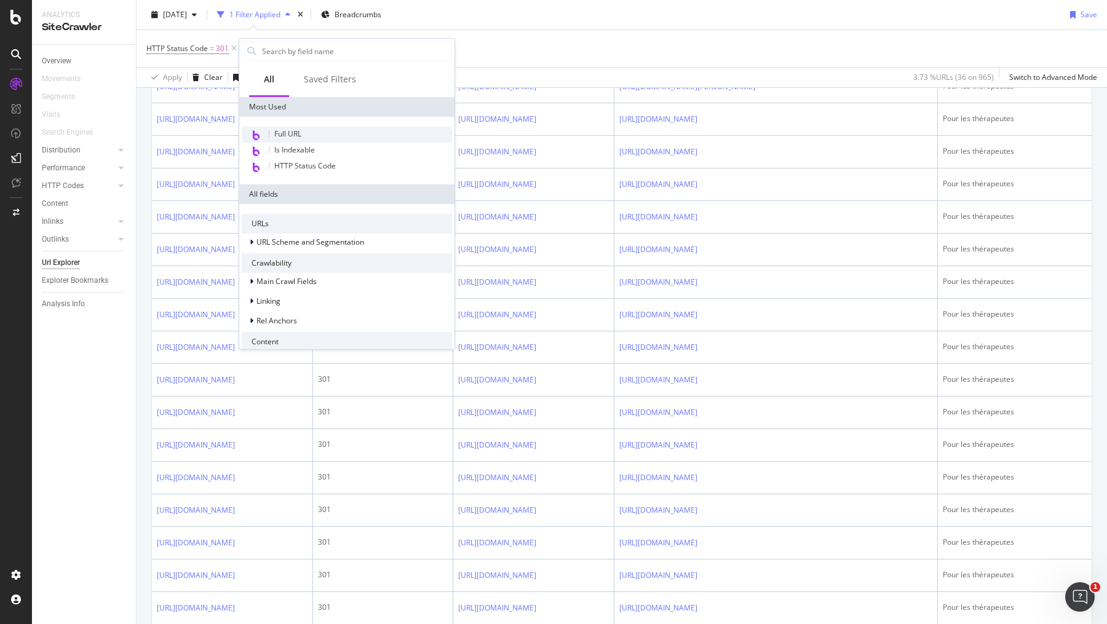
click at [307, 129] on div "Full URL" at bounding box center [347, 135] width 210 height 16
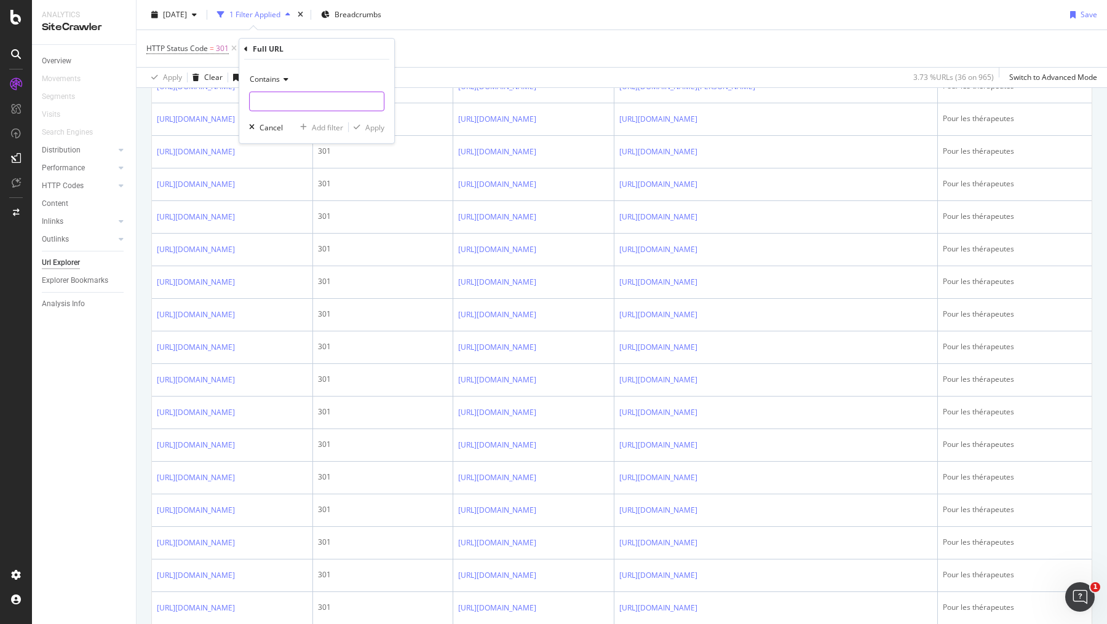
click at [297, 103] on input "text" at bounding box center [317, 102] width 134 height 20
click at [287, 78] on icon at bounding box center [284, 79] width 9 height 7
click at [345, 62] on div "Contains Cancel Add filter Apply" at bounding box center [316, 102] width 155 height 84
click at [298, 100] on input "text" at bounding box center [317, 102] width 134 height 20
paste input "https://info.1doc.ch/fr/category/therapeutes/"
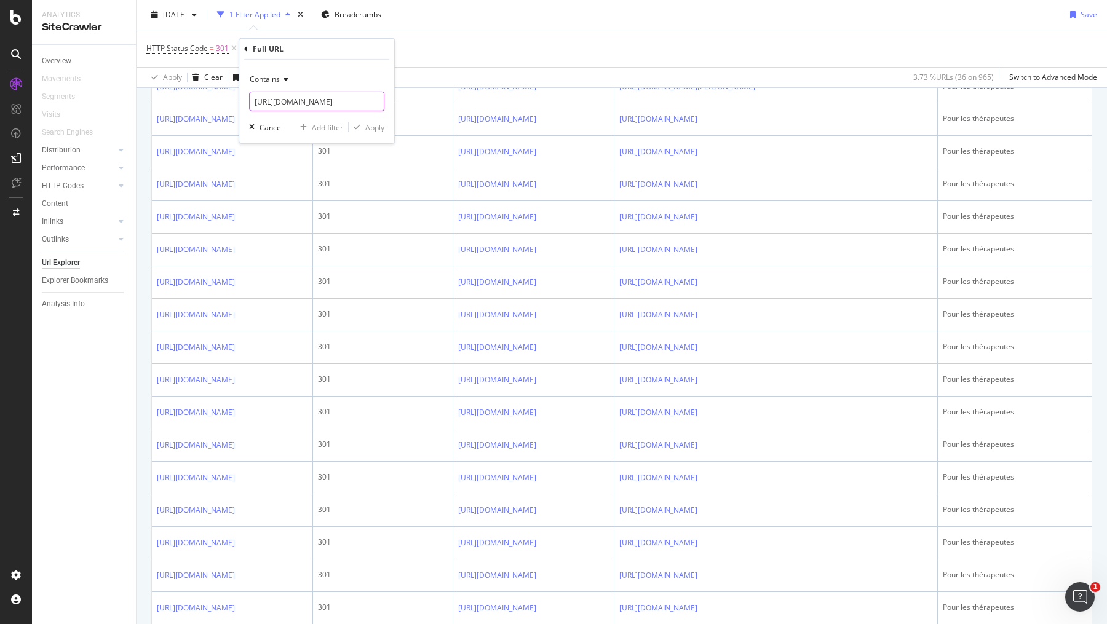
scroll to position [0, 47]
type input "https://info.1doc.ch/fr/category/therapeutes/"
click at [327, 130] on div "Add filter" at bounding box center [327, 127] width 31 height 10
click at [746, 28] on div "2025 Aug. 22nd 2 Filters Applied Breadcrumbs Save" at bounding box center [622, 17] width 971 height 25
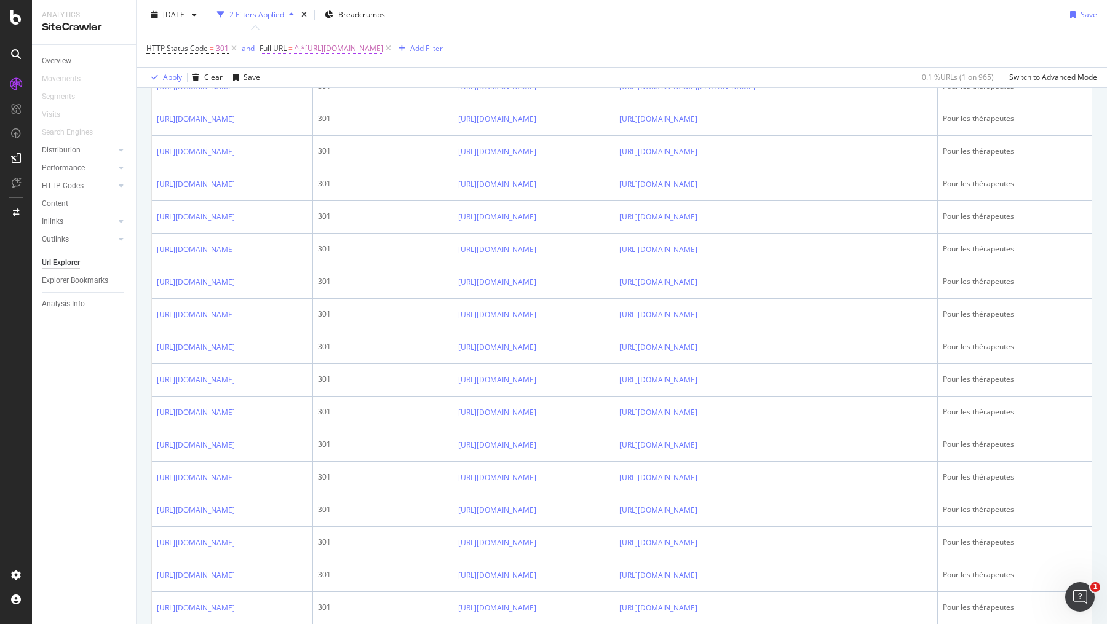
click at [383, 52] on span "^.*https://info.1doc.ch/fr/category/therapeutes/.*$" at bounding box center [339, 48] width 89 height 17
click at [301, 77] on icon at bounding box center [304, 76] width 9 height 7
click at [309, 117] on span "Not equal to" at bounding box center [297, 118] width 42 height 10
click at [387, 126] on div "Apply" at bounding box center [395, 125] width 19 height 10
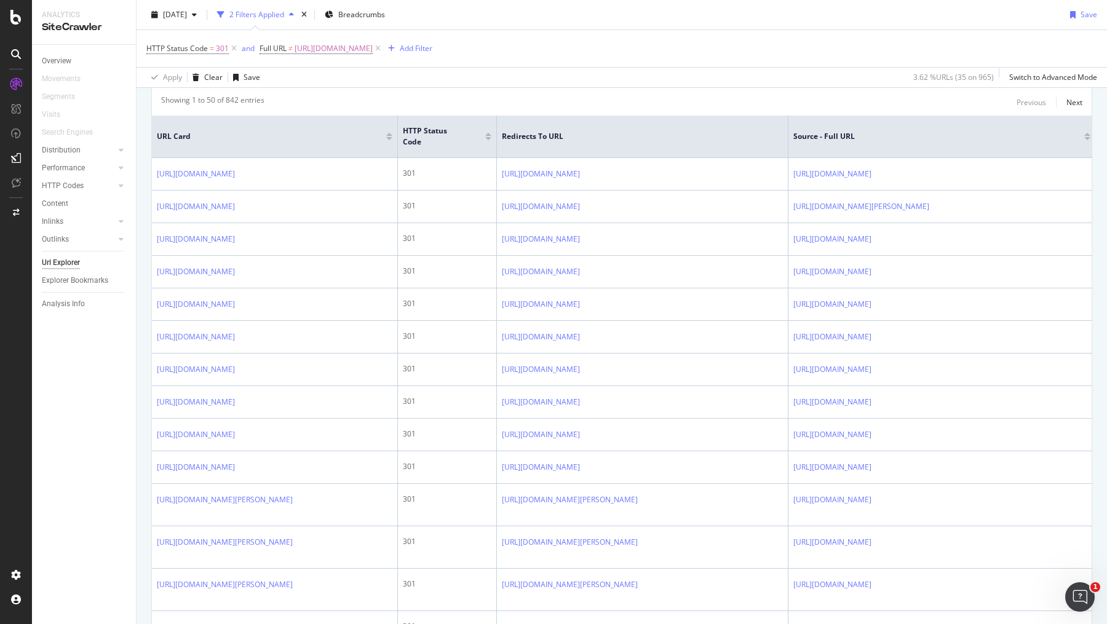
scroll to position [273, 0]
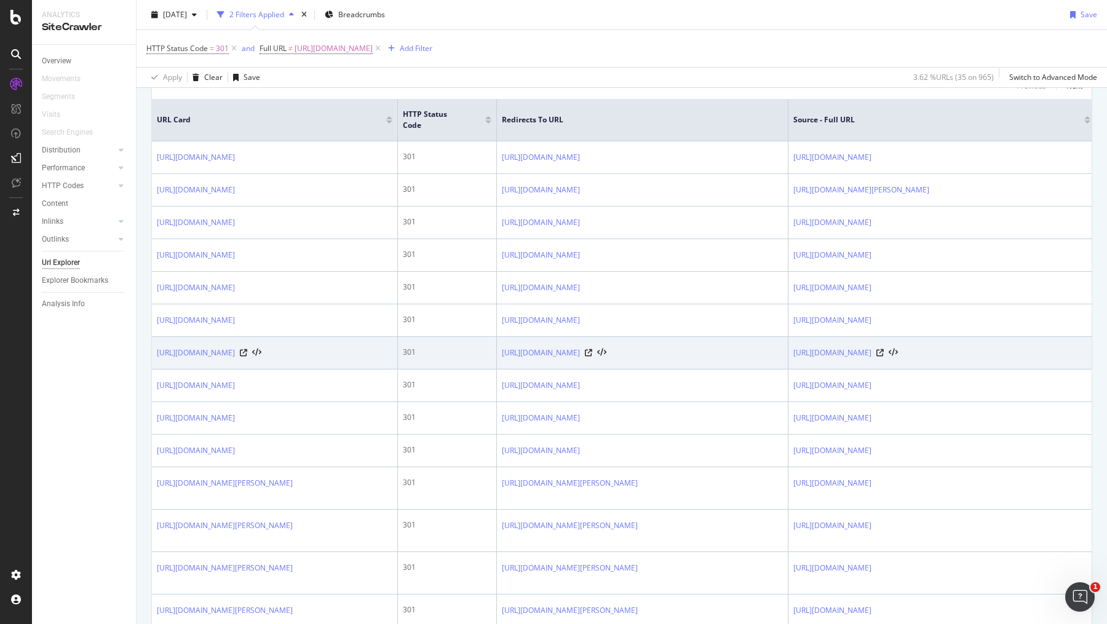
drag, startPoint x: 228, startPoint y: 351, endPoint x: 153, endPoint y: 351, distance: 74.4
click at [153, 351] on td "https://info.1doc.ch/" at bounding box center [275, 353] width 246 height 33
copy link "https://info.1doc.ch/"
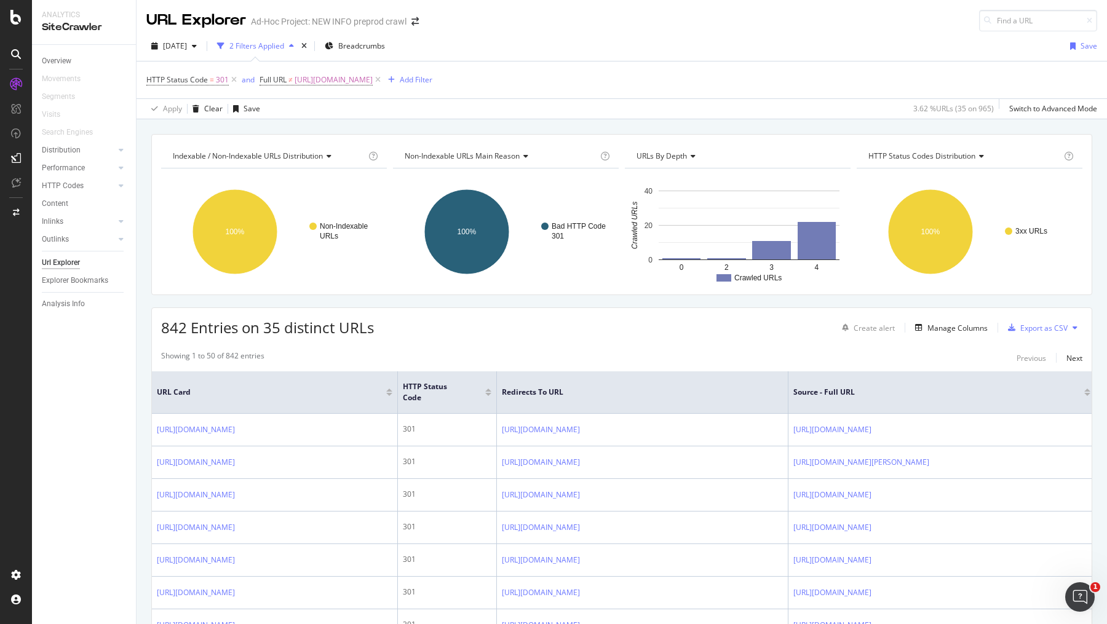
click at [433, 71] on div "HTTP Status Code = 301 and Full URL ≠ https://info.1doc.ch/fr/category/therapeu…" at bounding box center [289, 79] width 286 height 17
click at [433, 82] on div "Add Filter" at bounding box center [416, 79] width 33 height 10
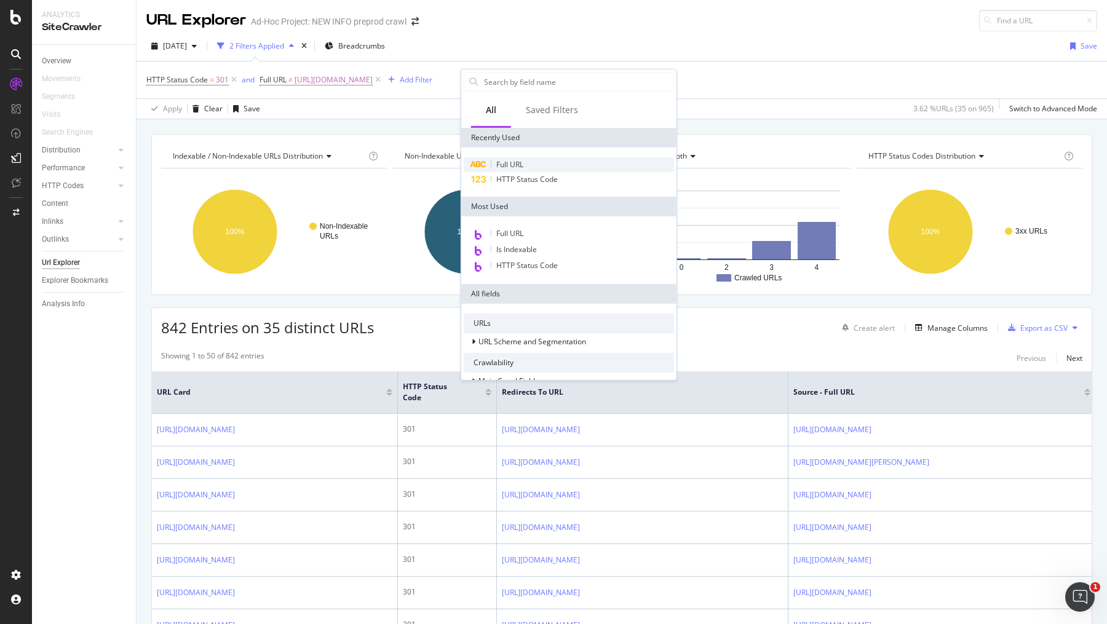
click at [524, 164] on span "Full URL" at bounding box center [510, 164] width 27 height 10
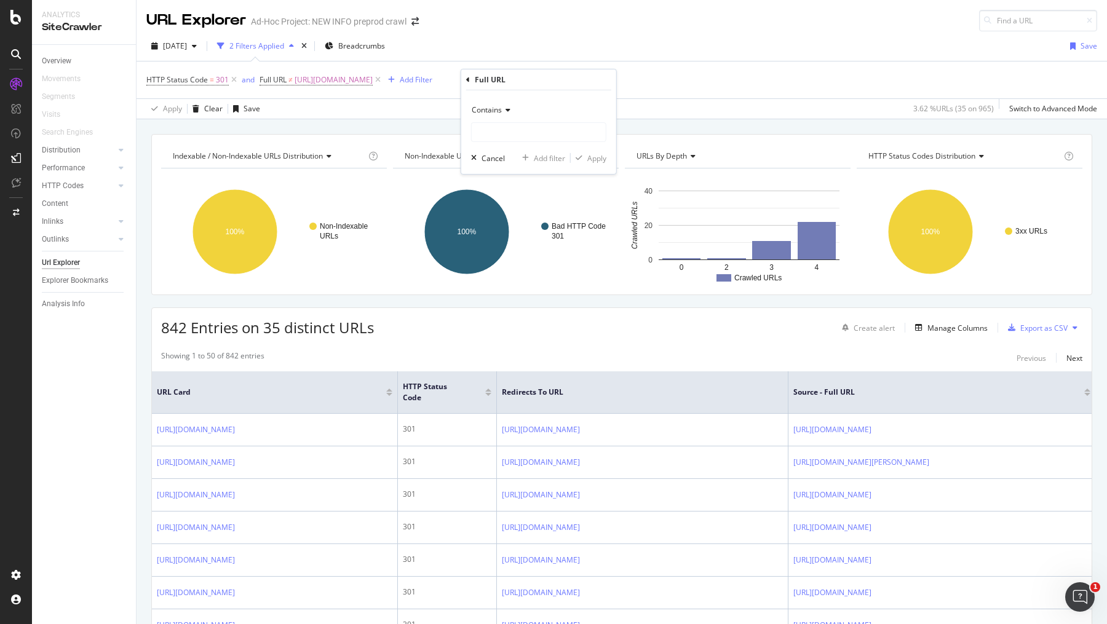
click at [500, 105] on span "Contains" at bounding box center [487, 110] width 30 height 10
click at [534, 148] on div "Not equal to" at bounding box center [540, 151] width 132 height 16
click at [516, 134] on input "text" at bounding box center [539, 132] width 134 height 20
paste input "https://info.1doc.ch/"
type input "https://info.1doc.ch/"
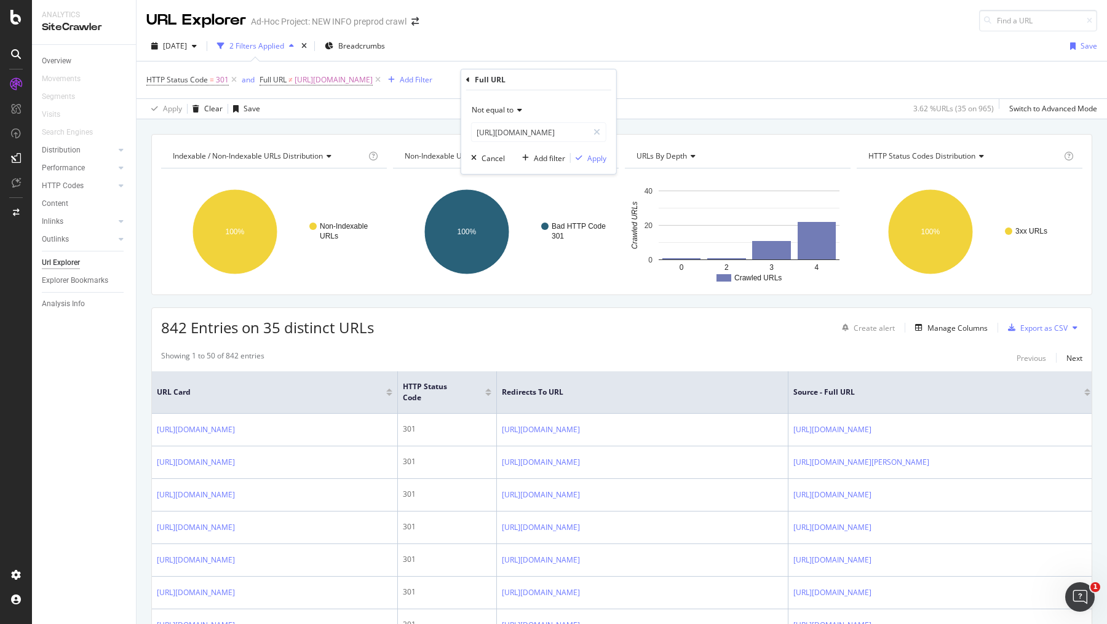
click at [521, 111] on icon at bounding box center [518, 109] width 9 height 7
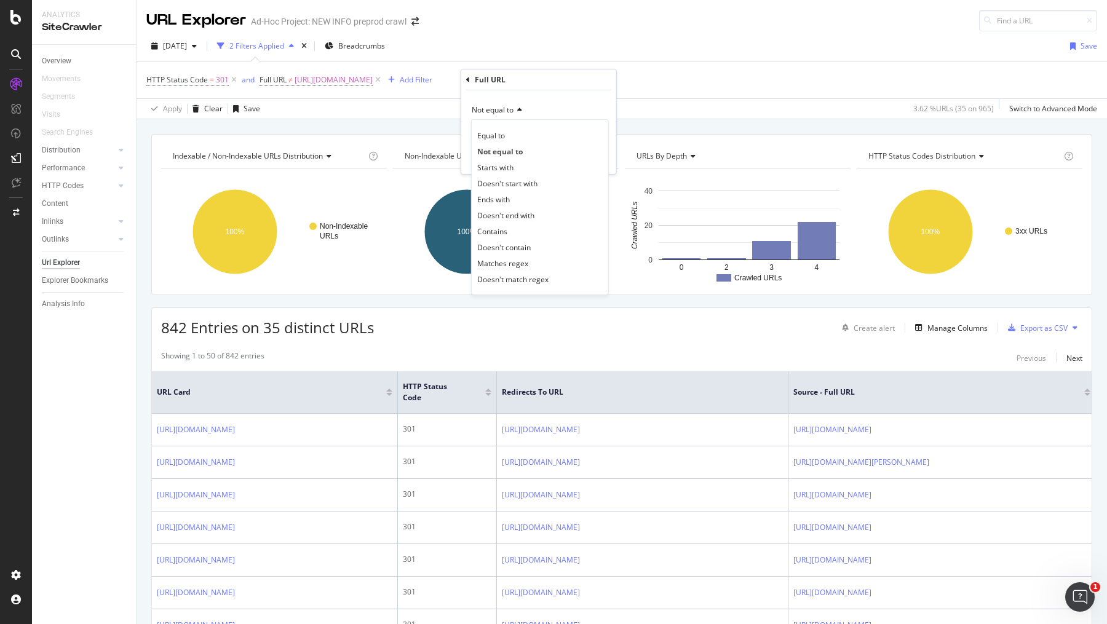
click at [521, 111] on icon at bounding box center [518, 109] width 9 height 7
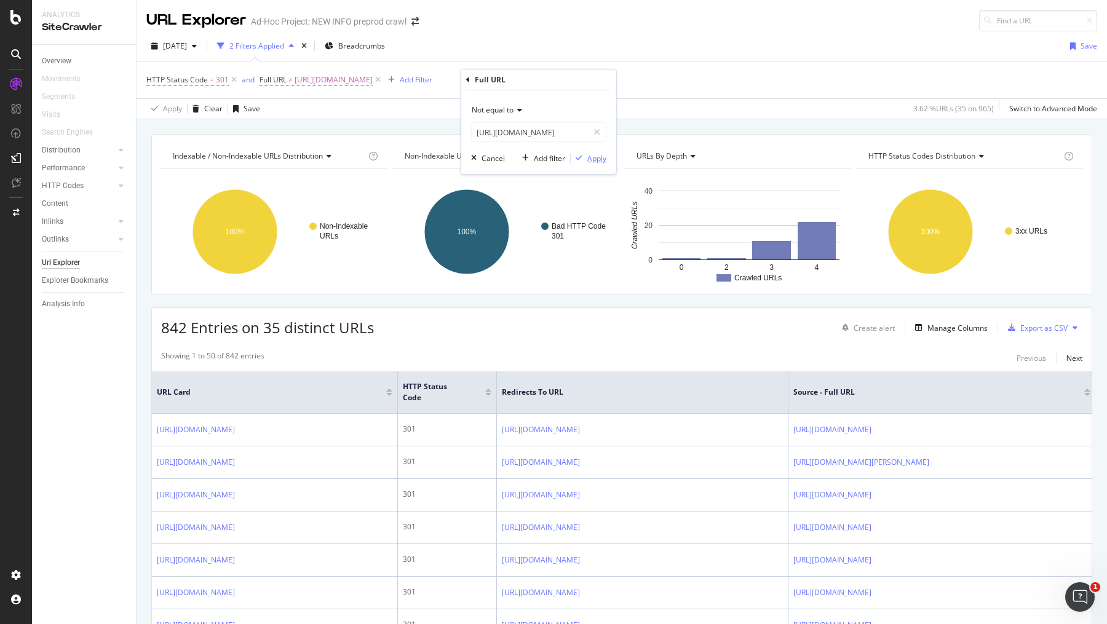
click at [596, 160] on div "Apply" at bounding box center [597, 158] width 19 height 10
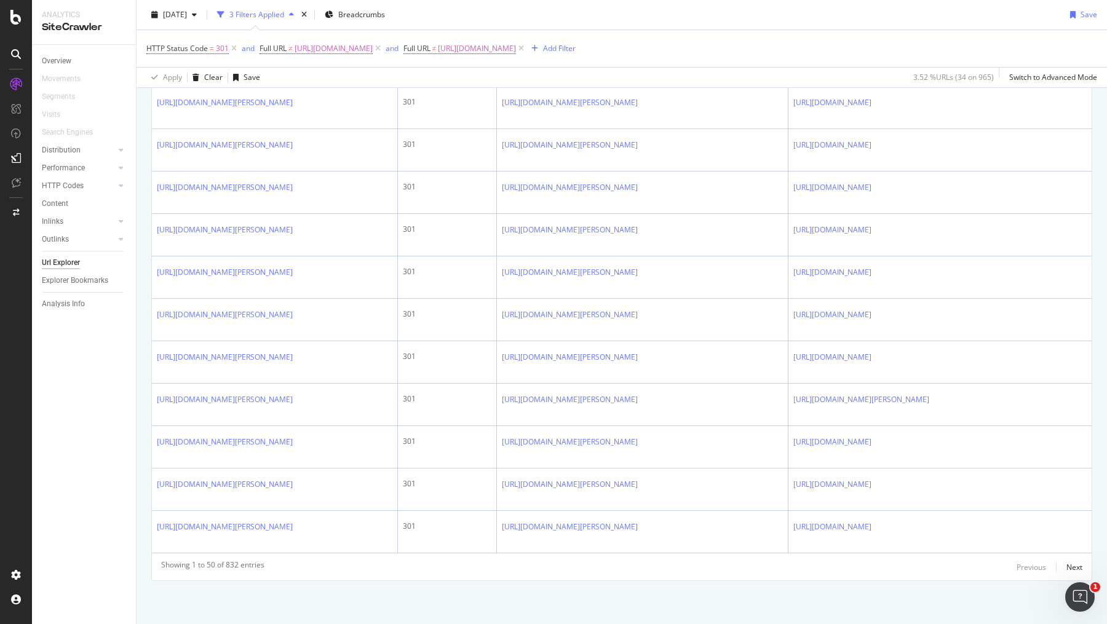
scroll to position [2092, 0]
click at [1079, 569] on div "Next" at bounding box center [1075, 567] width 16 height 10
click at [1080, 567] on div "Next" at bounding box center [1075, 567] width 16 height 10
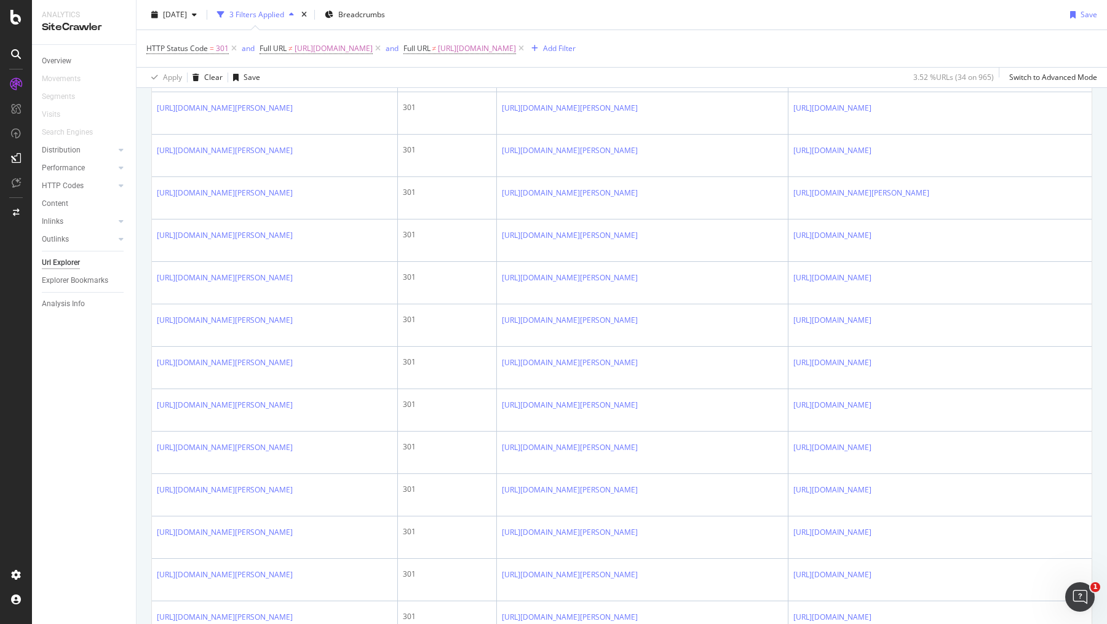
scroll to position [453, 0]
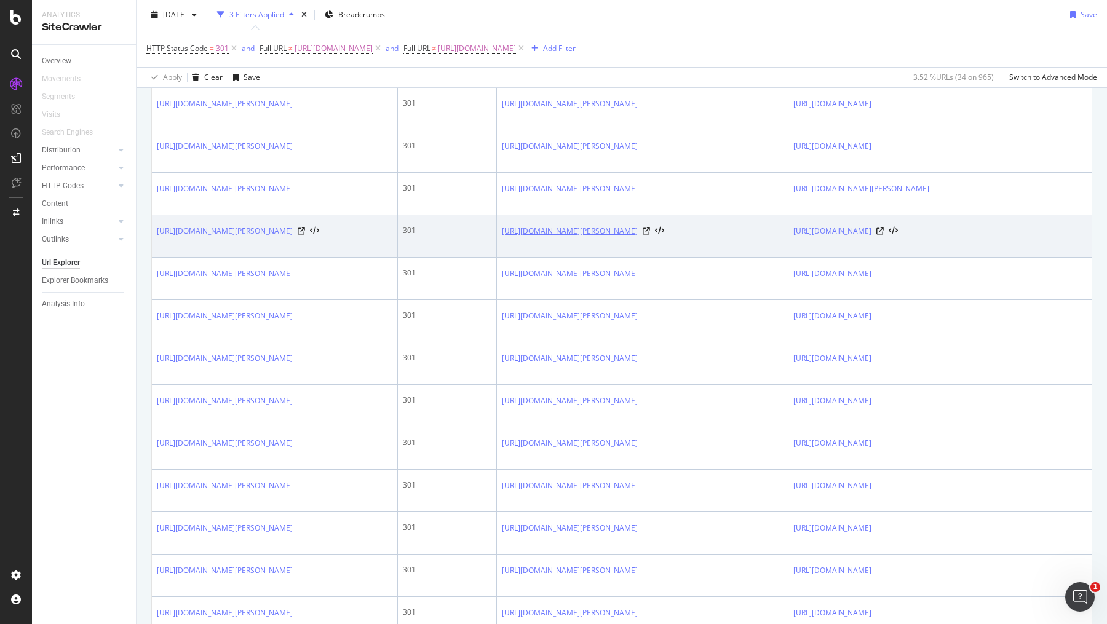
drag, startPoint x: 463, startPoint y: 237, endPoint x: 542, endPoint y: 251, distance: 80.6
click at [542, 251] on tr "https://info.1doc.ch/fr/navigateur-tarifaire-physiotherapie-tarifs-lamal/ 301 h…" at bounding box center [778, 236] width 1252 height 42
copy tr "https://info.1doc.ch/fr/navigateur-tarifaire-physiotherapie-tarifs-lamal-old/"
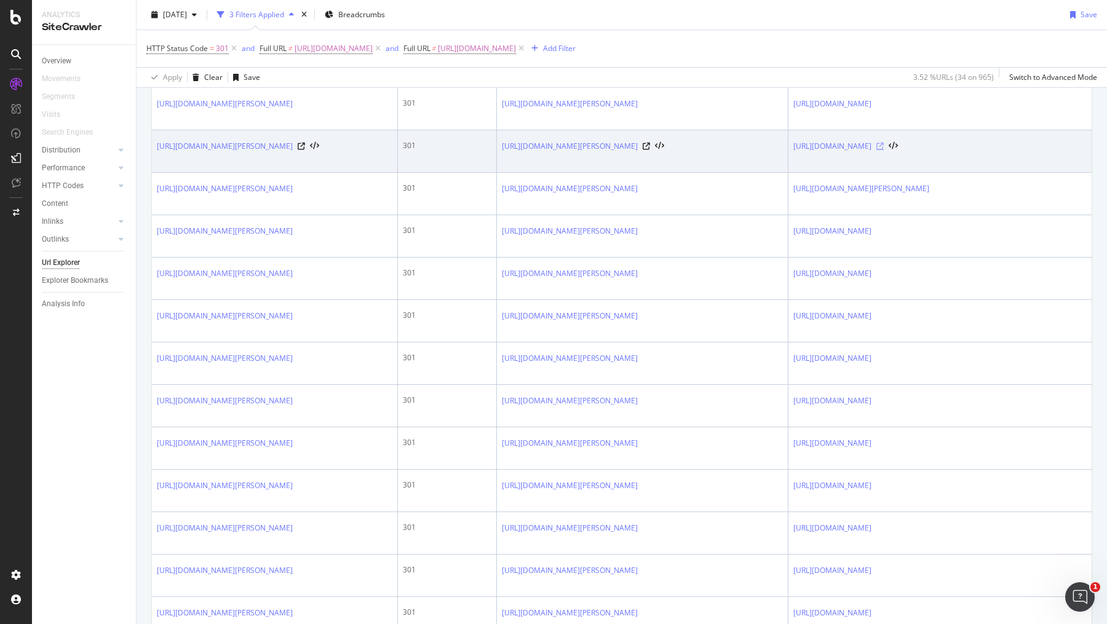
click at [884, 149] on icon at bounding box center [880, 146] width 7 height 7
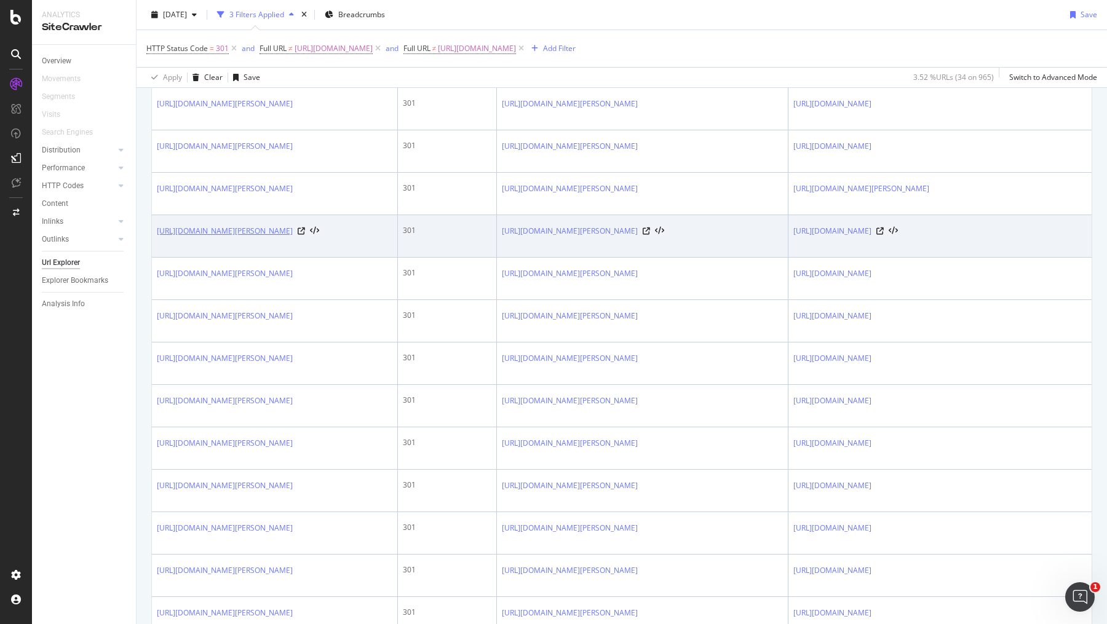
drag, startPoint x: 352, startPoint y: 260, endPoint x: 278, endPoint y: 258, distance: 73.8
drag, startPoint x: 137, startPoint y: 239, endPoint x: 193, endPoint y: 251, distance: 56.7
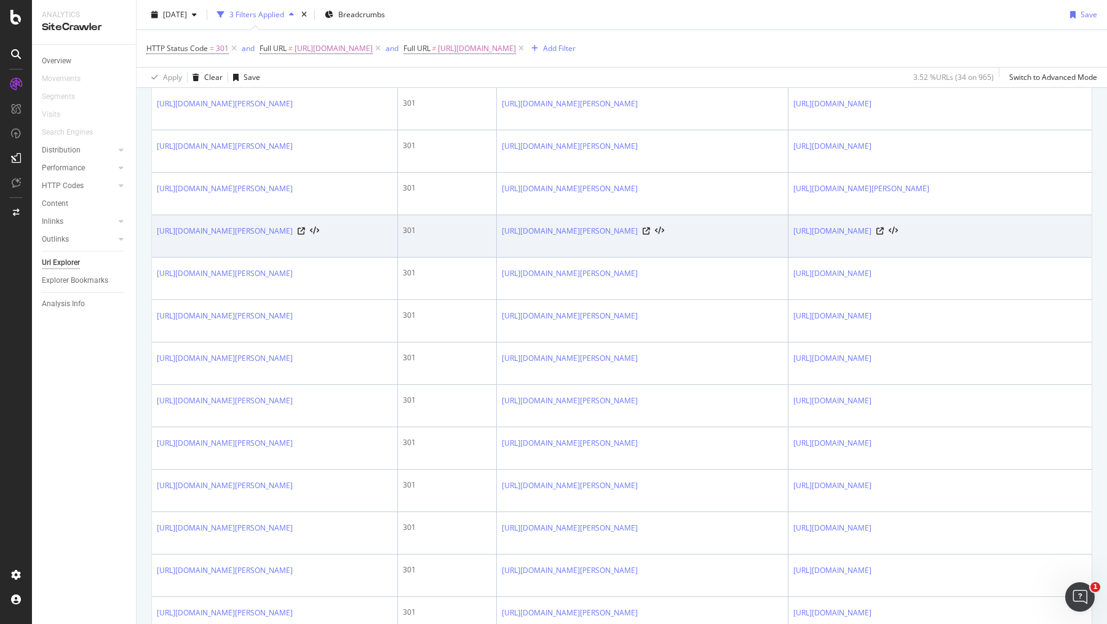
drag, startPoint x: 164, startPoint y: 269, endPoint x: 156, endPoint y: 246, distance: 24.9
click at [156, 246] on td "https://info.1doc.ch/fr/navigateur-tarifaire-physiotherapie-tarifs-lamal/" at bounding box center [275, 236] width 246 height 42
copy link "https://info.1doc.ch/fr/navigateur-tarifaire-physiotherapie-tarifs-lamal/"
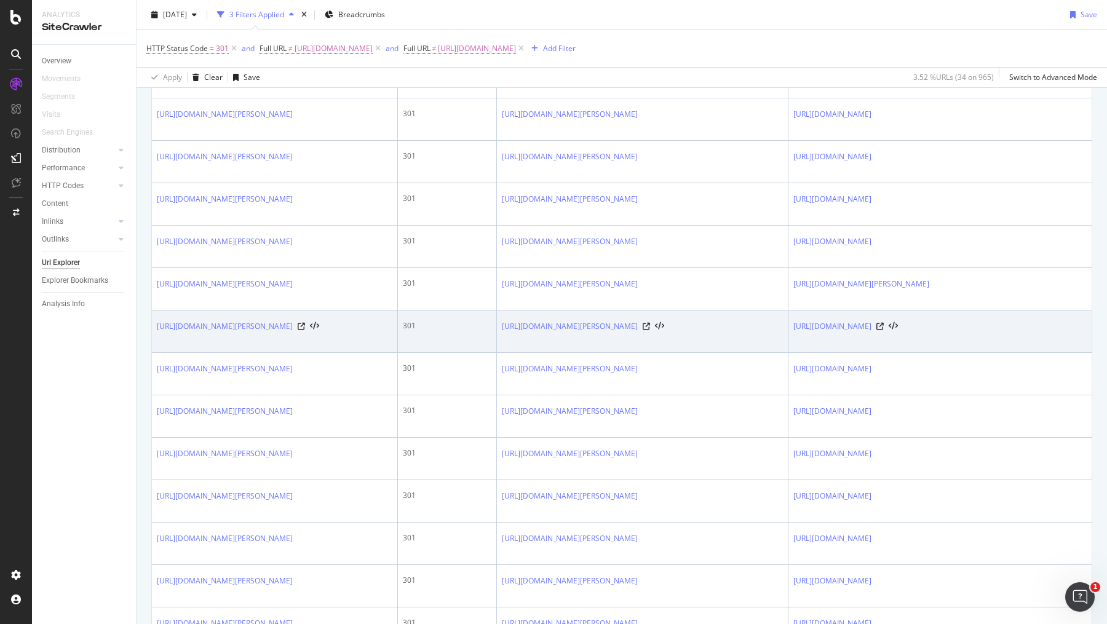
scroll to position [0, 0]
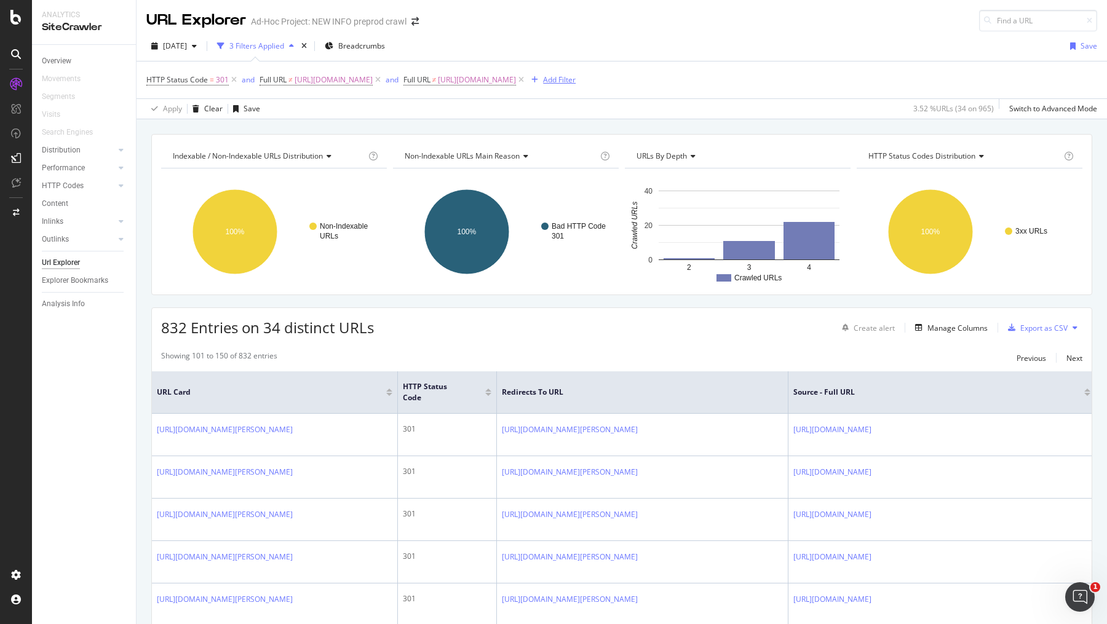
click at [538, 78] on icon "button" at bounding box center [535, 79] width 7 height 7
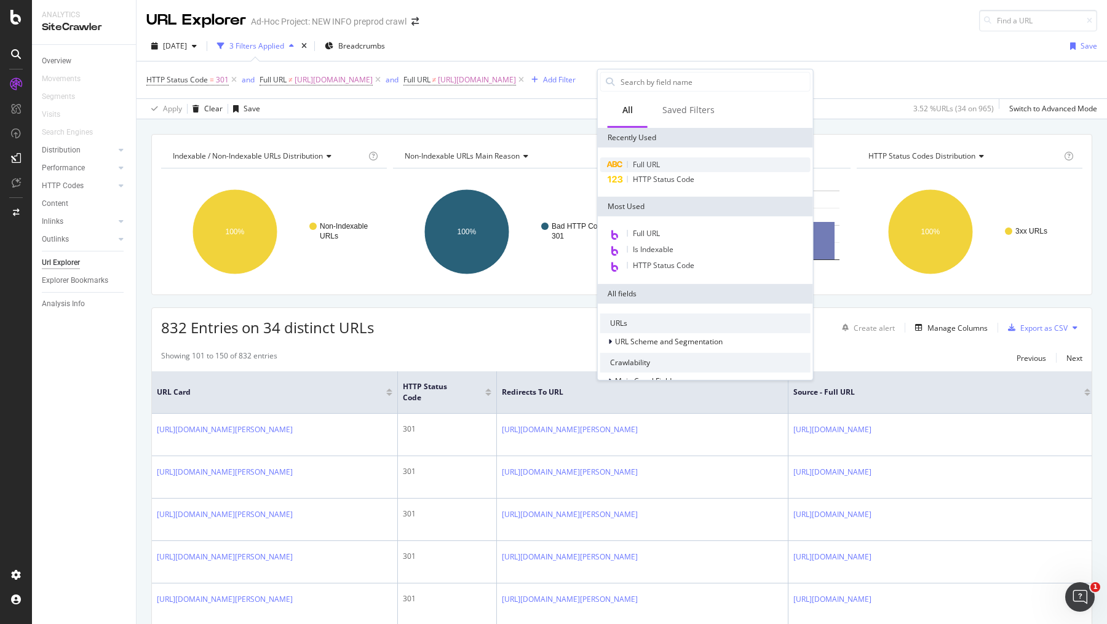
click at [658, 162] on span "Full URL" at bounding box center [646, 164] width 27 height 10
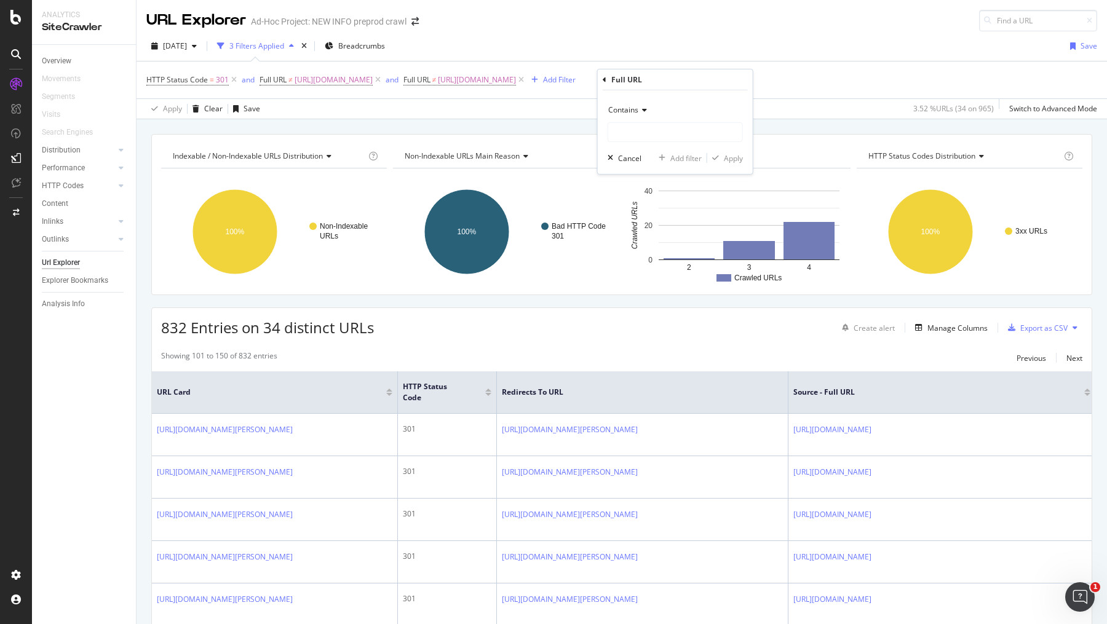
click at [648, 112] on div "Contains" at bounding box center [675, 110] width 135 height 20
click at [648, 154] on span "Not equal to" at bounding box center [635, 151] width 42 height 10
click at [651, 138] on input "text" at bounding box center [675, 132] width 134 height 20
paste input "https://info.1doc.ch/fr/navigateur-tarifaire-physiotherapie-tarifs-lamal/"
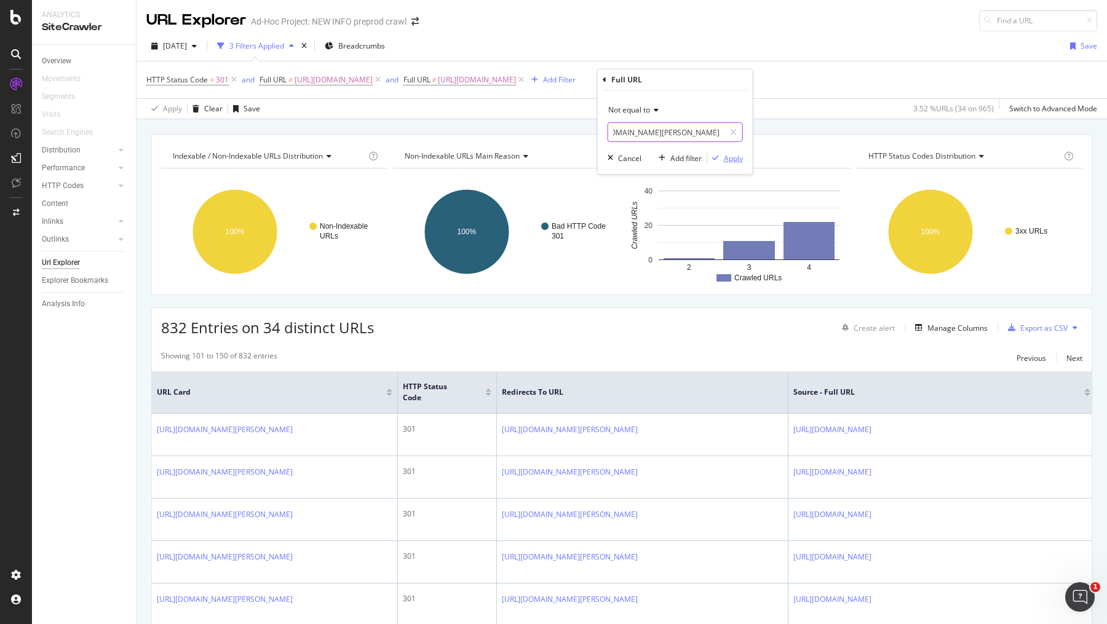
type input "https://info.1doc.ch/fr/navigateur-tarifaire-physiotherapie-tarifs-lamal/"
click at [738, 154] on div "Apply" at bounding box center [733, 158] width 19 height 10
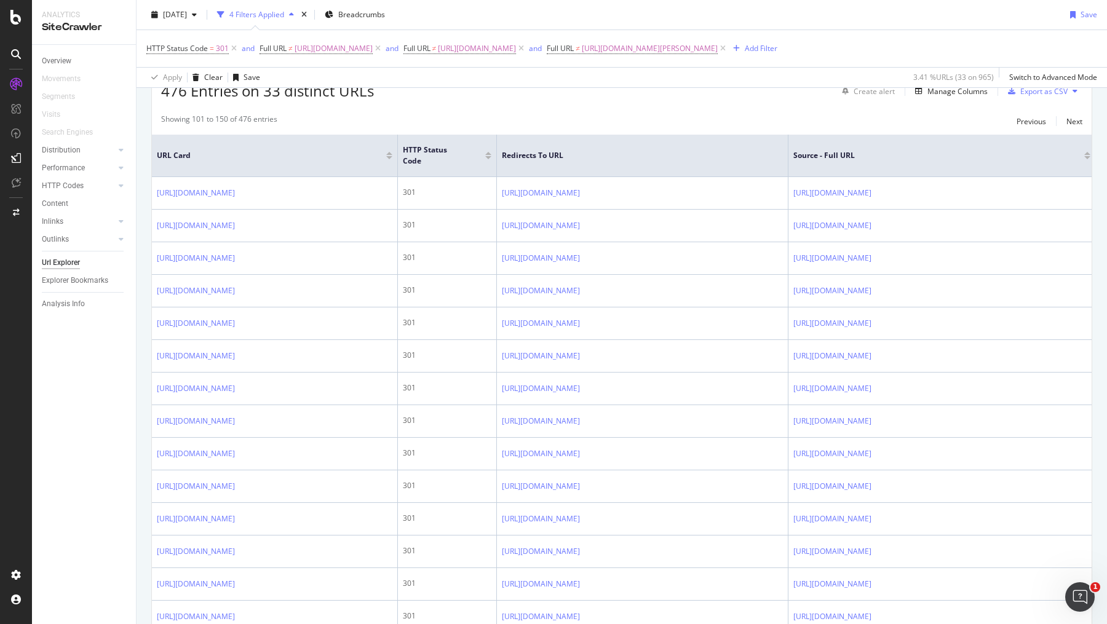
scroll to position [237, 0]
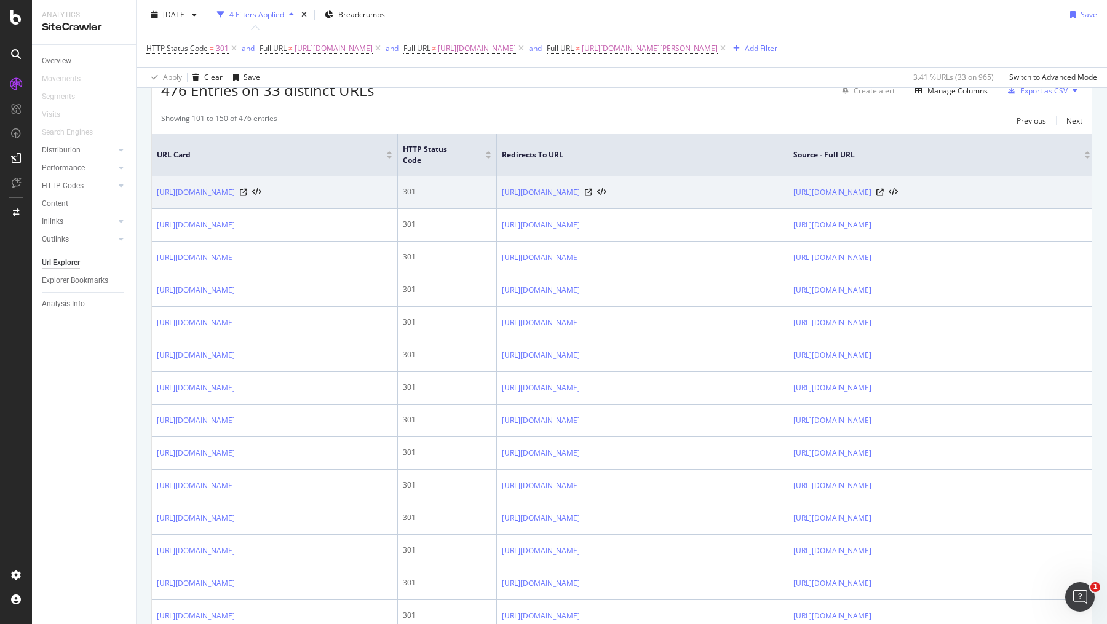
drag, startPoint x: 344, startPoint y: 209, endPoint x: 155, endPoint y: 192, distance: 189.7
click at [155, 192] on td "https://info.1doc.ch/en/tariff-navigator-physiotherapy-kvg-tariffs/" at bounding box center [275, 193] width 246 height 33
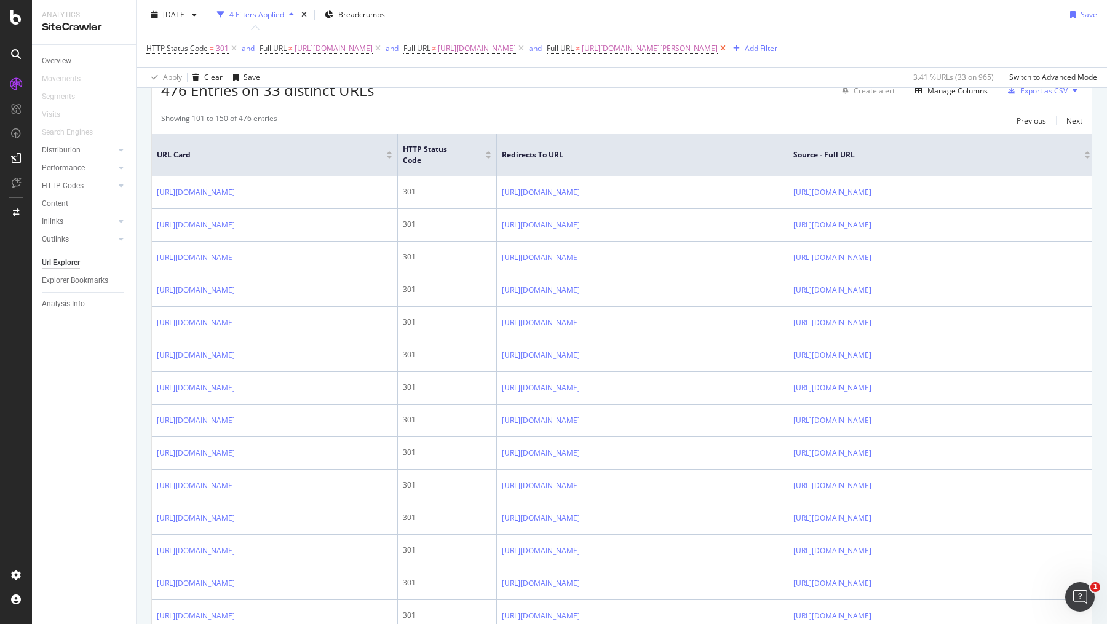
click at [728, 46] on icon at bounding box center [723, 48] width 10 height 12
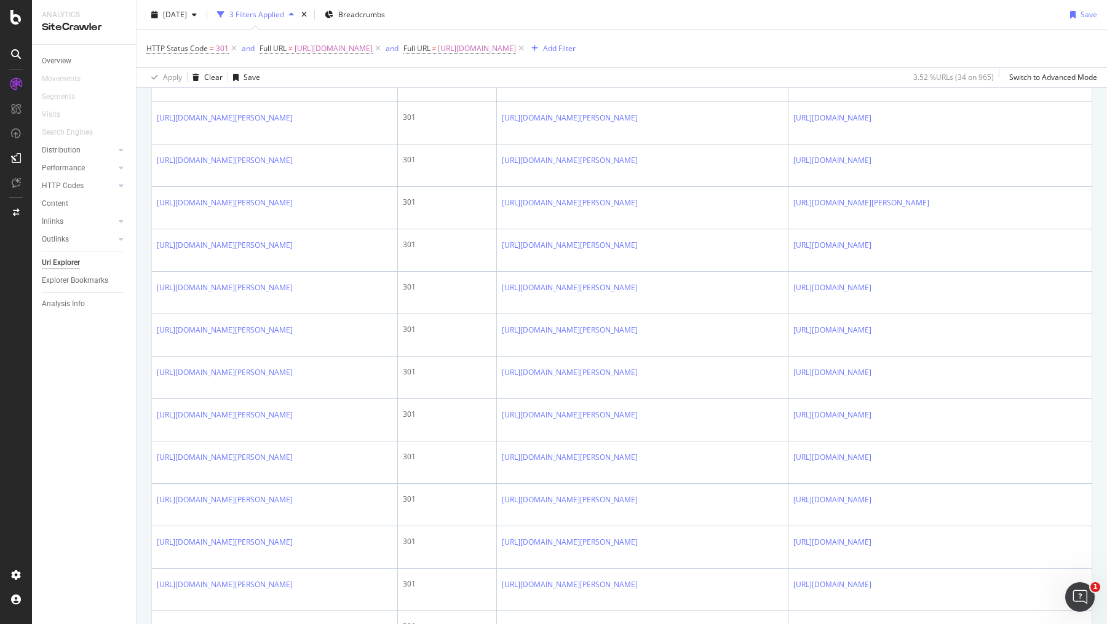
scroll to position [2092, 0]
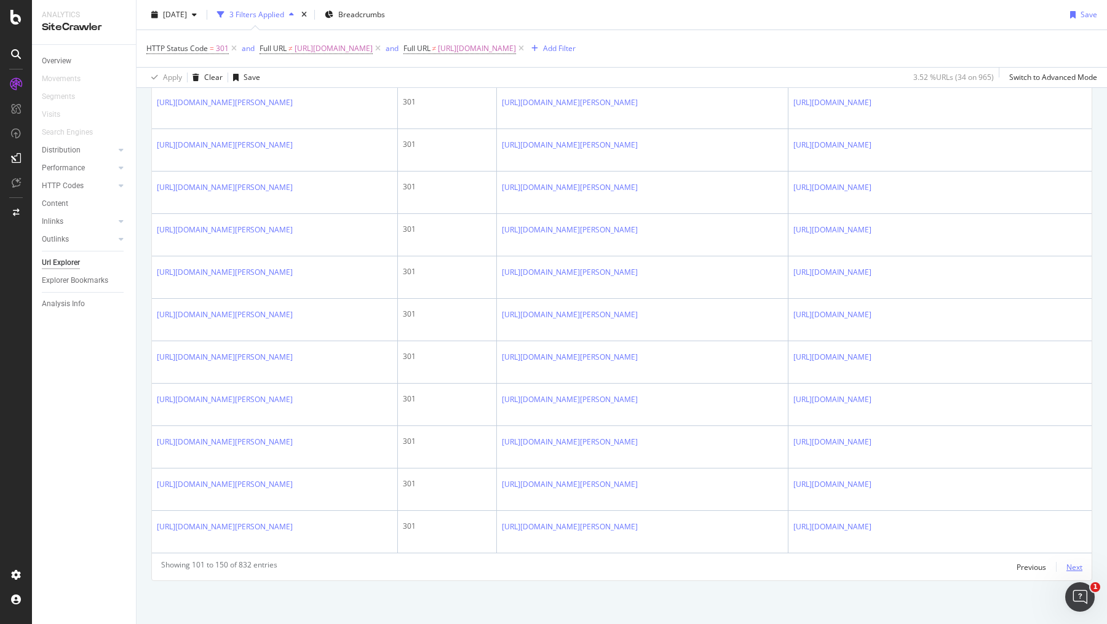
click at [1077, 569] on div "Next" at bounding box center [1075, 567] width 16 height 10
click at [1069, 563] on div "Next" at bounding box center [1075, 567] width 16 height 10
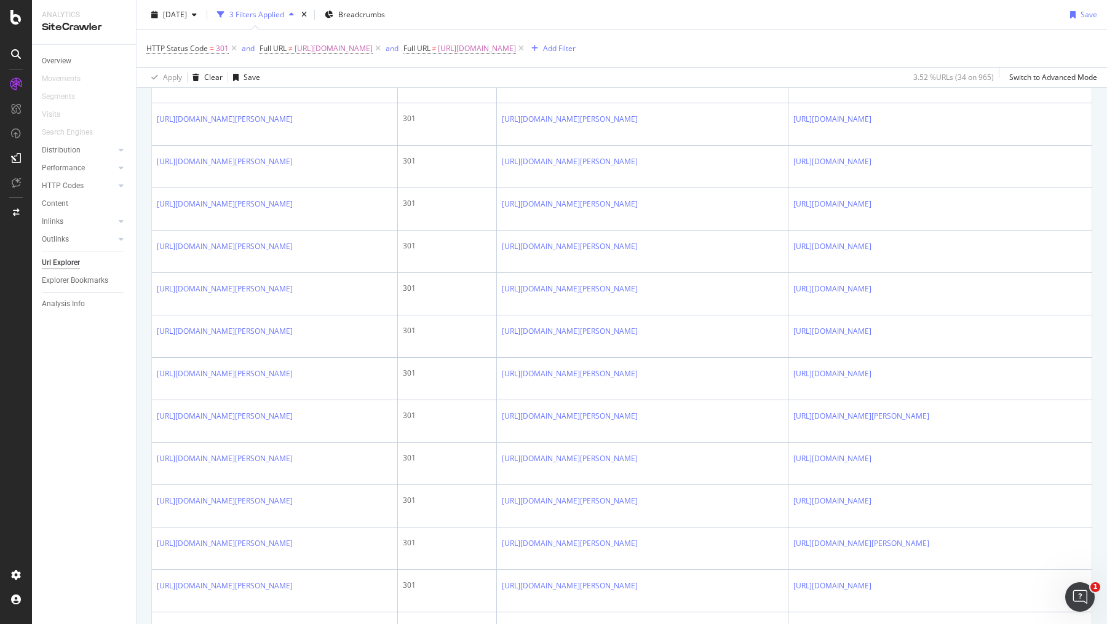
scroll to position [351, 0]
